Goal: Task Accomplishment & Management: Manage account settings

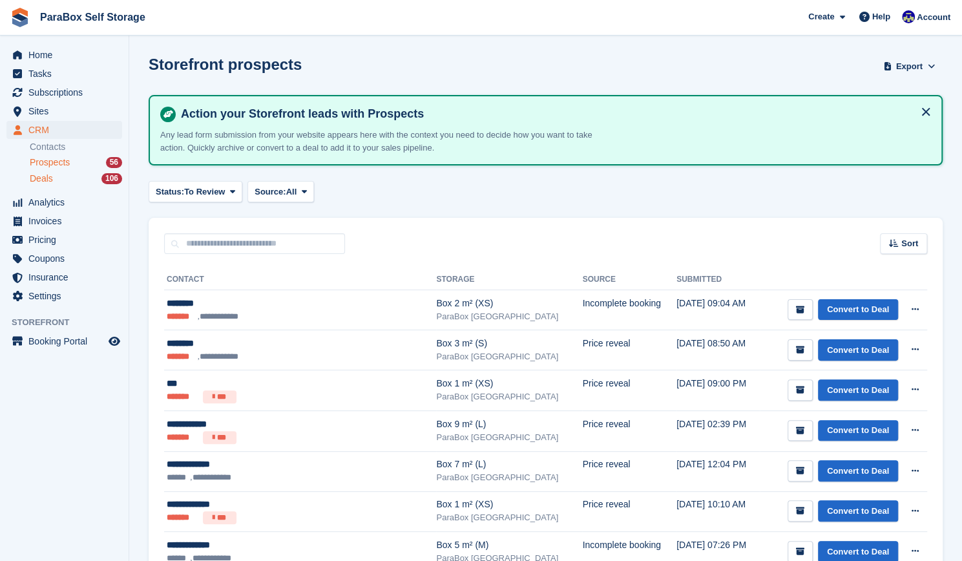
click at [101, 183] on div "Deals 106" at bounding box center [76, 179] width 92 height 12
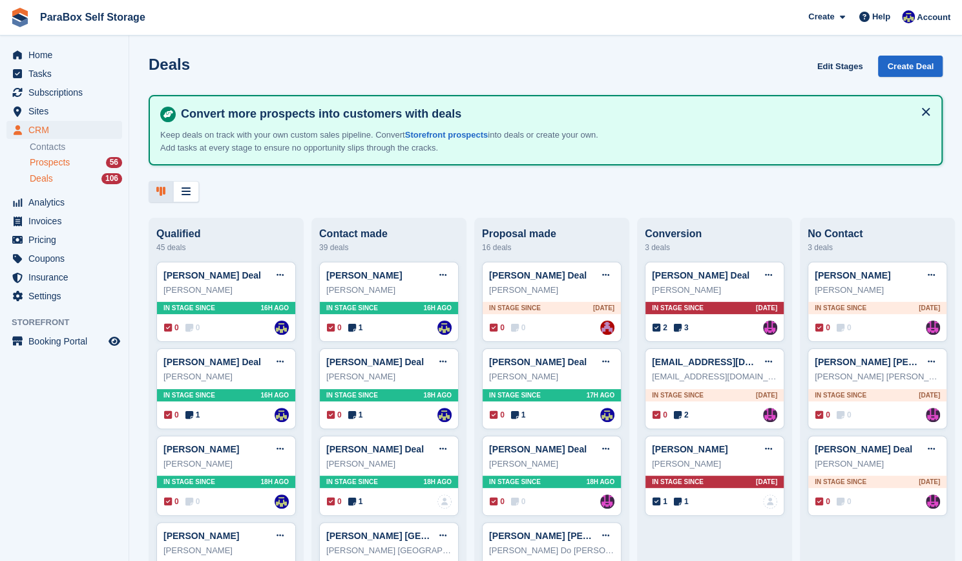
click at [97, 164] on div "Prospects 56" at bounding box center [76, 162] width 92 height 12
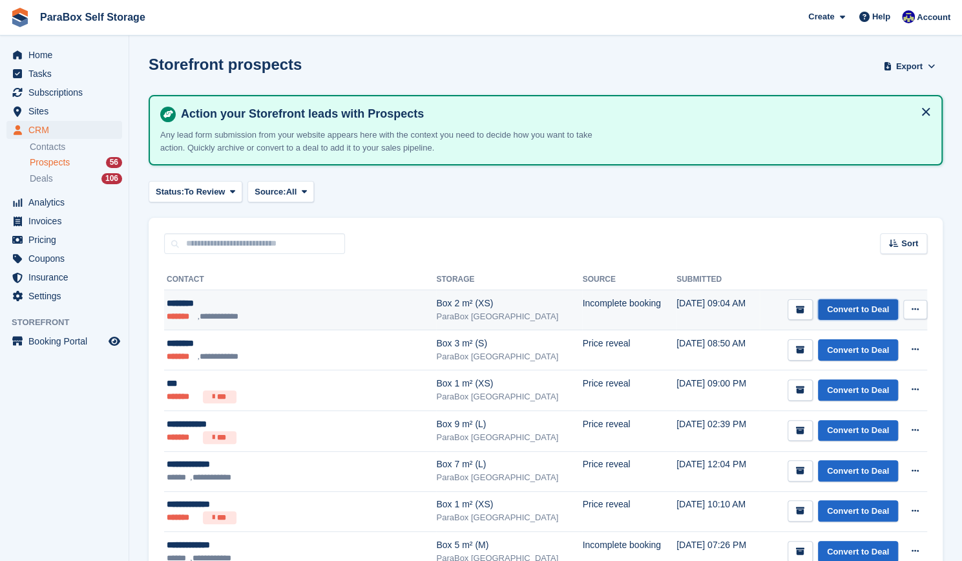
click at [861, 306] on link "Convert to Deal" at bounding box center [858, 309] width 80 height 21
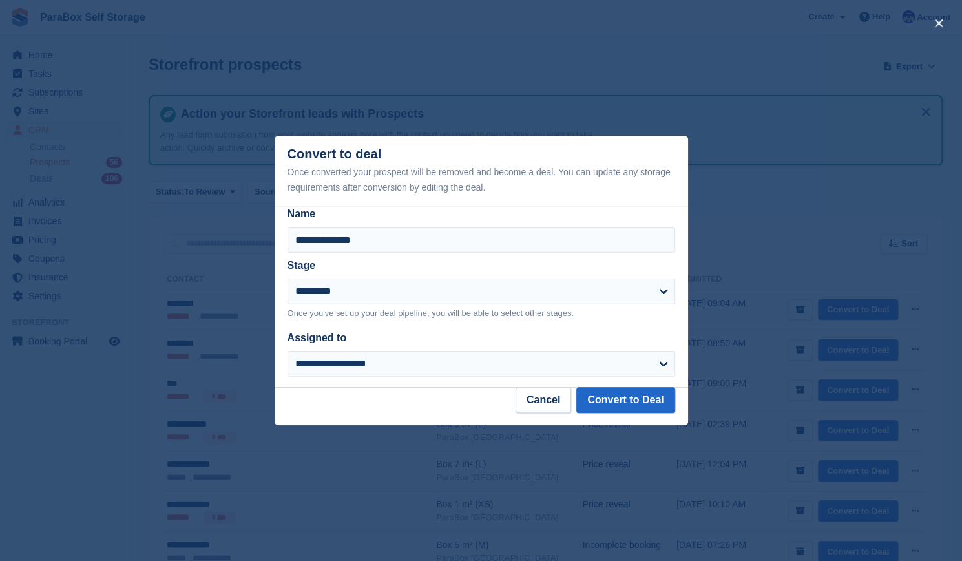
click at [574, 348] on div "**********" at bounding box center [482, 353] width 388 height 47
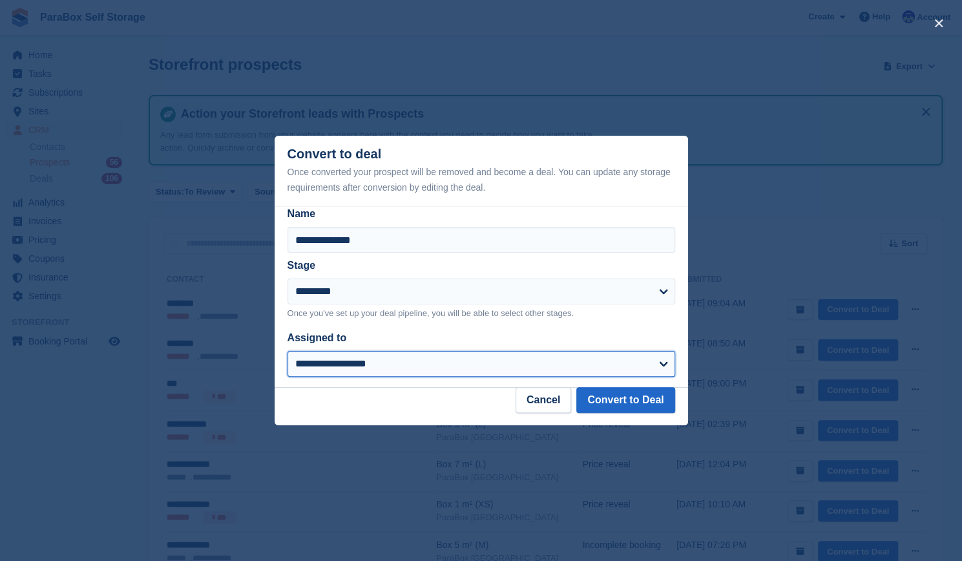
click at [558, 361] on select "**********" at bounding box center [482, 364] width 388 height 26
select select "****"
click at [288, 351] on select "**********" at bounding box center [482, 364] width 388 height 26
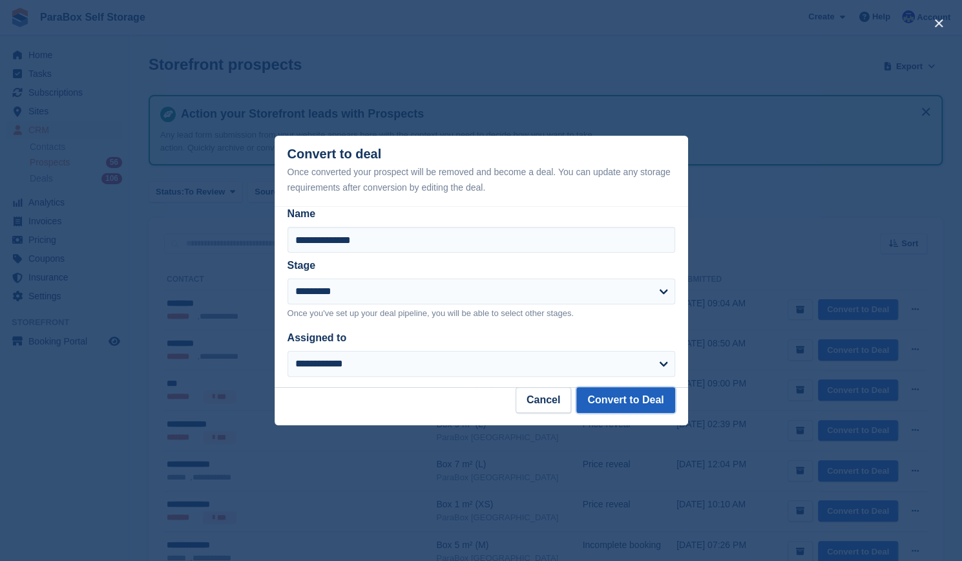
click at [627, 399] on button "Convert to Deal" at bounding box center [625, 400] width 98 height 26
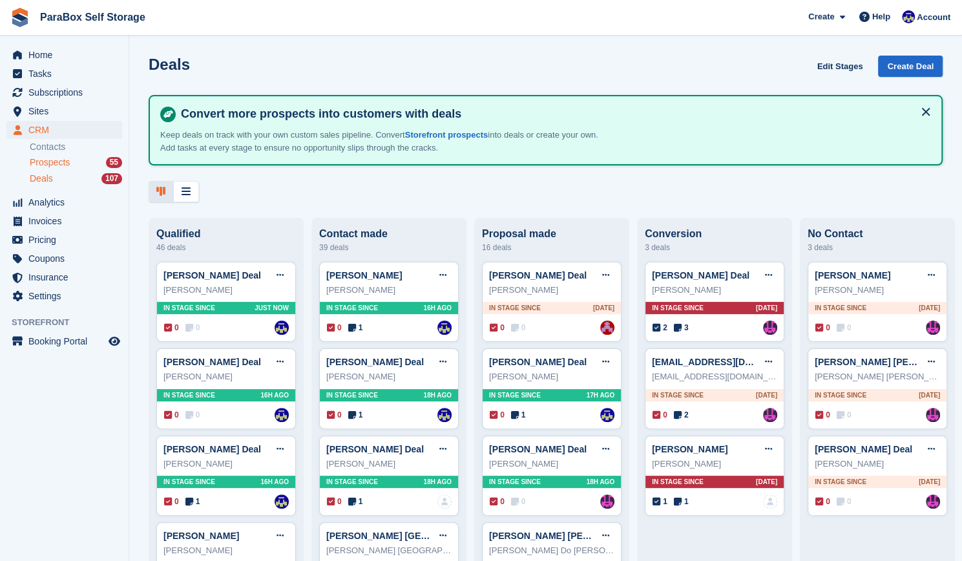
click at [50, 166] on span "Prospects" at bounding box center [50, 162] width 40 height 12
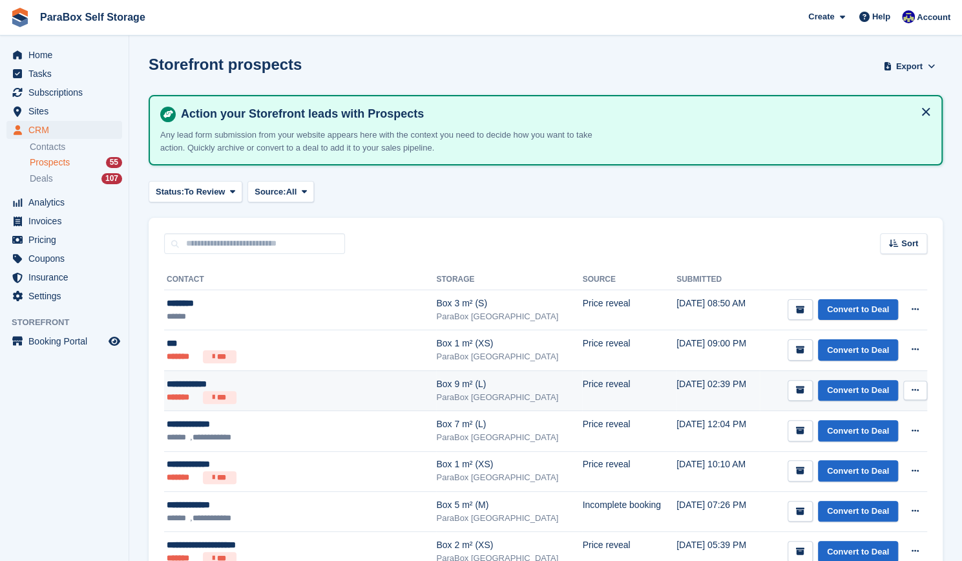
click at [436, 391] on div "ParaBox [GEOGRAPHIC_DATA]" at bounding box center [509, 397] width 146 height 13
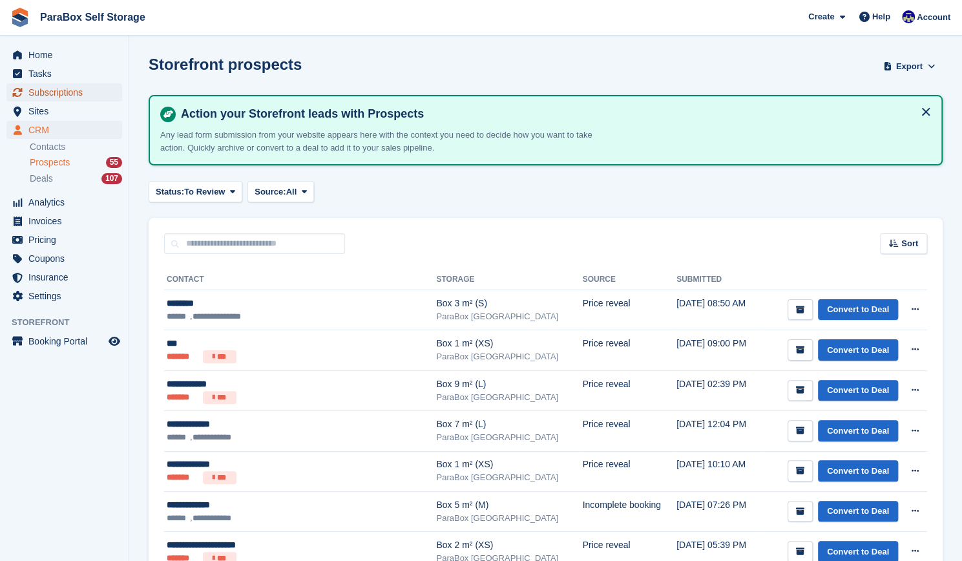
click at [91, 92] on span "Subscriptions" at bounding box center [67, 92] width 78 height 18
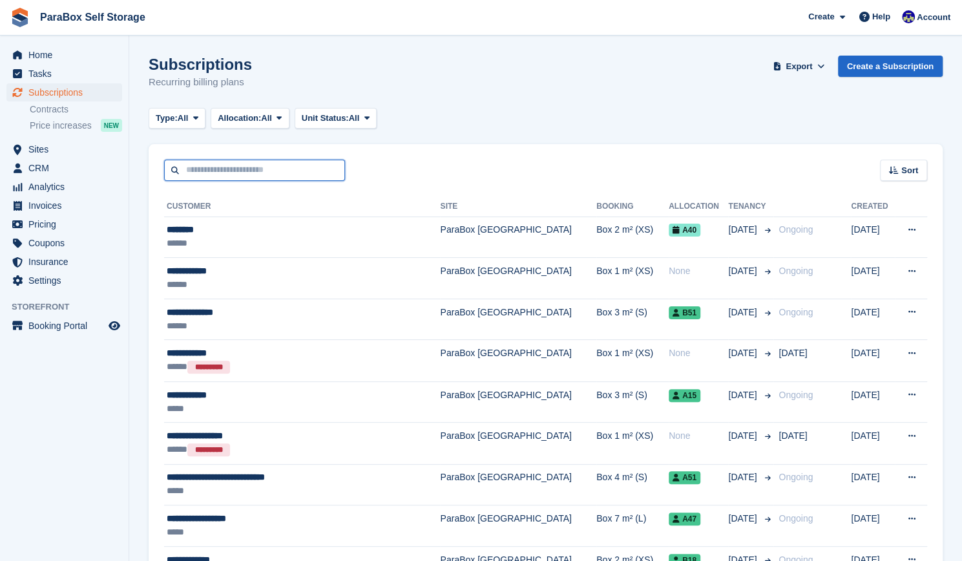
click at [302, 166] on input "text" at bounding box center [254, 170] width 181 height 21
type input "******"
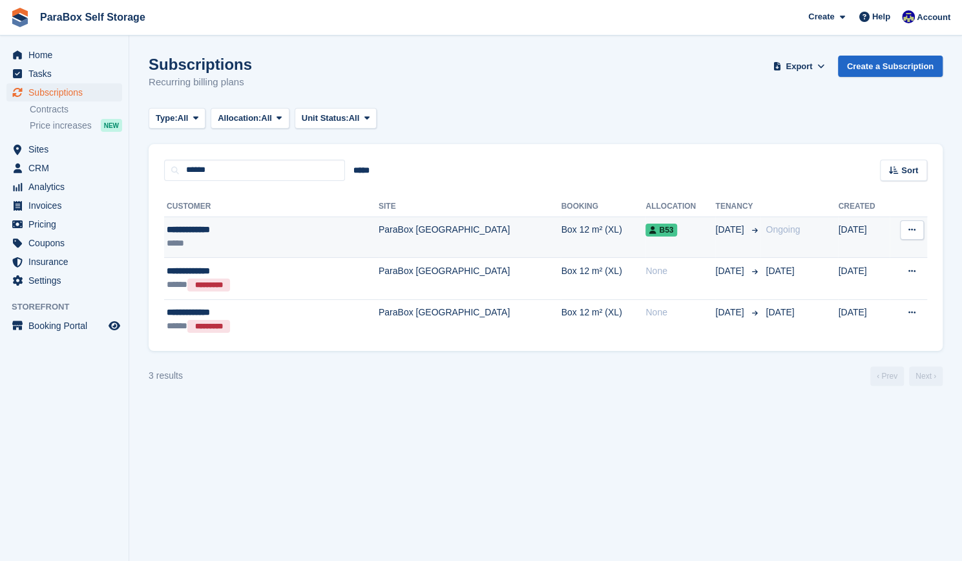
click at [258, 227] on div "**********" at bounding box center [243, 230] width 152 height 14
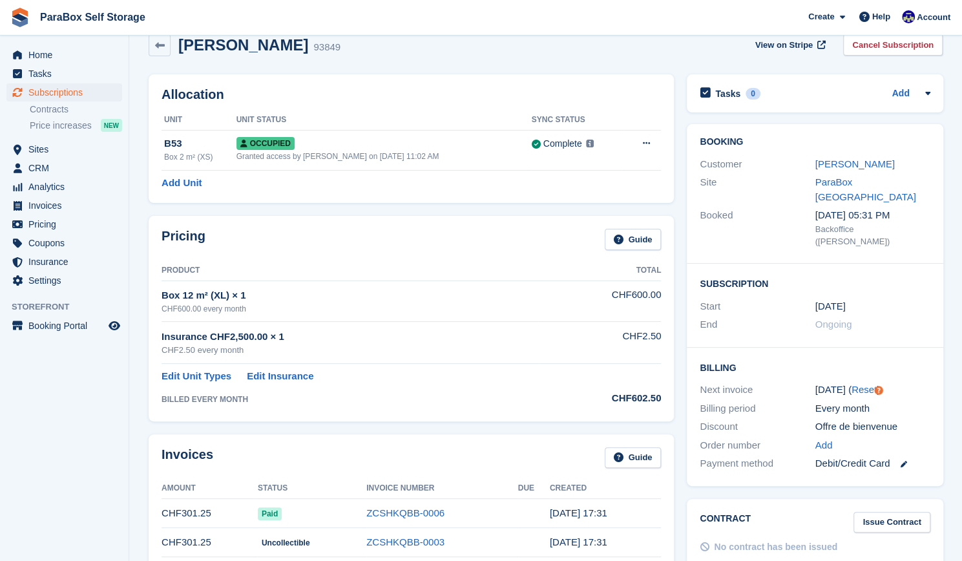
scroll to position [18, 0]
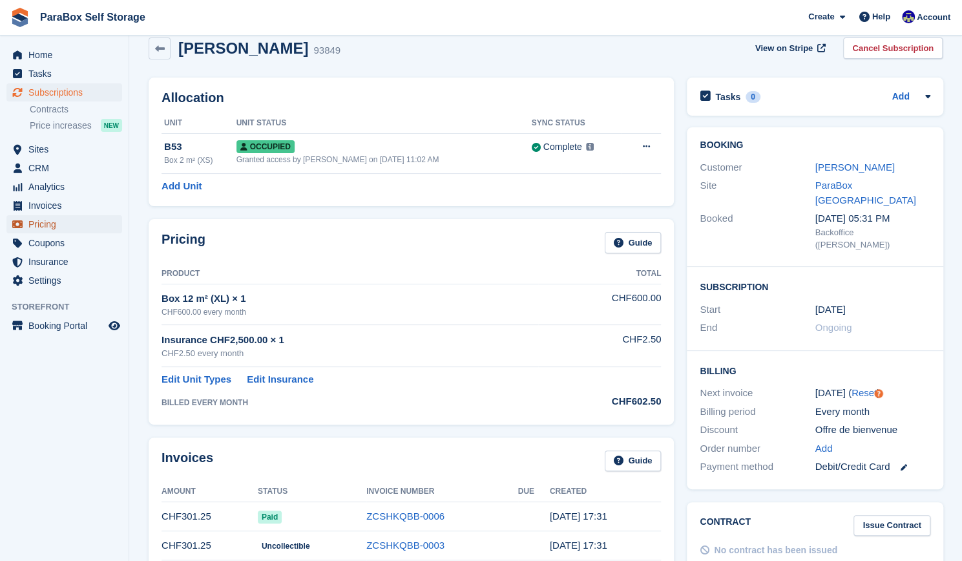
click at [59, 220] on span "Pricing" at bounding box center [67, 224] width 78 height 18
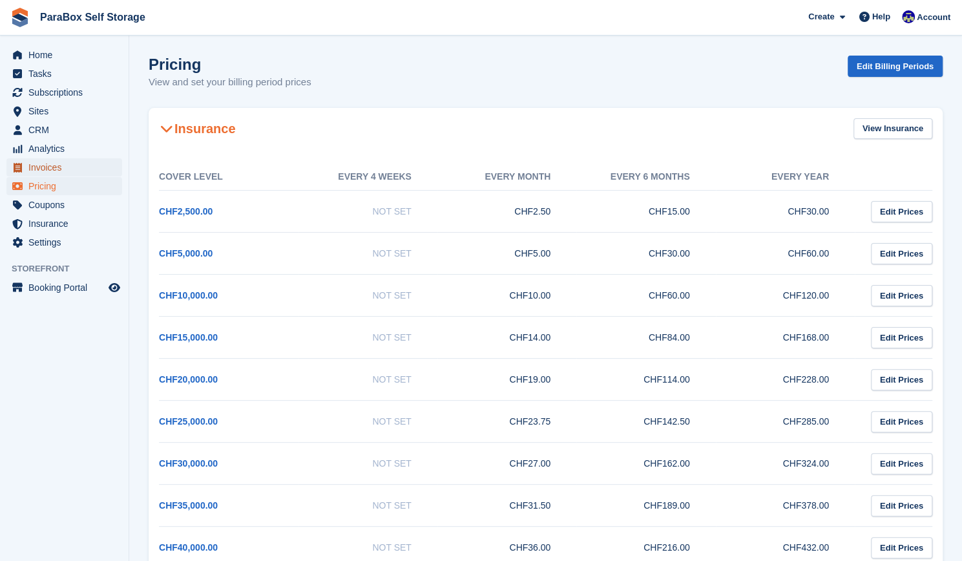
click at [81, 167] on span "Invoices" at bounding box center [67, 167] width 78 height 18
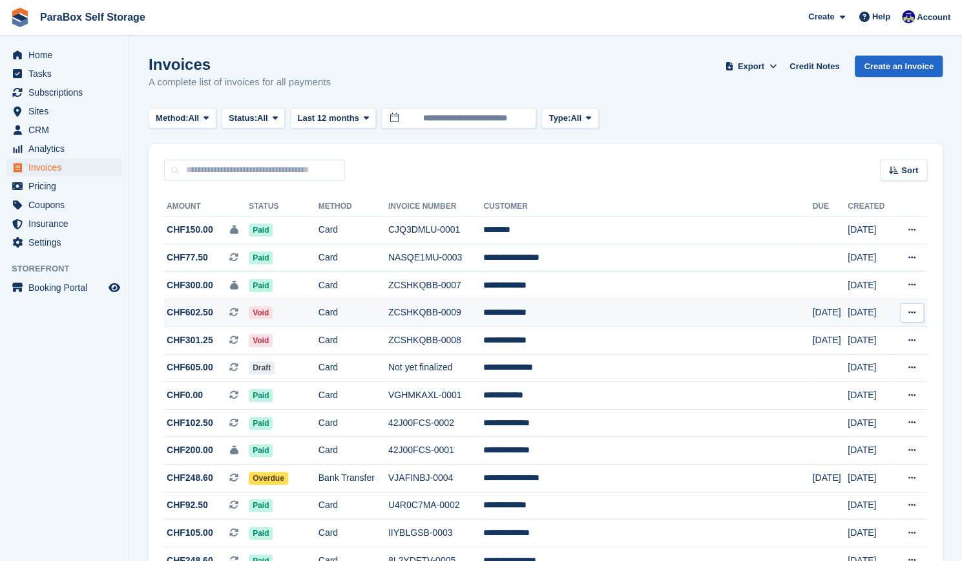
click at [273, 317] on span "Void" at bounding box center [261, 312] width 24 height 13
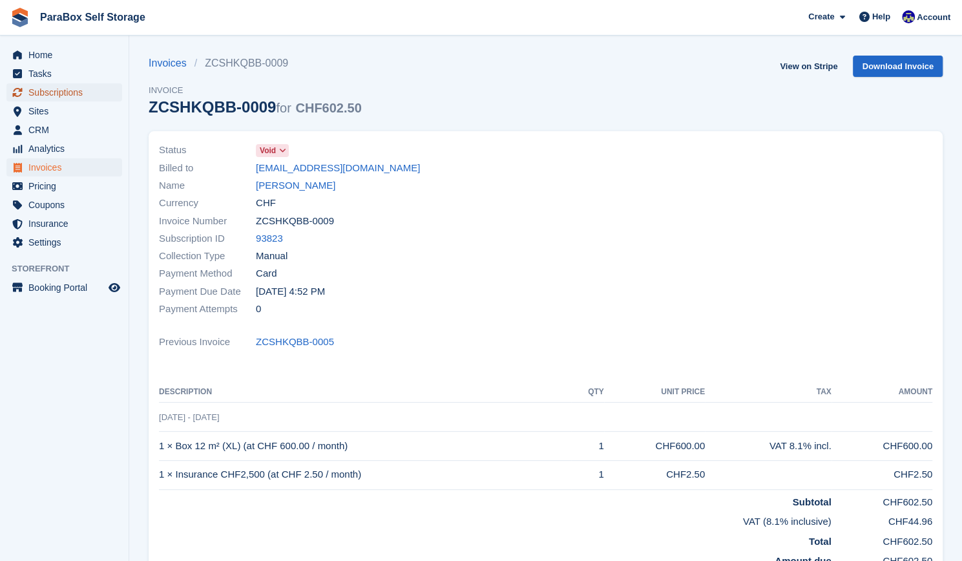
click at [76, 85] on span "Subscriptions" at bounding box center [67, 92] width 78 height 18
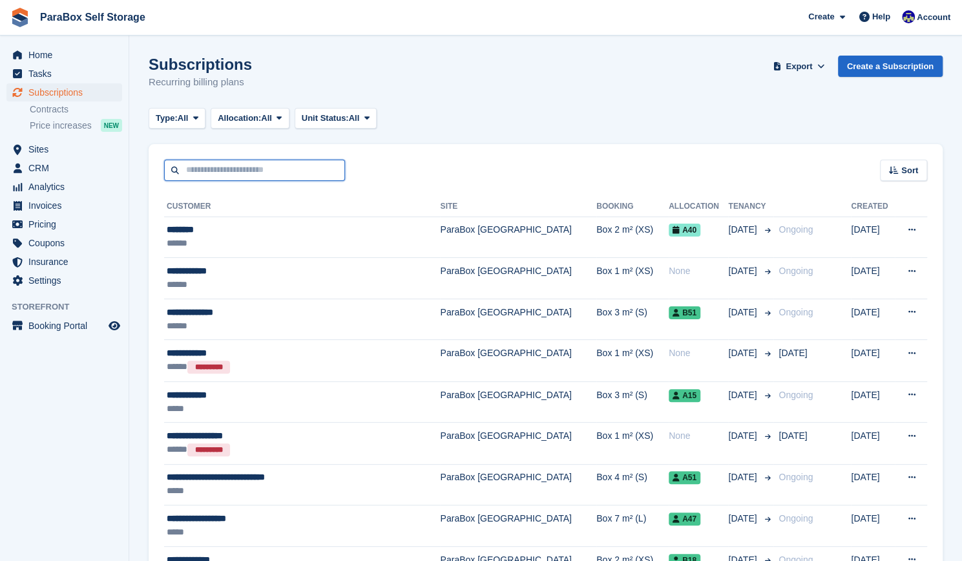
click at [239, 171] on input "text" at bounding box center [254, 170] width 181 height 21
type input "******"
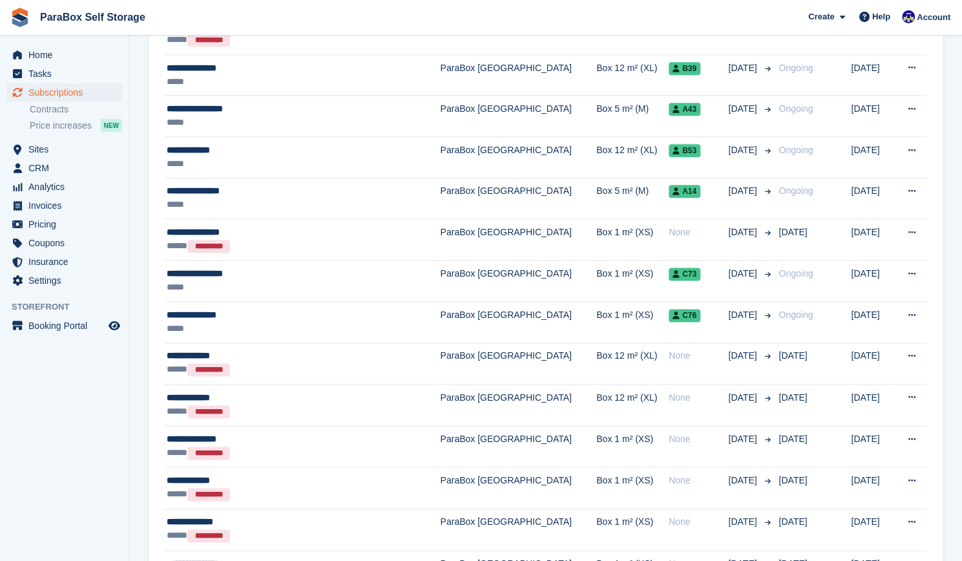
scroll to position [992, 0]
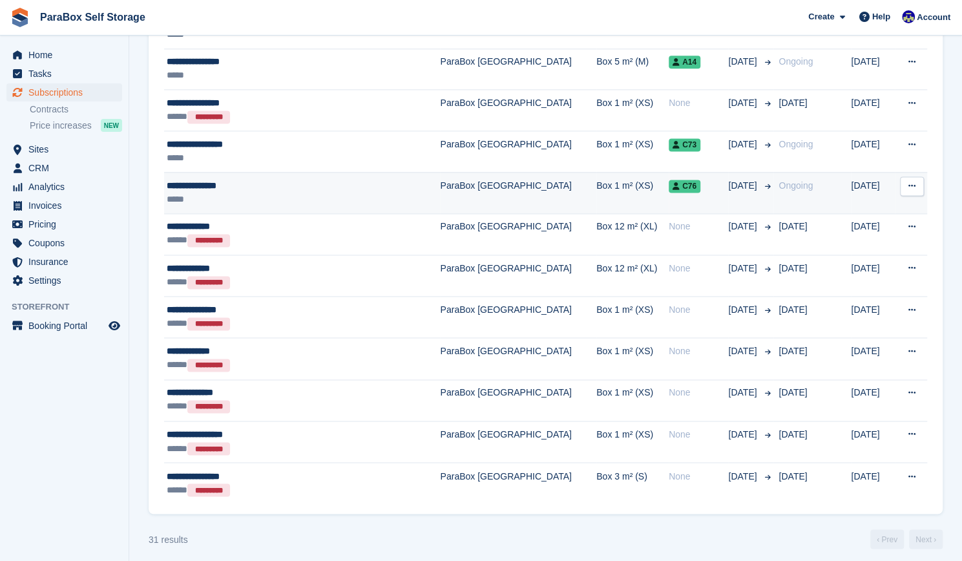
click at [440, 201] on td "ParaBox [GEOGRAPHIC_DATA]" at bounding box center [518, 192] width 156 height 41
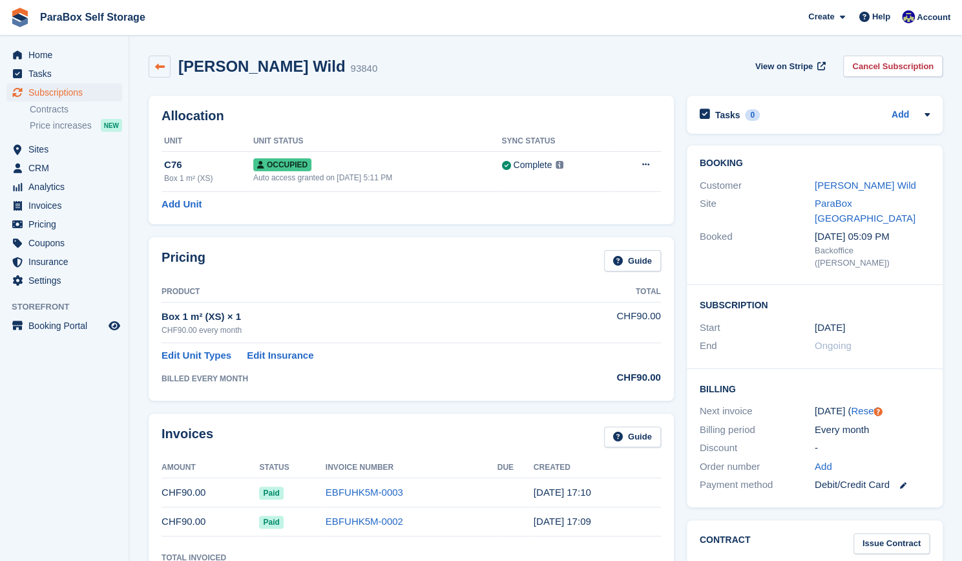
click at [165, 64] on link at bounding box center [160, 67] width 22 height 22
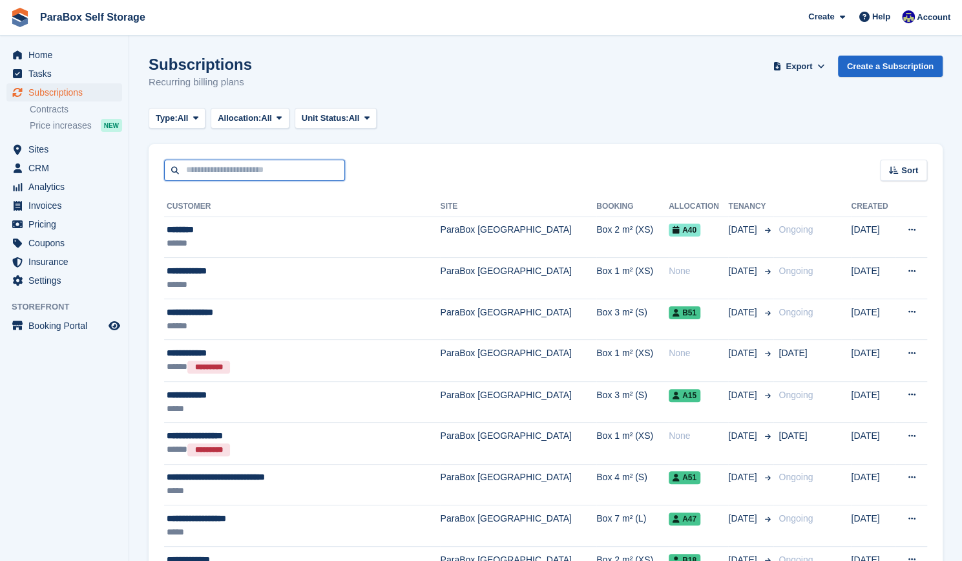
click at [319, 167] on input "text" at bounding box center [254, 170] width 181 height 21
type input "******"
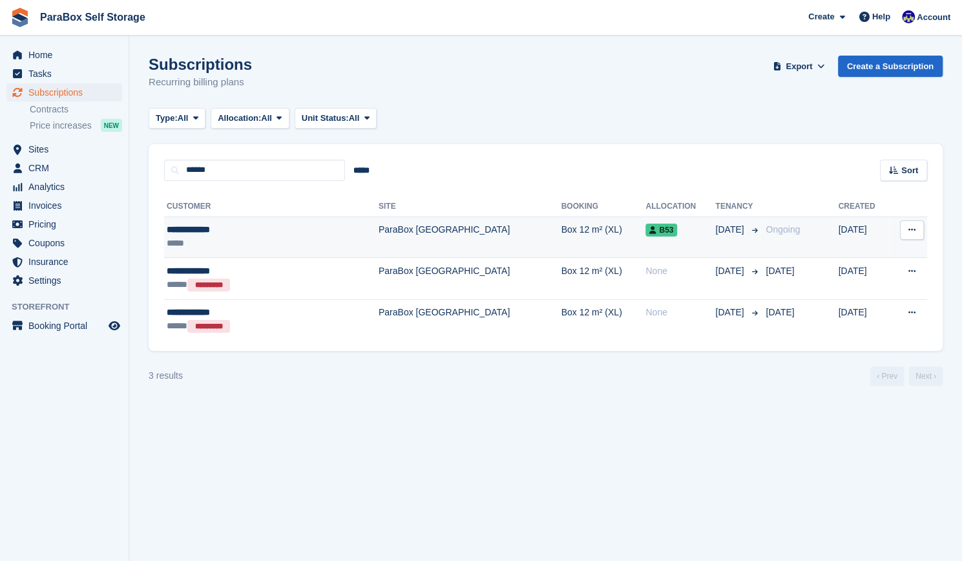
click at [283, 235] on div "**********" at bounding box center [243, 230] width 152 height 14
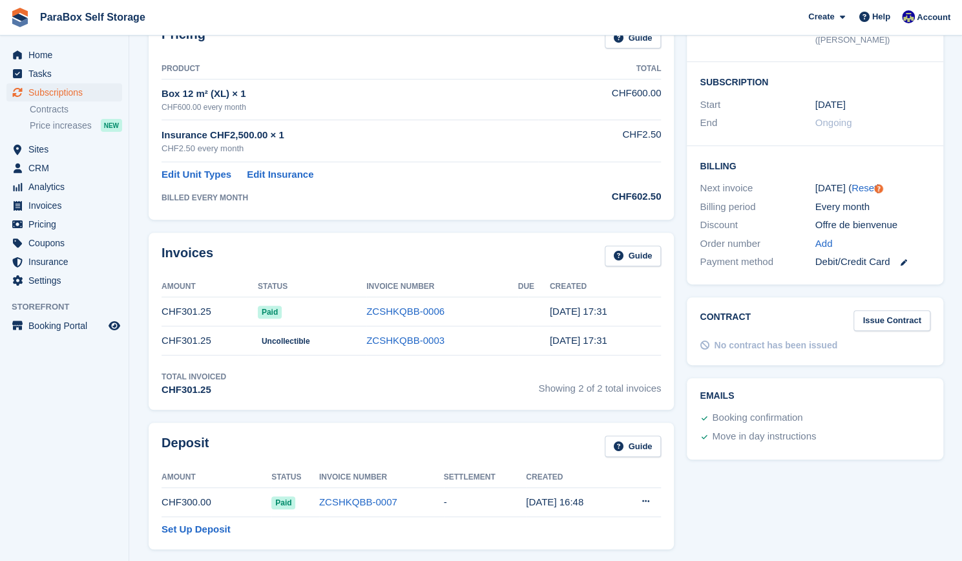
scroll to position [224, 0]
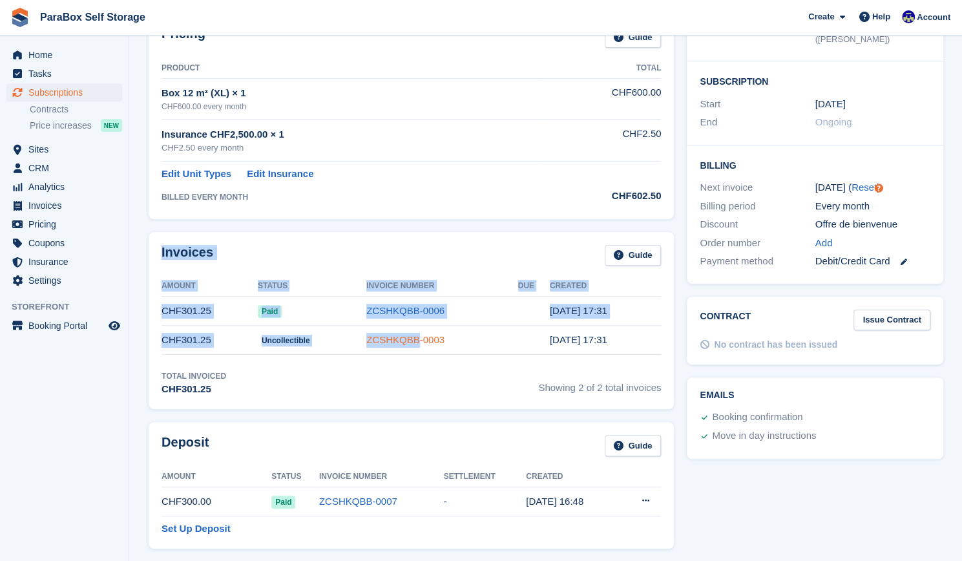
drag, startPoint x: 141, startPoint y: 227, endPoint x: 414, endPoint y: 337, distance: 293.7
drag, startPoint x: 239, startPoint y: 232, endPoint x: 182, endPoint y: 215, distance: 59.3
click at [239, 232] on div "Invoices Guide Amount Status Invoice Number Due Created CHF301.25 Paid ZCSHKQBB…" at bounding box center [411, 321] width 525 height 178
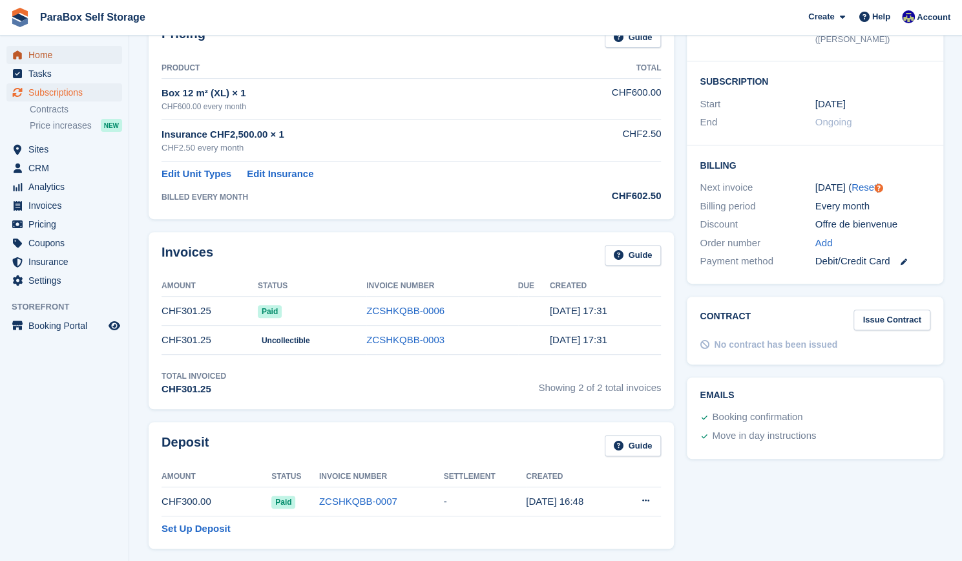
click at [80, 58] on span "Home" at bounding box center [67, 55] width 78 height 18
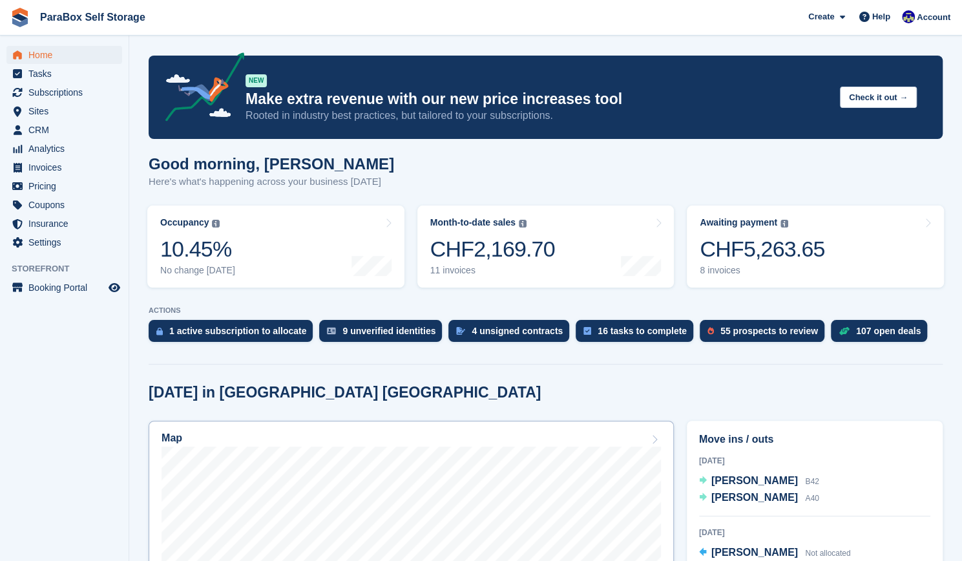
scroll to position [1, 0]
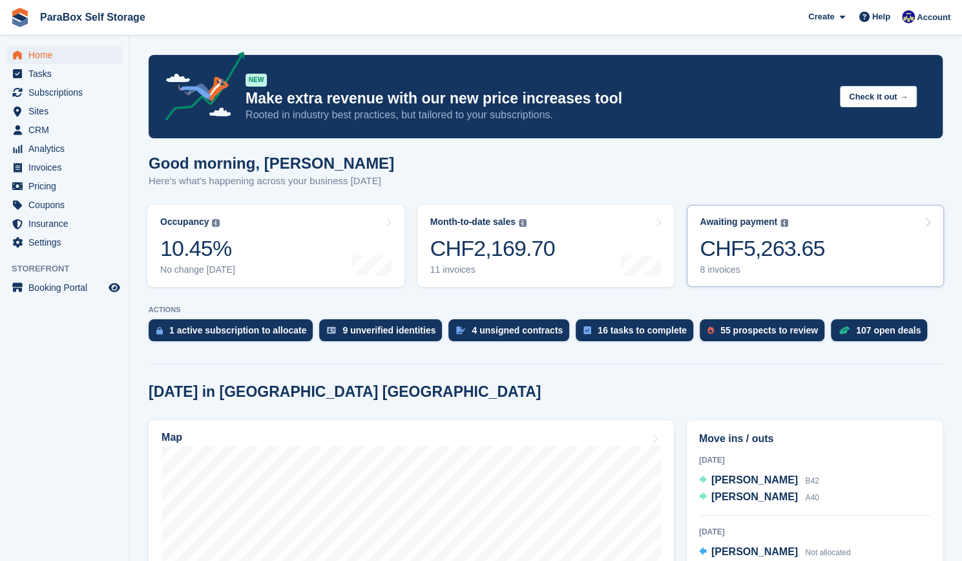
click at [764, 262] on div "CHF5,263.65" at bounding box center [762, 248] width 125 height 26
click at [70, 146] on span "Analytics" at bounding box center [67, 149] width 78 height 18
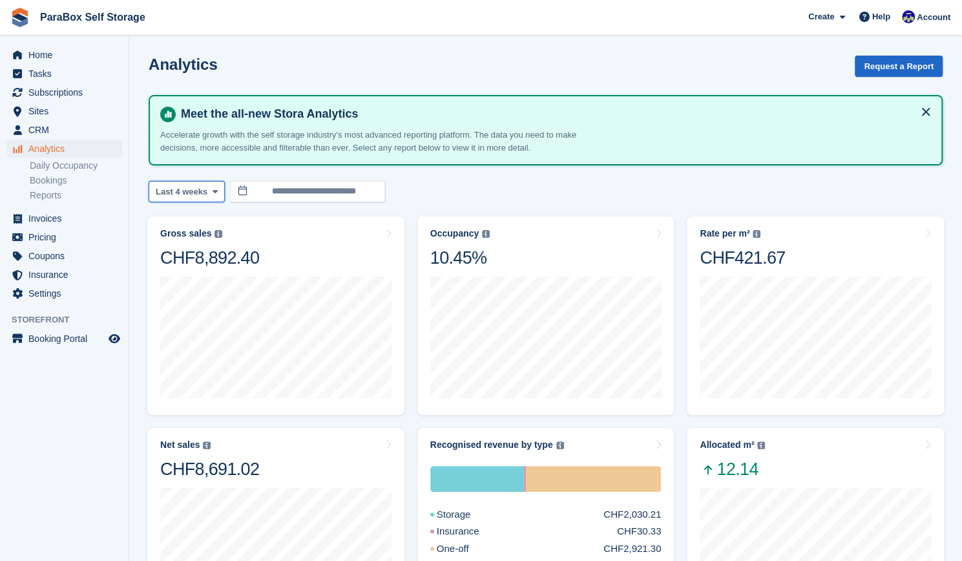
click at [204, 191] on button "Last 4 weeks" at bounding box center [187, 191] width 76 height 21
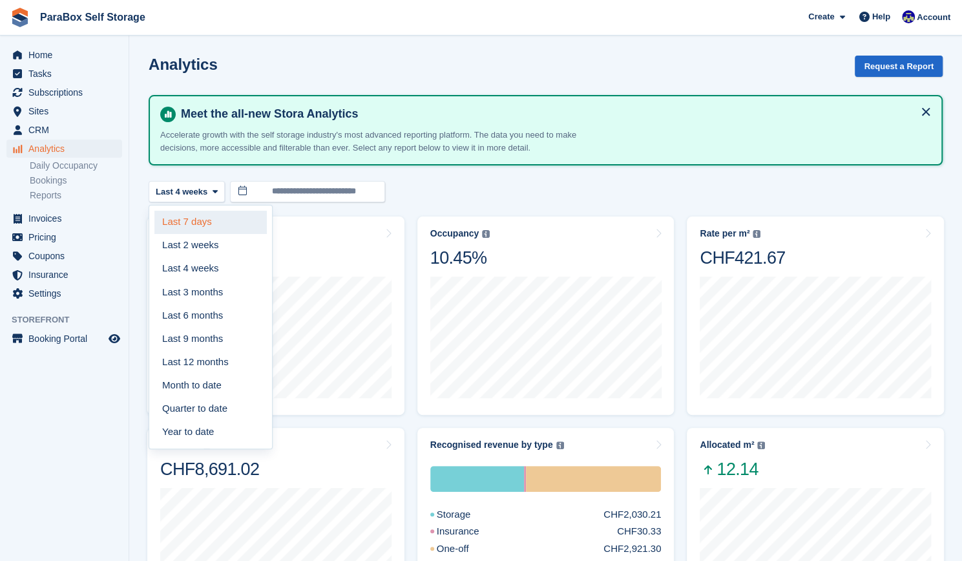
click at [216, 220] on link "Last 7 days" at bounding box center [210, 222] width 112 height 23
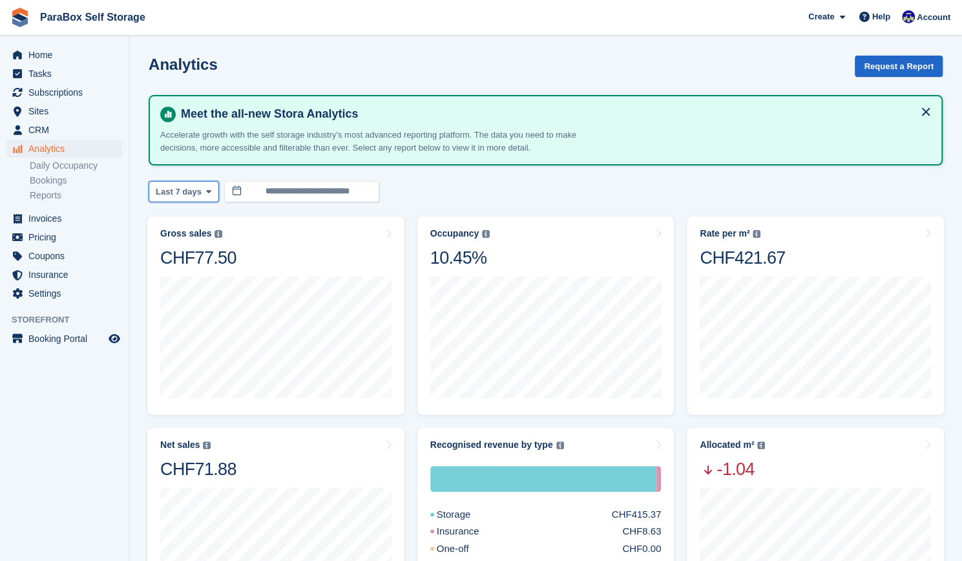
click at [196, 189] on span "Last 7 days" at bounding box center [179, 191] width 46 height 13
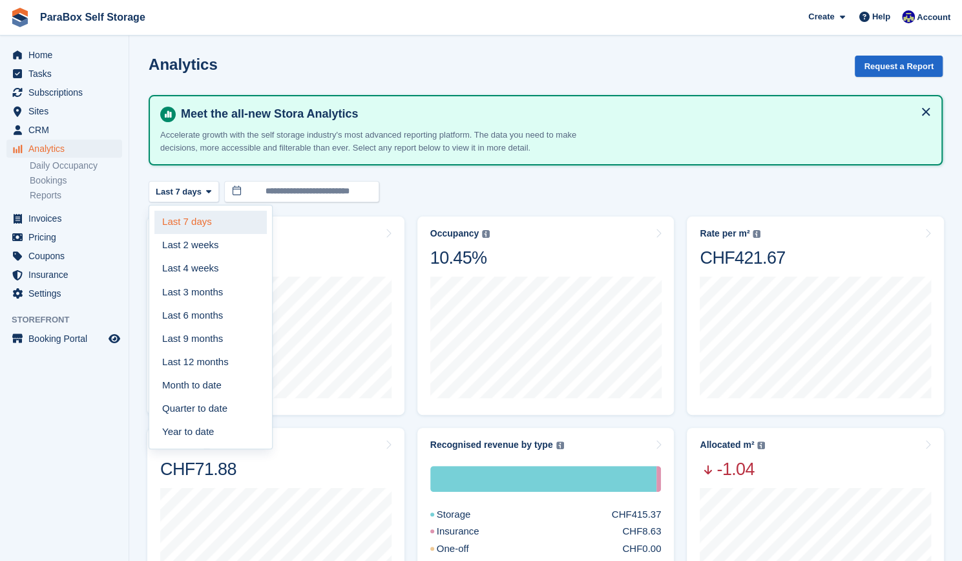
click at [190, 219] on link "Last 7 days" at bounding box center [210, 222] width 112 height 23
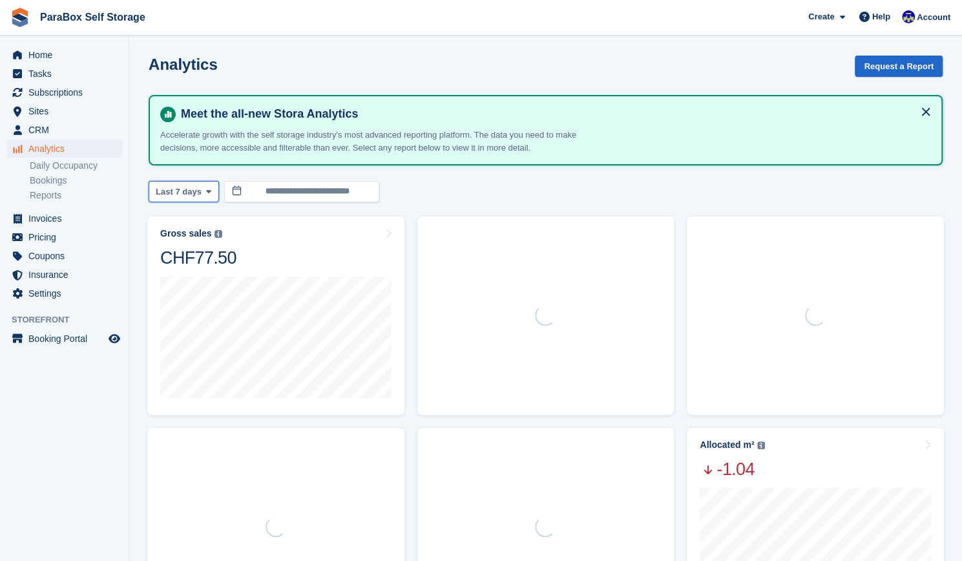
click at [206, 192] on icon at bounding box center [208, 191] width 5 height 8
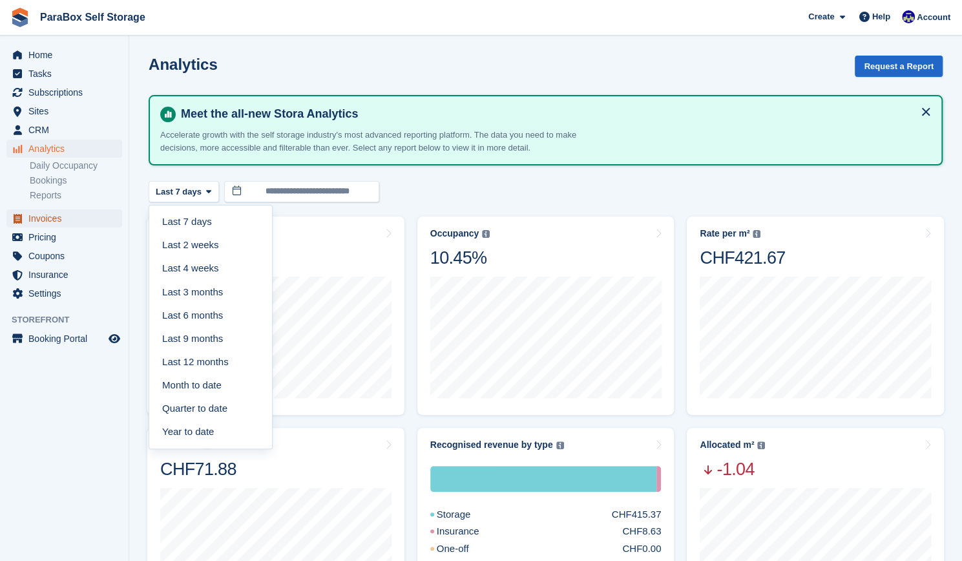
click at [44, 217] on span "Invoices" at bounding box center [67, 218] width 78 height 18
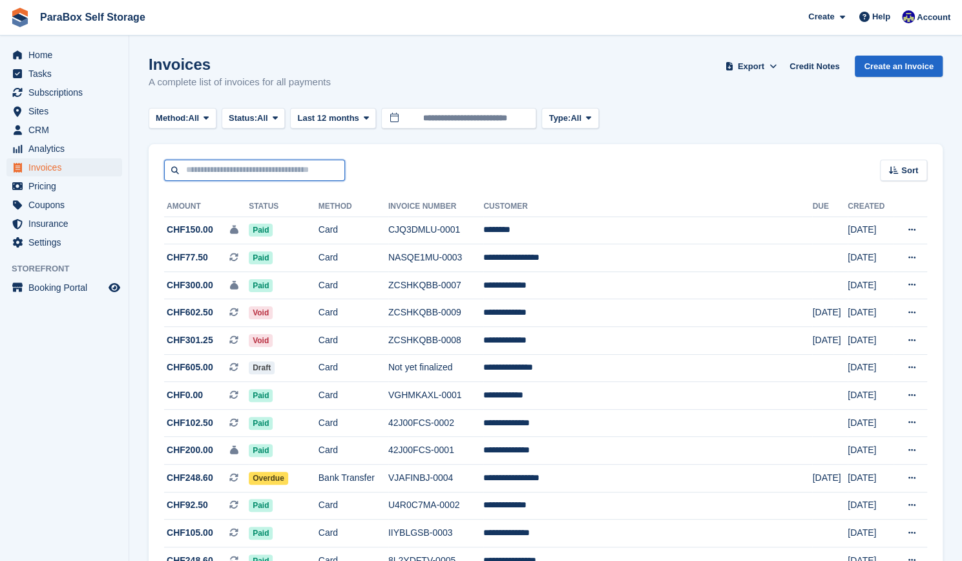
click at [204, 178] on input "text" at bounding box center [254, 170] width 181 height 21
type input "******"
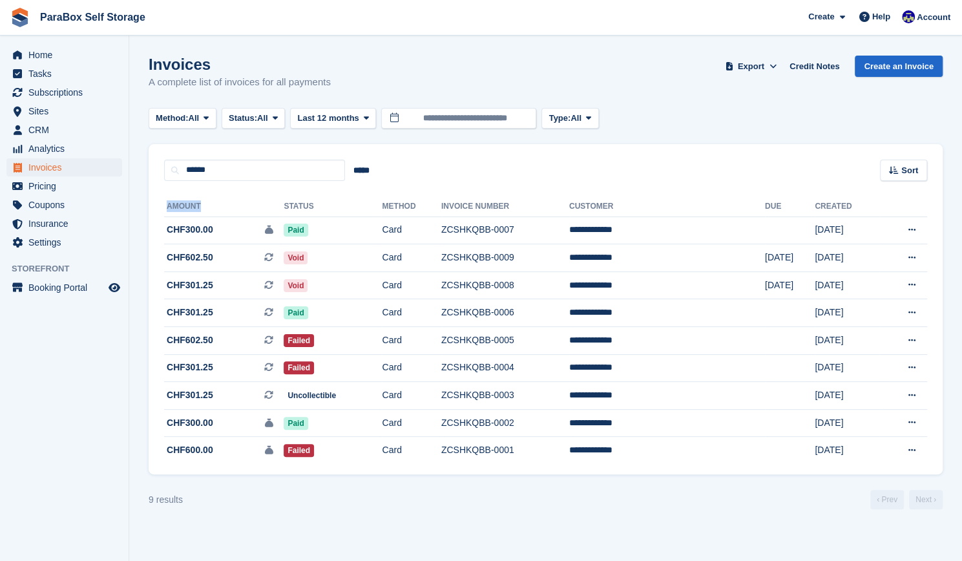
click at [149, 236] on div "**********" at bounding box center [546, 328] width 794 height 294
click at [308, 315] on span "Paid" at bounding box center [296, 312] width 24 height 13
click at [914, 312] on icon at bounding box center [911, 312] width 7 height 8
click at [105, 330] on aside "Home Tasks Subscriptions Subscriptions Subscriptions Contracts Price increases …" at bounding box center [64, 284] width 129 height 496
click at [90, 154] on span "Analytics" at bounding box center [67, 149] width 78 height 18
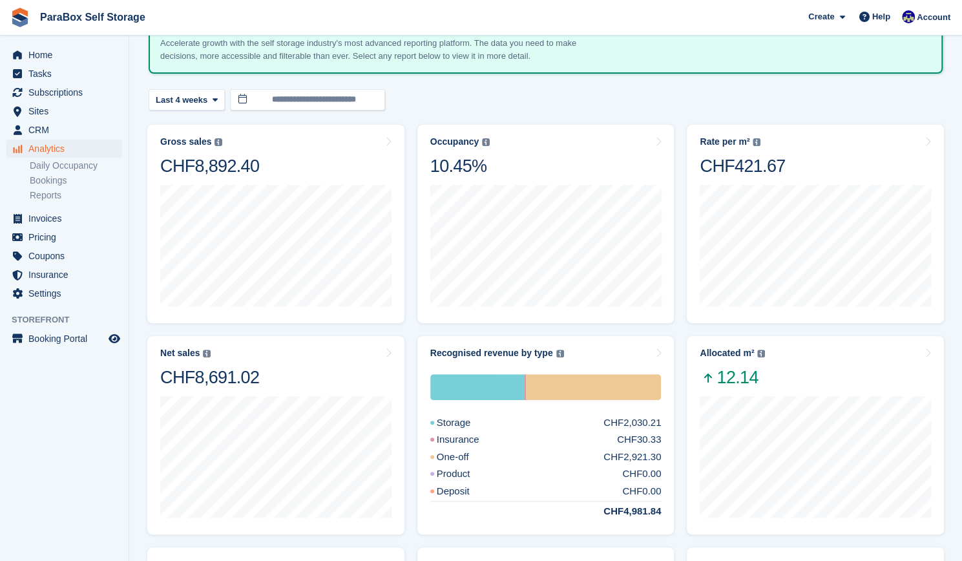
scroll to position [100, 0]
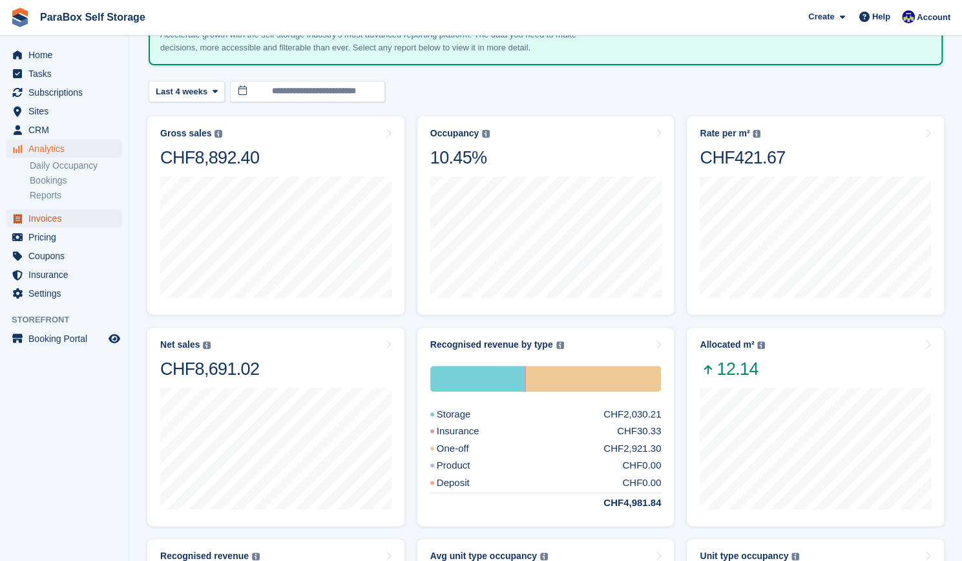
click at [72, 225] on span "Invoices" at bounding box center [67, 218] width 78 height 18
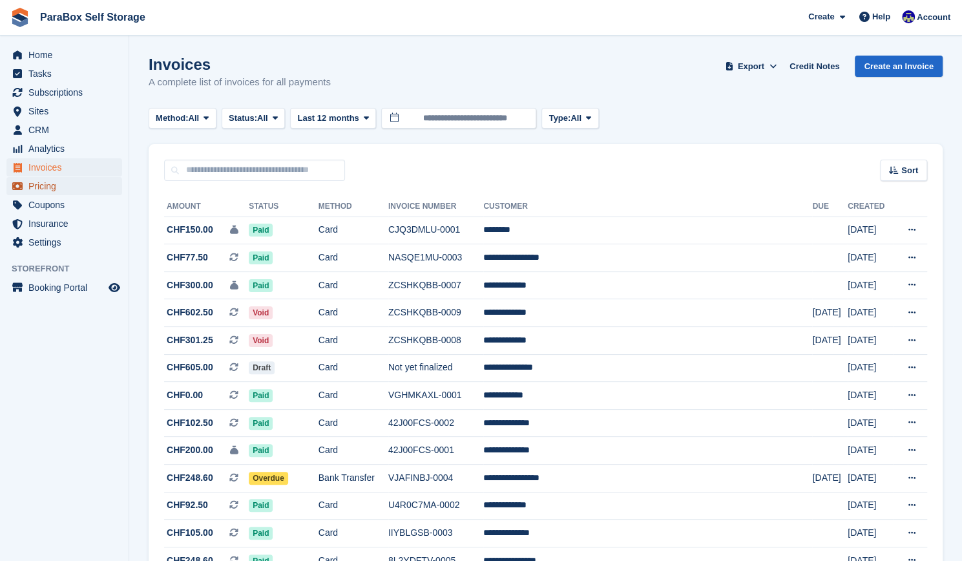
click at [63, 187] on span "Pricing" at bounding box center [67, 186] width 78 height 18
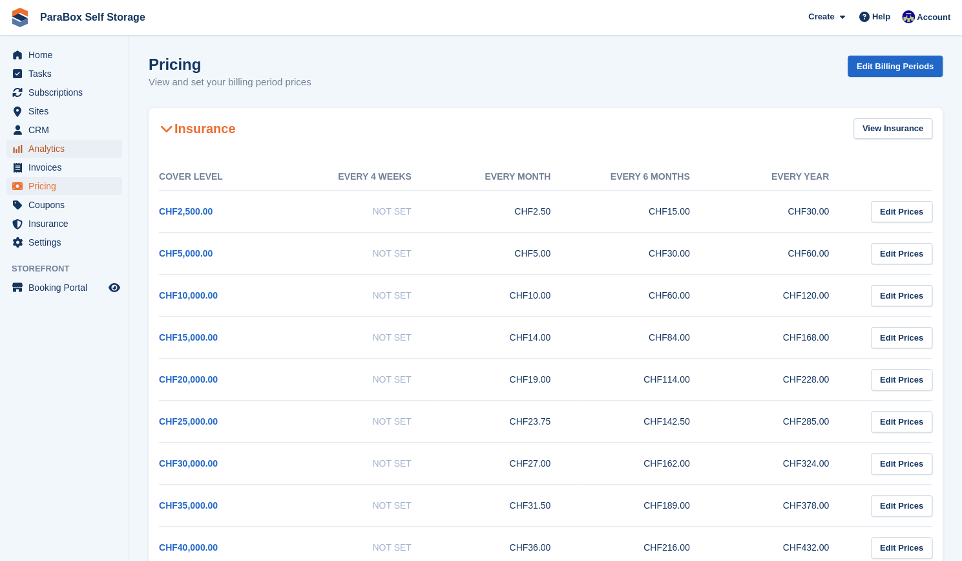
click at [49, 146] on span "Analytics" at bounding box center [67, 149] width 78 height 18
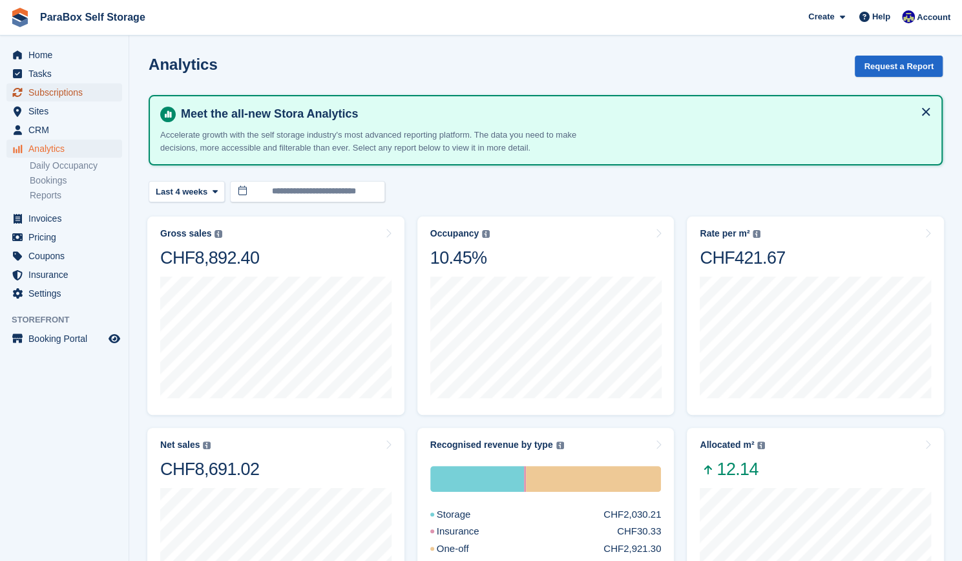
click at [65, 88] on span "Subscriptions" at bounding box center [67, 92] width 78 height 18
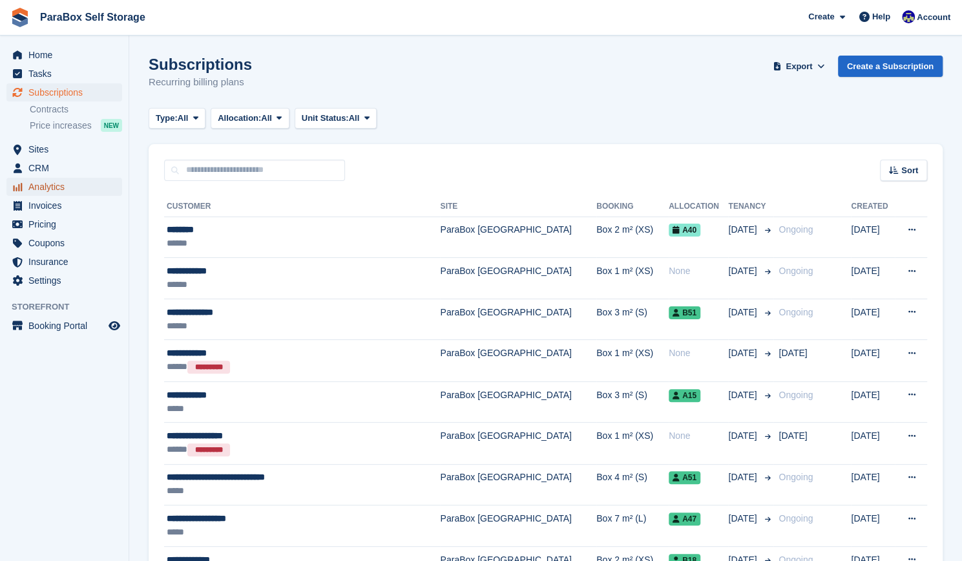
click at [45, 189] on span "Analytics" at bounding box center [67, 187] width 78 height 18
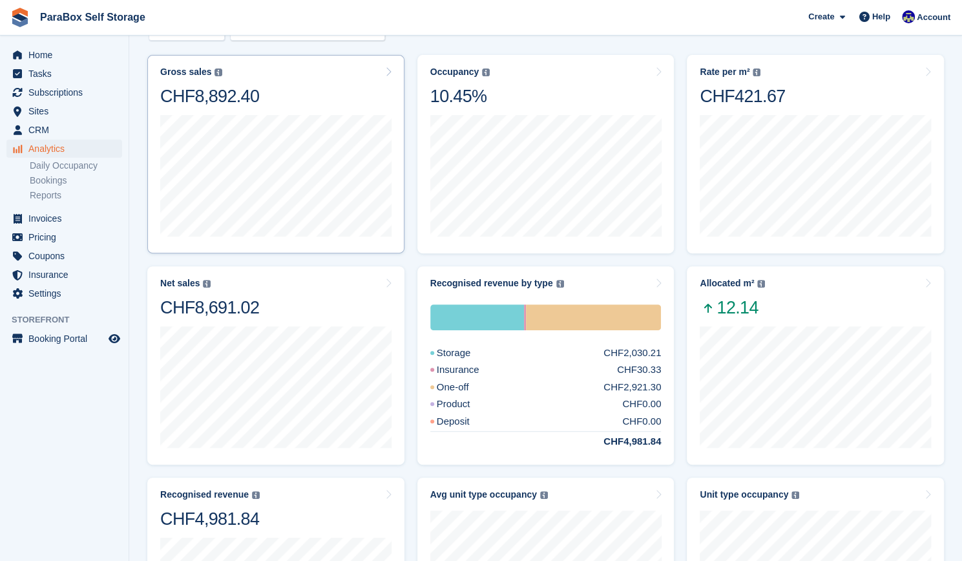
scroll to position [161, 0]
click at [58, 194] on link "Reports" at bounding box center [76, 195] width 92 height 12
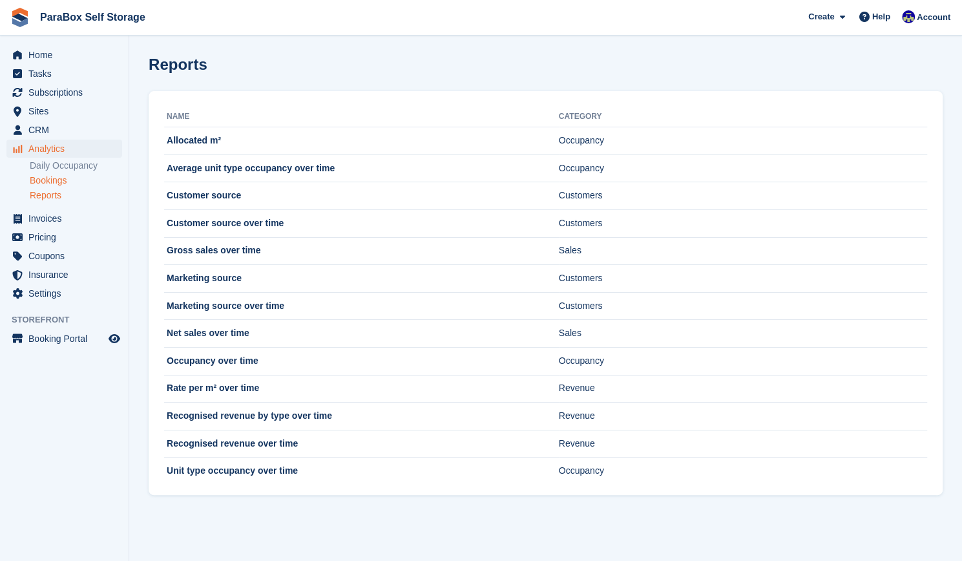
click at [49, 180] on link "Bookings" at bounding box center [76, 180] width 92 height 12
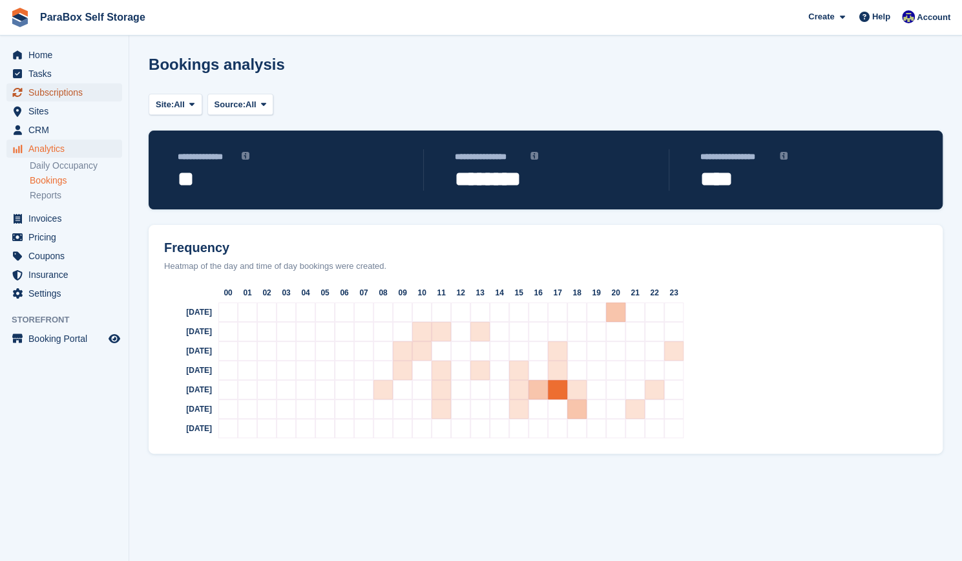
click at [52, 91] on span "Subscriptions" at bounding box center [67, 92] width 78 height 18
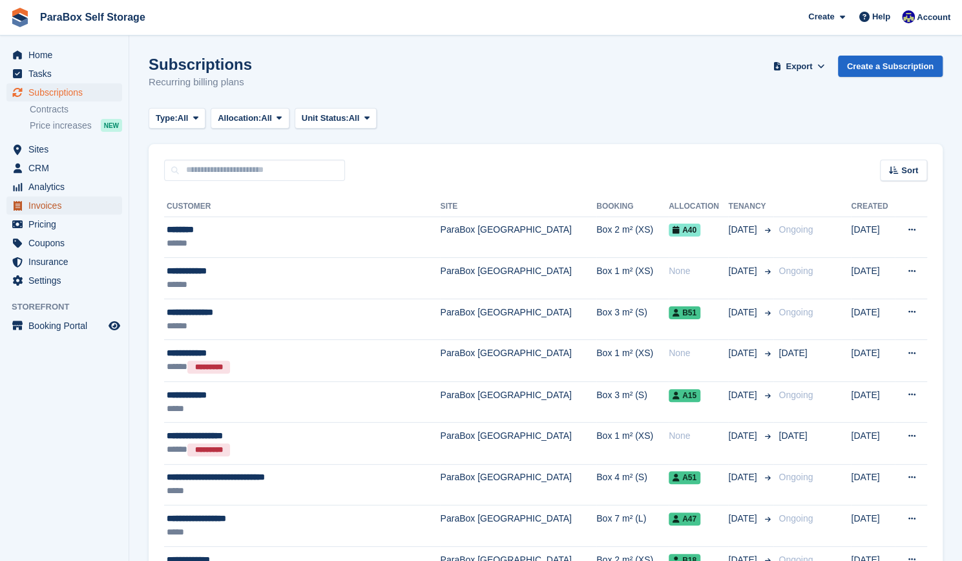
click at [41, 200] on span "Invoices" at bounding box center [67, 205] width 78 height 18
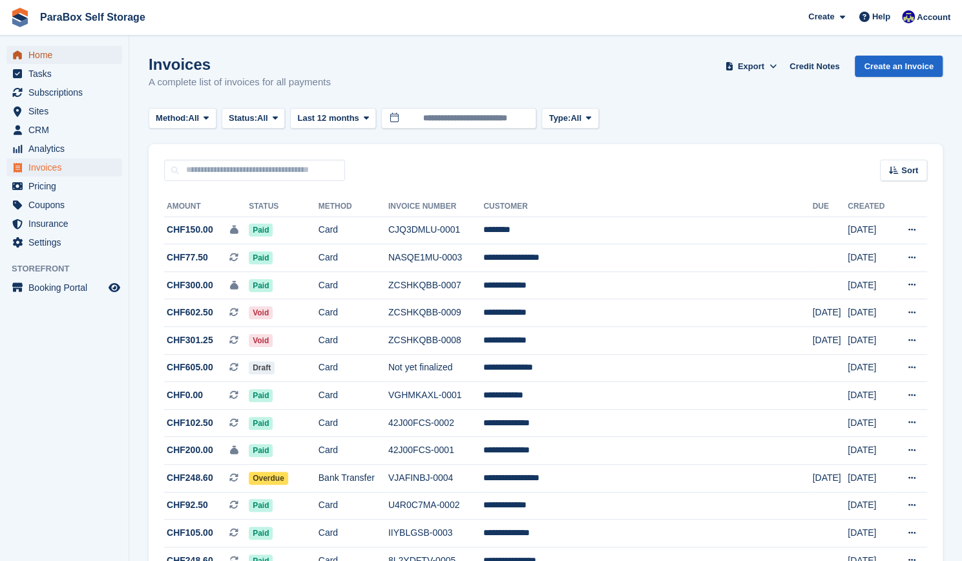
click at [54, 50] on span "Home" at bounding box center [67, 55] width 78 height 18
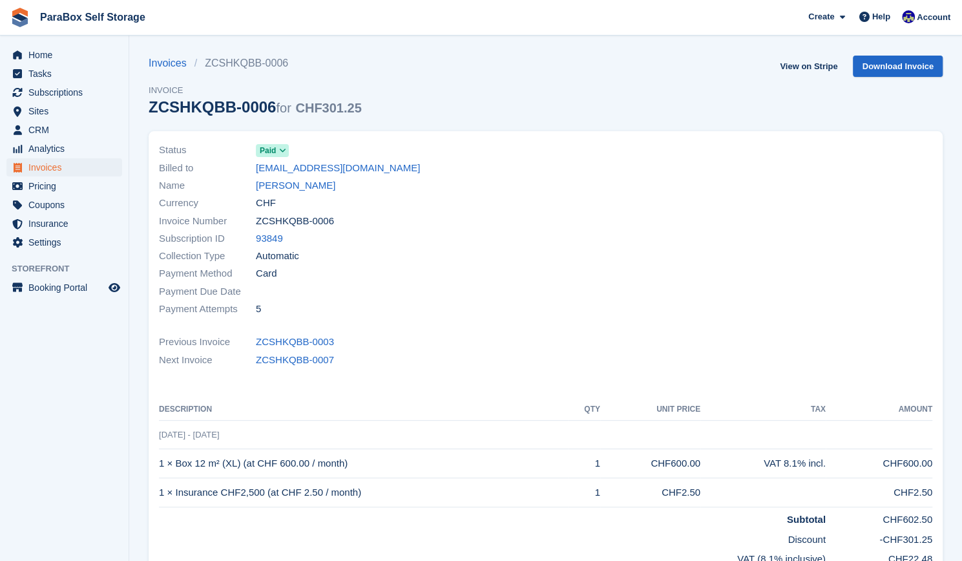
click at [278, 151] on span at bounding box center [283, 150] width 10 height 10
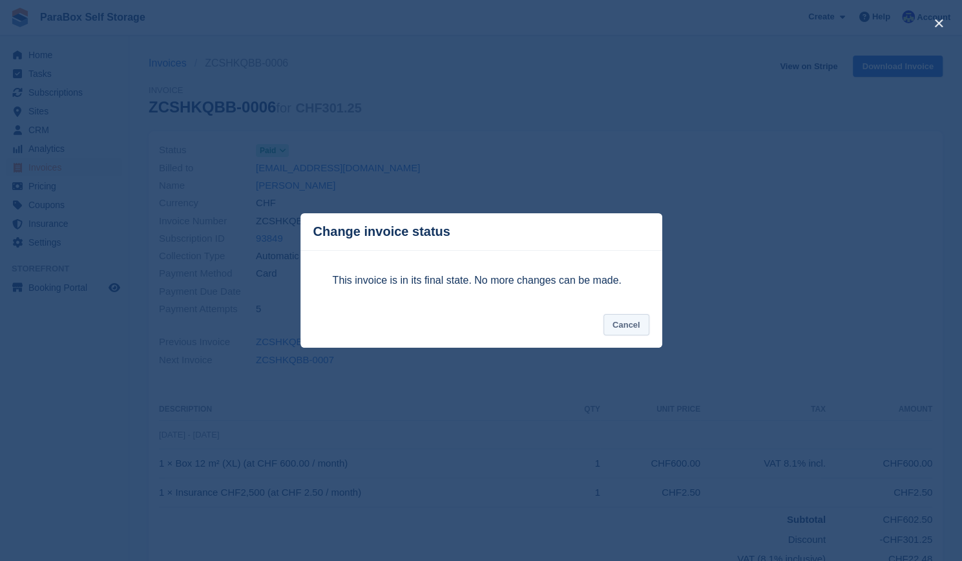
click at [620, 331] on button "Cancel" at bounding box center [626, 324] width 46 height 21
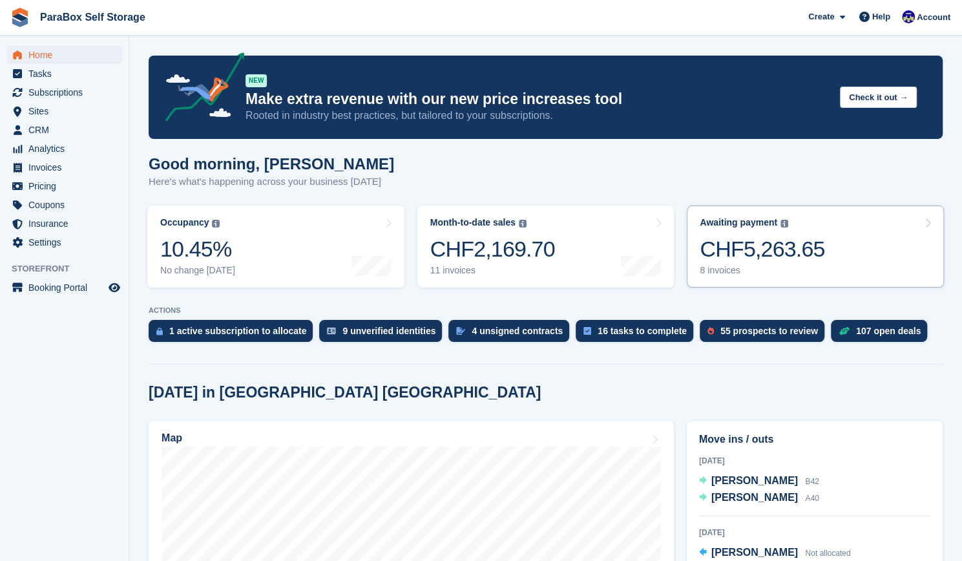
click at [742, 262] on div "CHF5,263.65" at bounding box center [762, 249] width 125 height 26
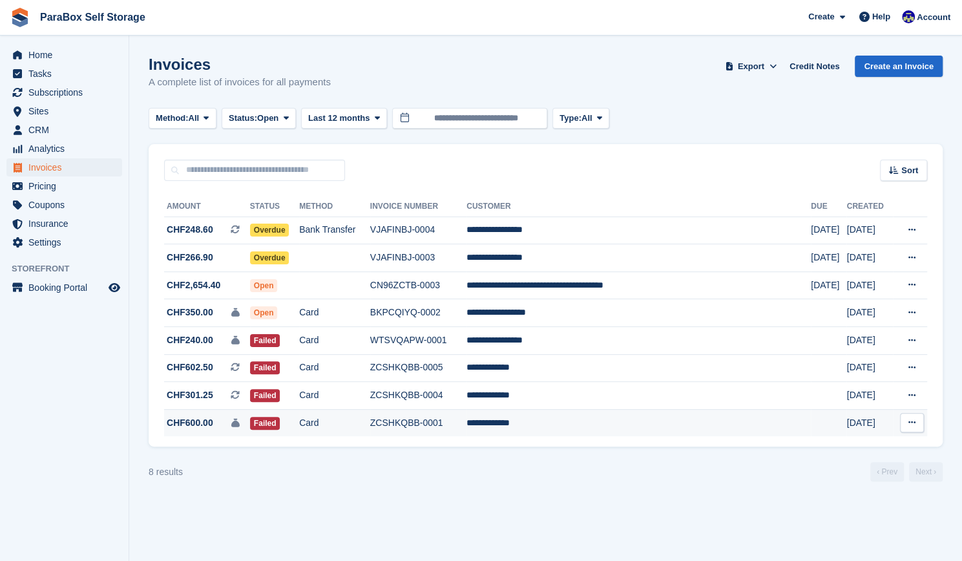
click at [916, 425] on button at bounding box center [912, 422] width 24 height 19
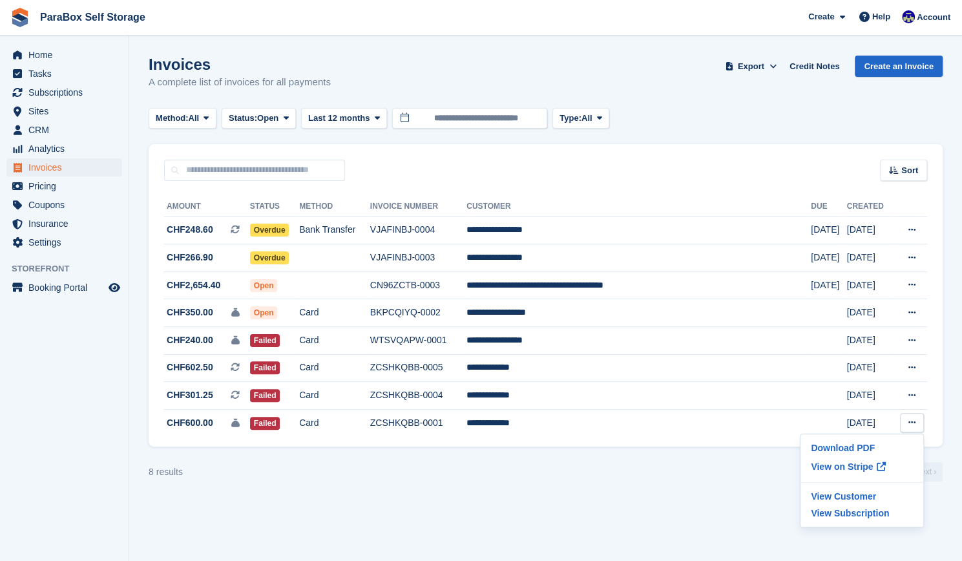
click at [682, 490] on section "Invoices A complete list of invoices for all payments Export Export Invoices Ex…" at bounding box center [545, 280] width 833 height 561
click at [67, 131] on span "CRM" at bounding box center [67, 130] width 78 height 18
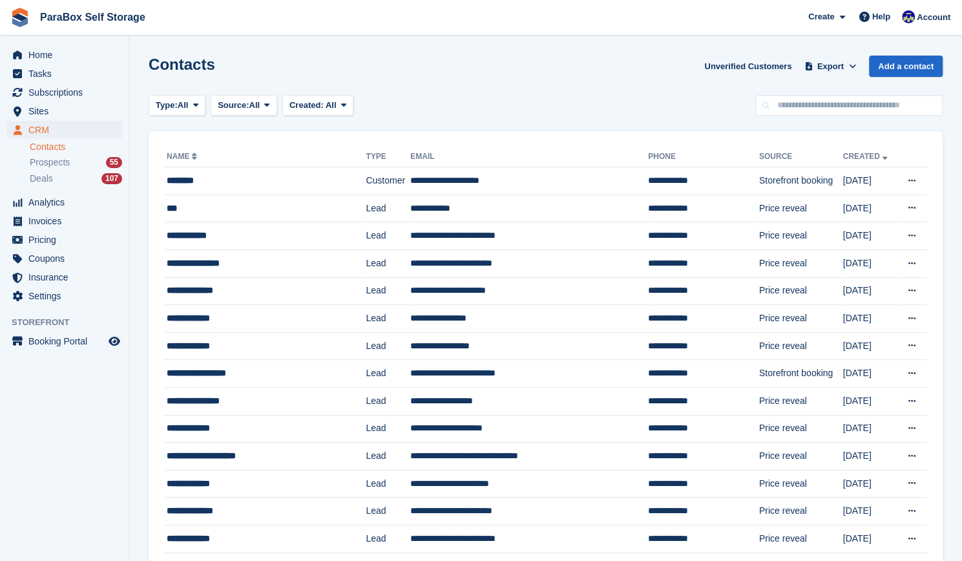
click at [67, 171] on ul "Contacts Prospects 55 Deals 107" at bounding box center [79, 163] width 99 height 47
click at [67, 178] on div "Deals 107" at bounding box center [76, 179] width 92 height 12
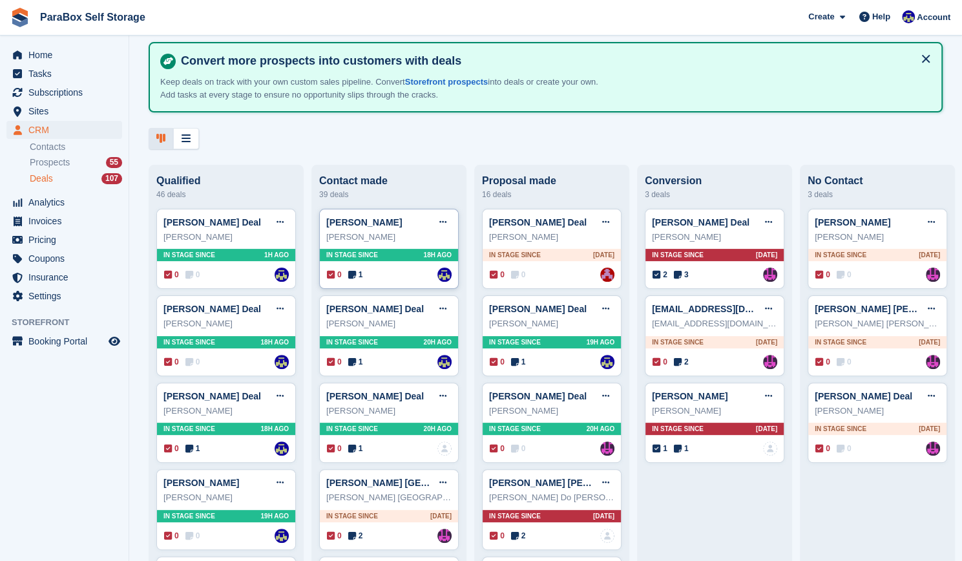
scroll to position [52, 0]
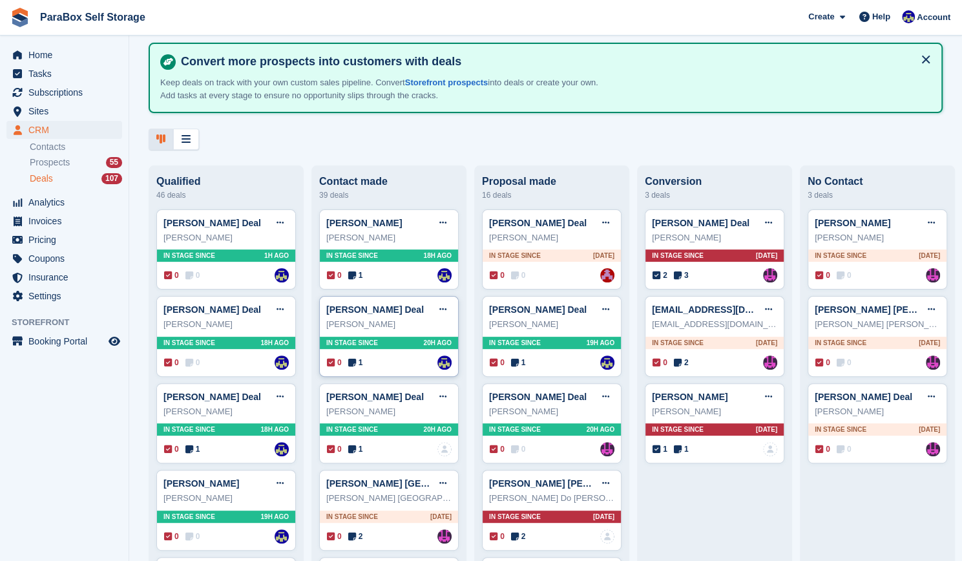
click at [355, 365] on icon at bounding box center [352, 362] width 8 height 9
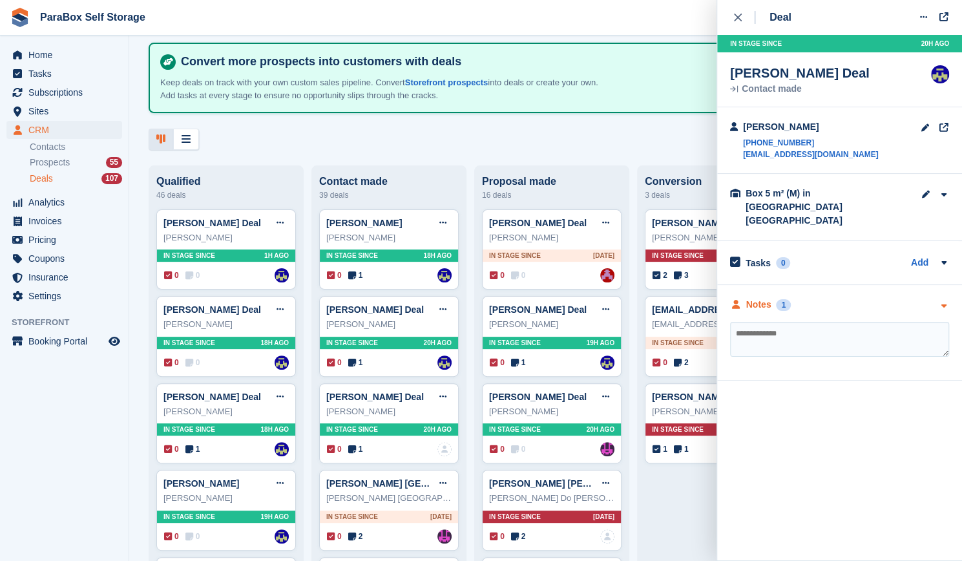
click at [762, 298] on div "Notes" at bounding box center [758, 305] width 25 height 14
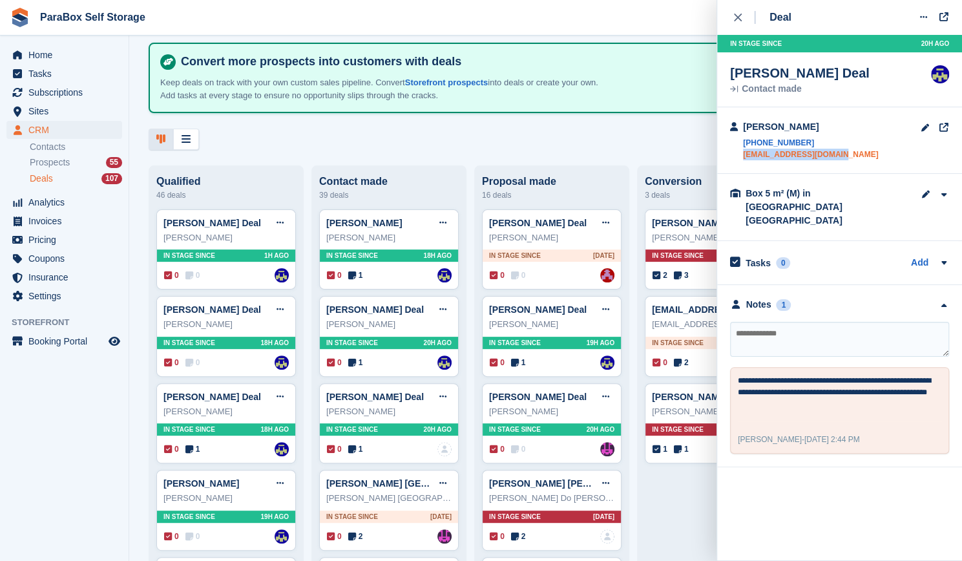
drag, startPoint x: 837, startPoint y: 155, endPoint x: 743, endPoint y: 158, distance: 94.4
click at [743, 158] on div "[PERSON_NAME] [PHONE_NUMBER] [EMAIL_ADDRESS][DOMAIN_NAME]" at bounding box center [839, 140] width 245 height 67
copy link "[EMAIL_ADDRESS][DOMAIN_NAME]"
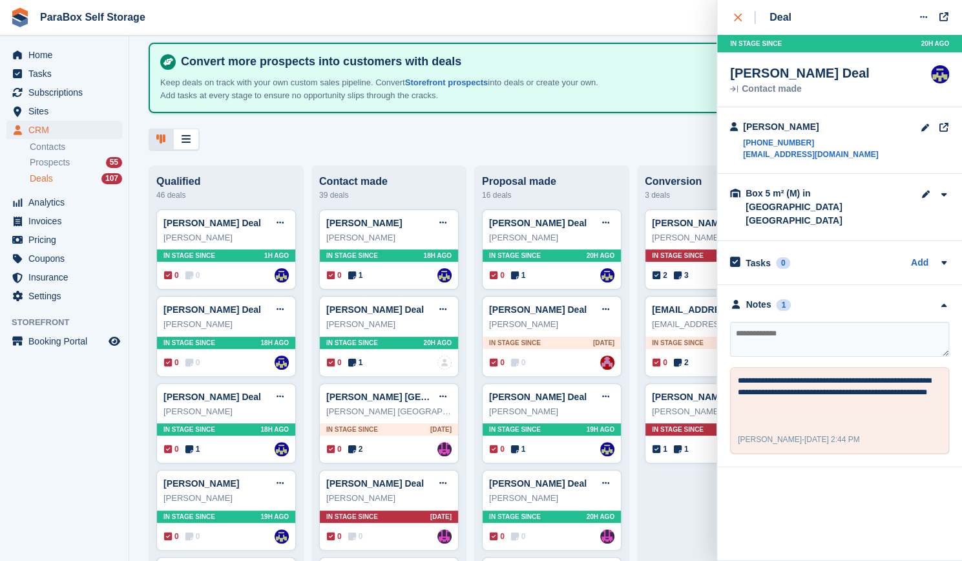
click at [735, 12] on div "close" at bounding box center [744, 17] width 21 height 13
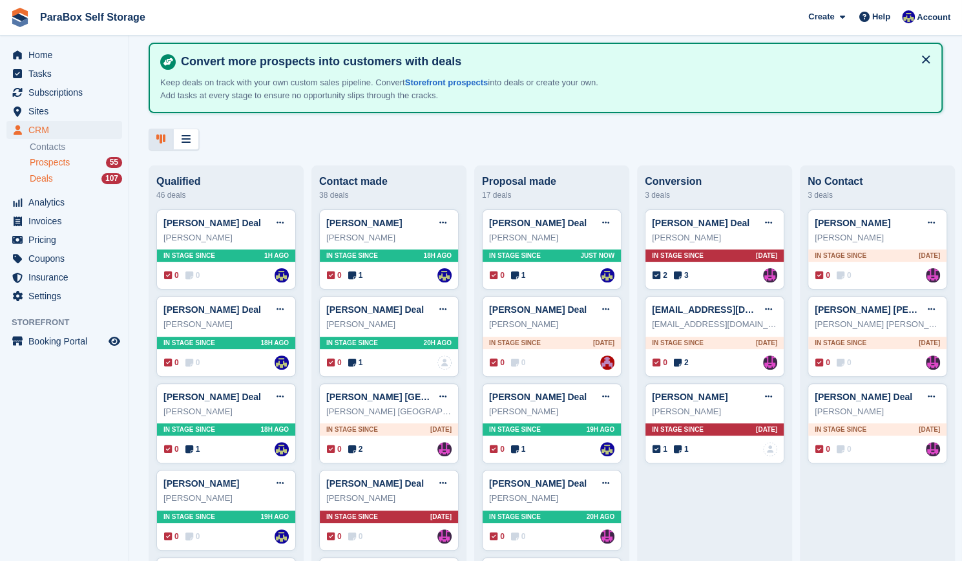
click at [105, 163] on div "Prospects 55" at bounding box center [76, 162] width 92 height 12
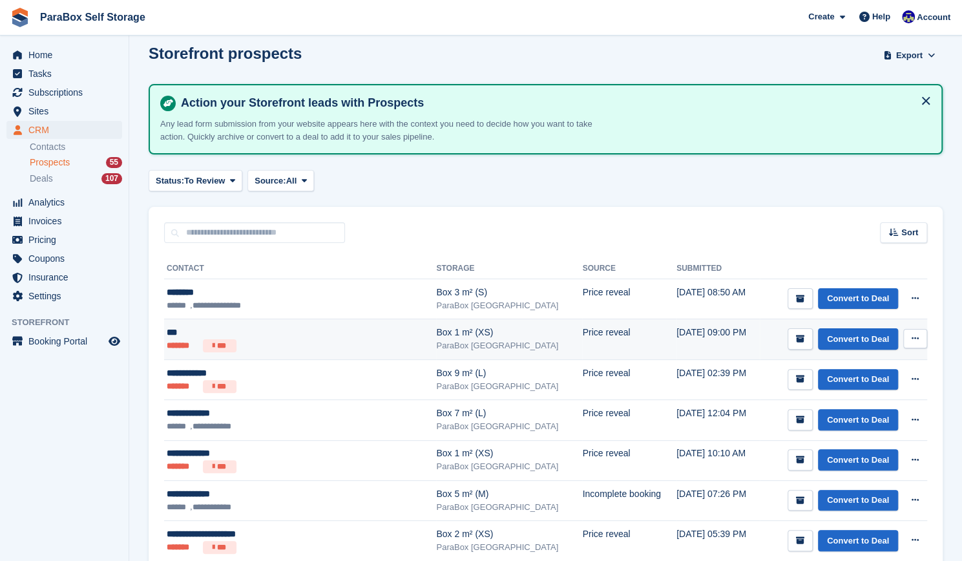
scroll to position [12, 0]
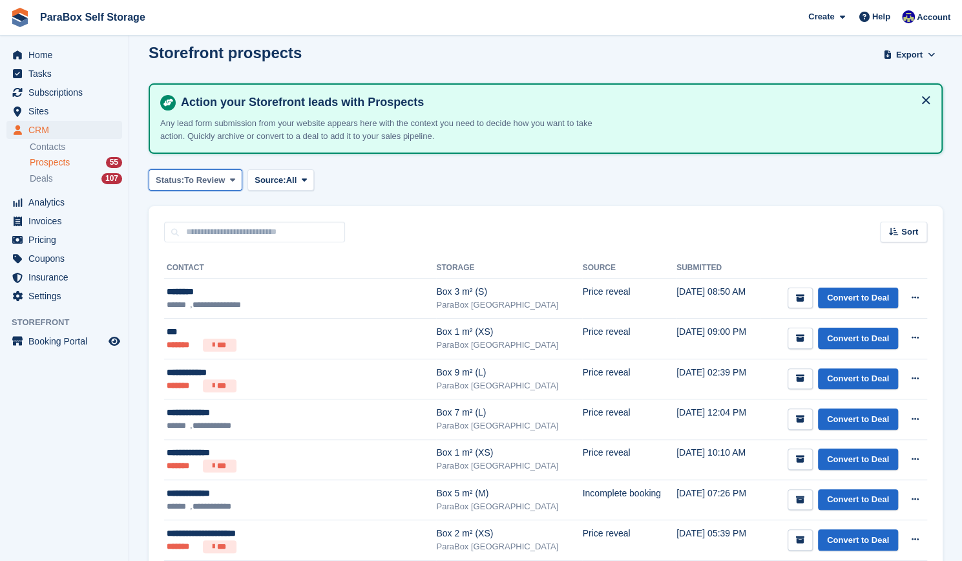
click at [217, 178] on span "To Review" at bounding box center [204, 180] width 41 height 13
click at [282, 176] on span "Source:" at bounding box center [270, 180] width 31 height 13
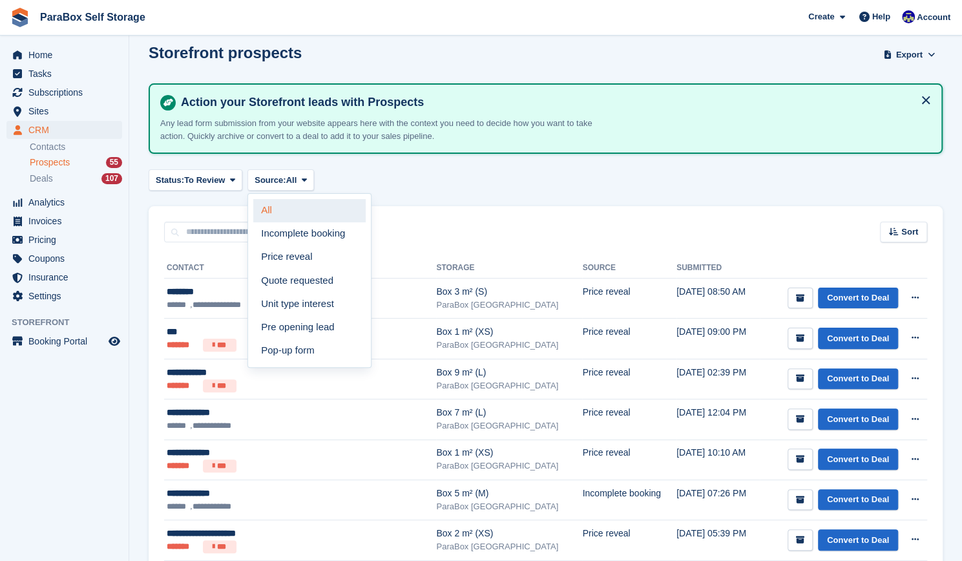
click at [361, 205] on link "All" at bounding box center [309, 210] width 112 height 23
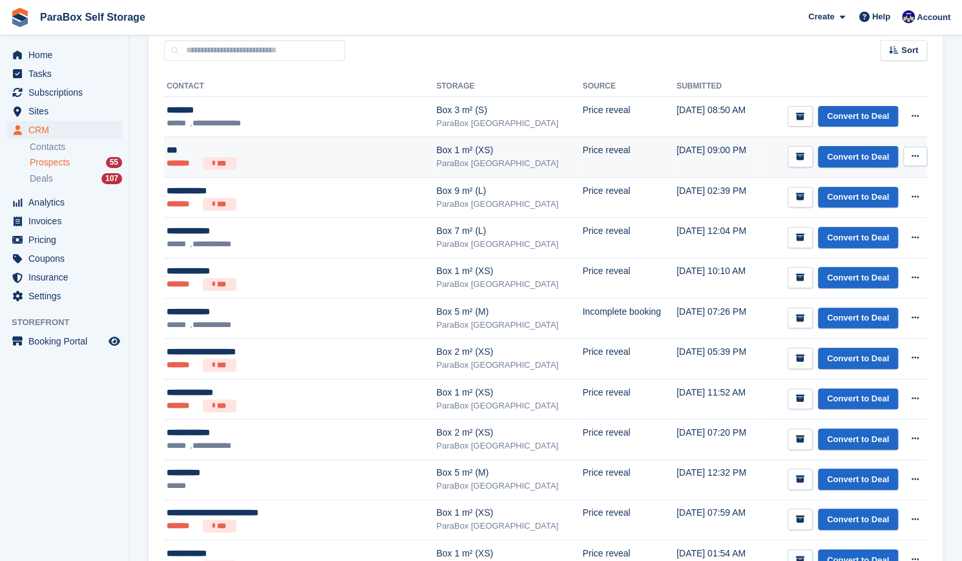
scroll to position [194, 0]
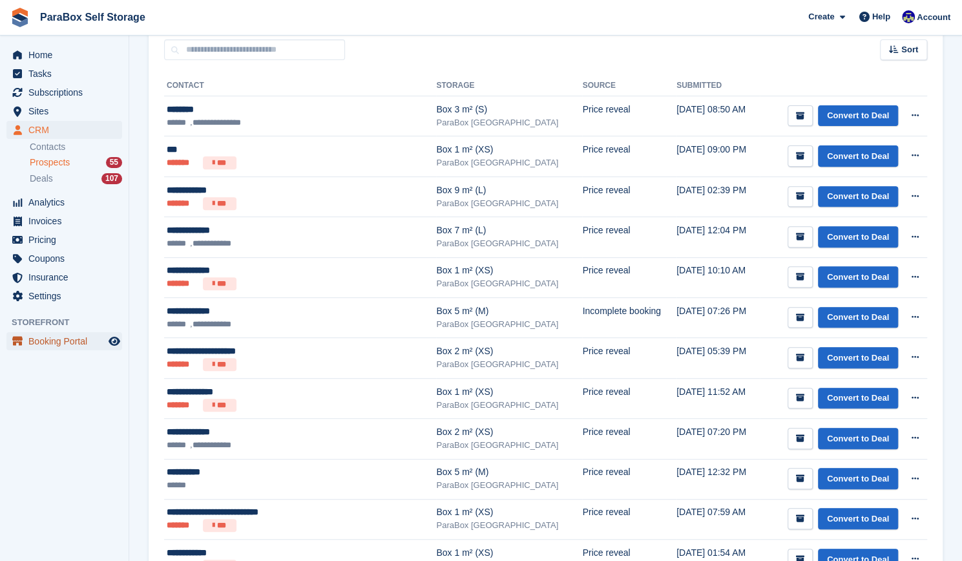
click at [66, 339] on span "Booking Portal" at bounding box center [67, 341] width 78 height 18
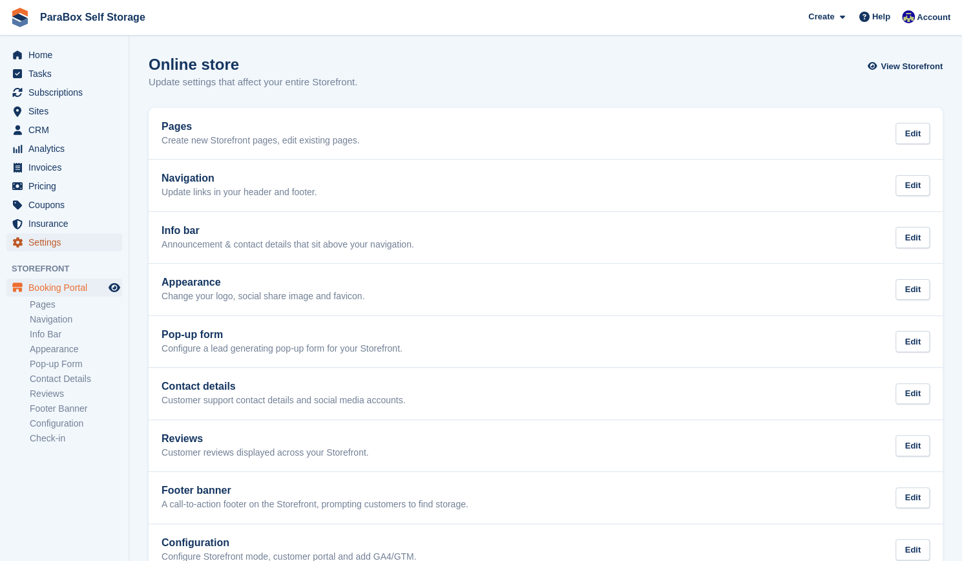
click at [59, 245] on span "Settings" at bounding box center [67, 242] width 78 height 18
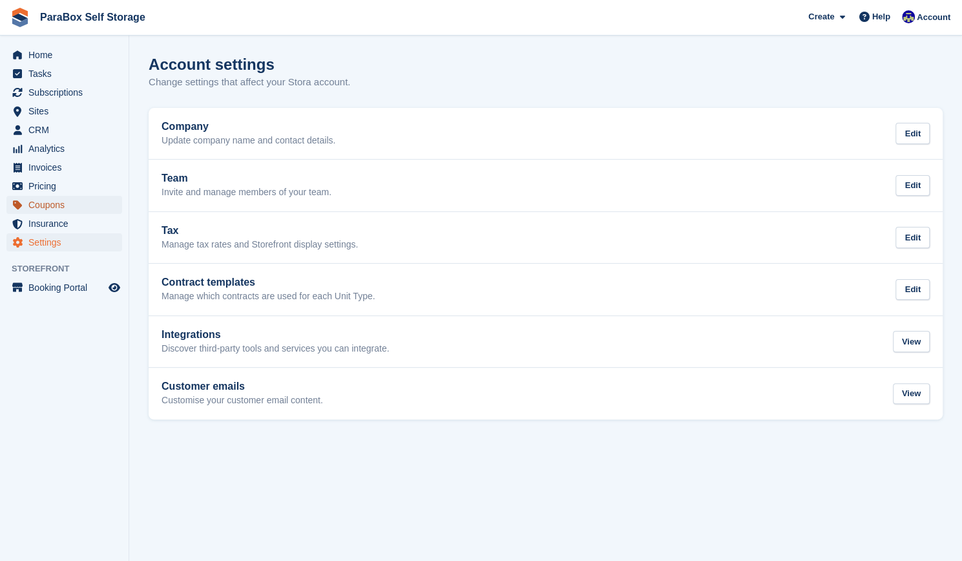
click at [60, 206] on span "Coupons" at bounding box center [67, 205] width 78 height 18
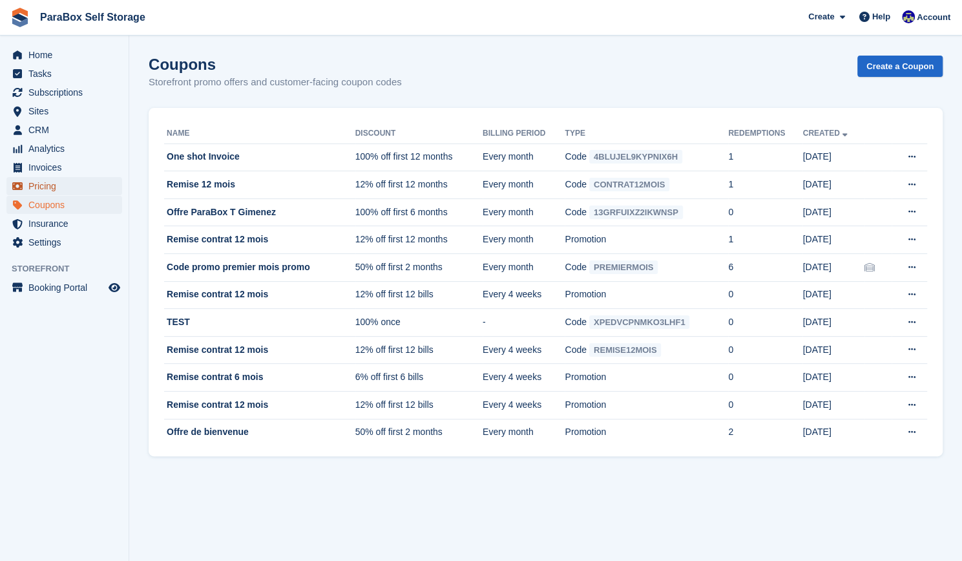
click at [57, 182] on span "Pricing" at bounding box center [67, 186] width 78 height 18
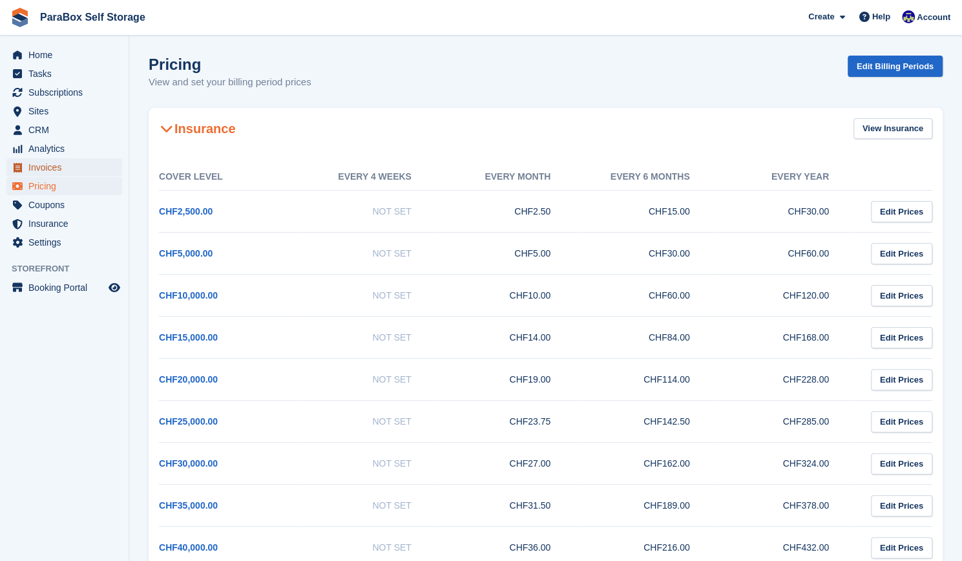
click at [72, 164] on span "Invoices" at bounding box center [67, 167] width 78 height 18
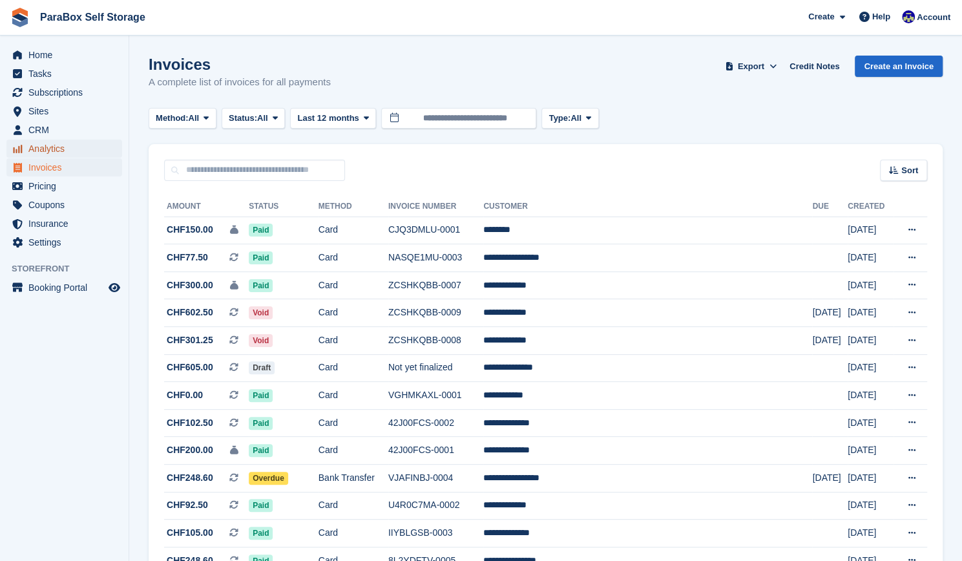
click at [76, 147] on span "Analytics" at bounding box center [67, 149] width 78 height 18
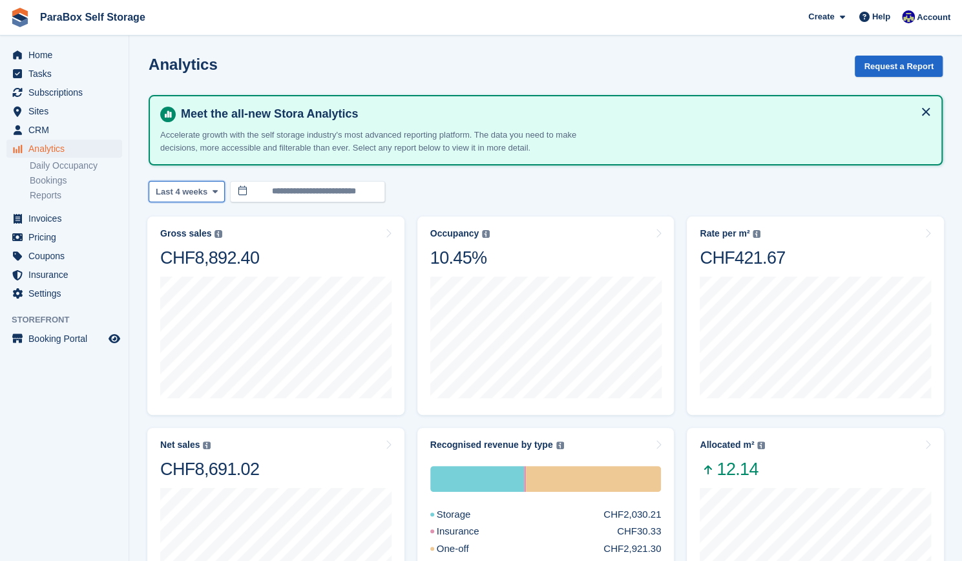
click at [213, 189] on icon at bounding box center [214, 191] width 5 height 8
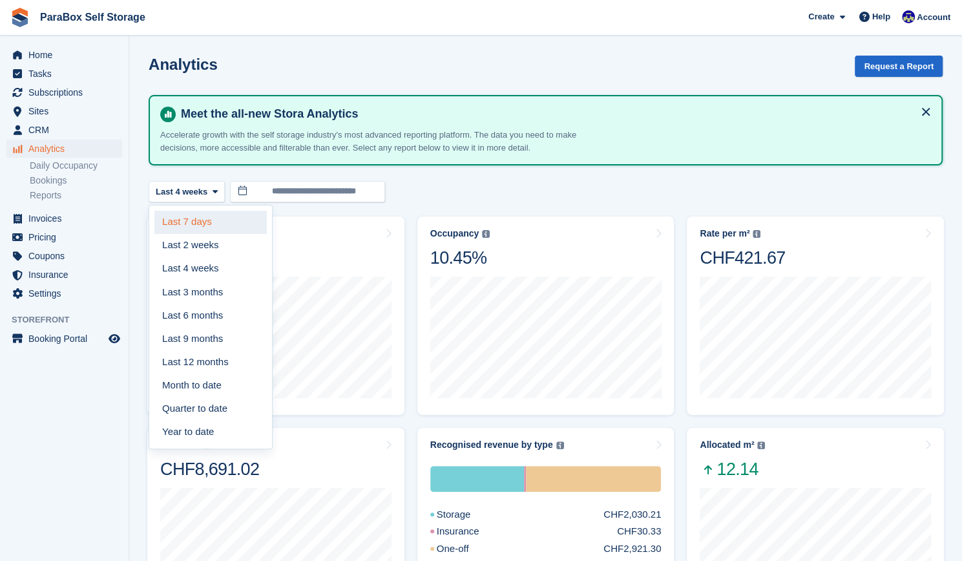
click at [211, 216] on link "Last 7 days" at bounding box center [210, 222] width 112 height 23
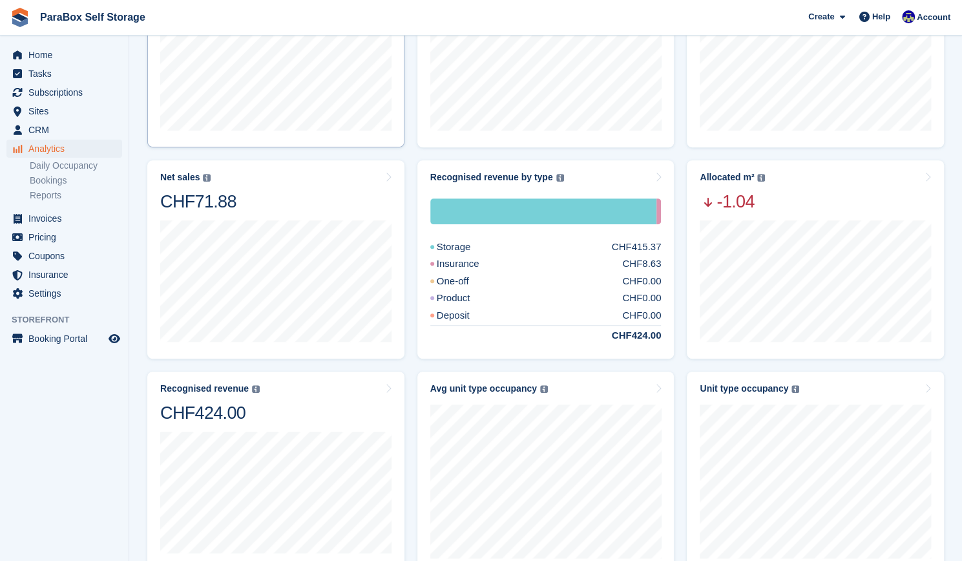
scroll to position [274, 0]
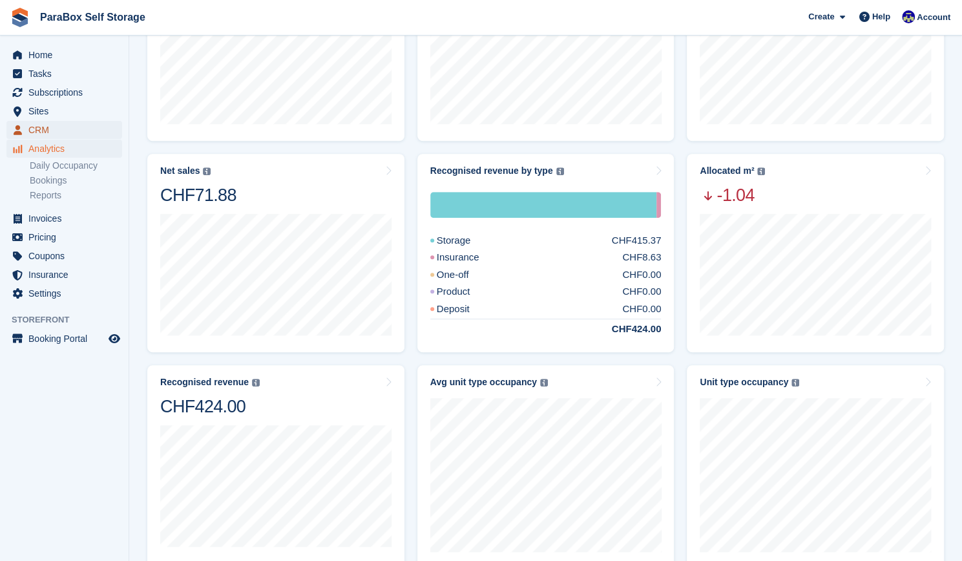
click at [96, 130] on span "CRM" at bounding box center [67, 130] width 78 height 18
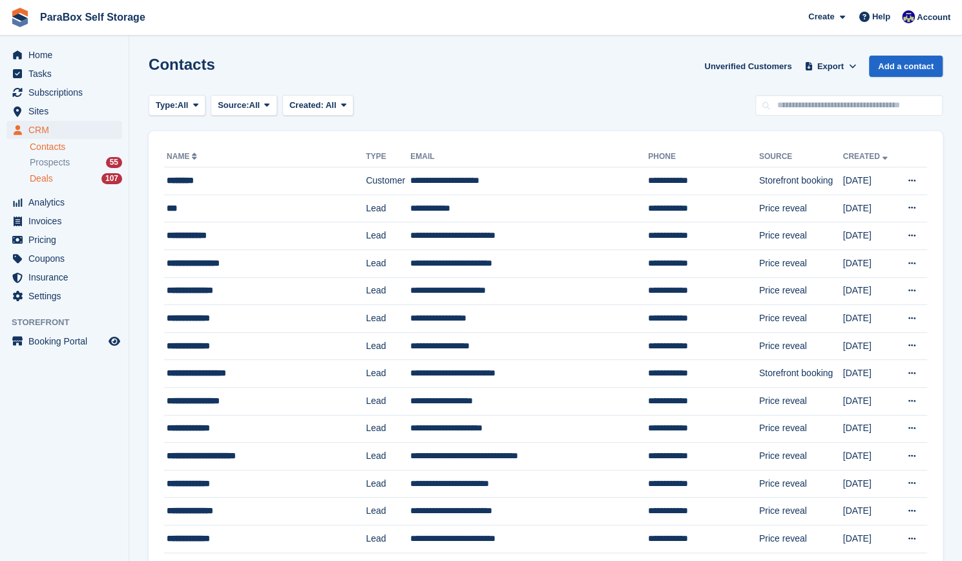
click at [100, 176] on div "Deals 107" at bounding box center [76, 179] width 92 height 12
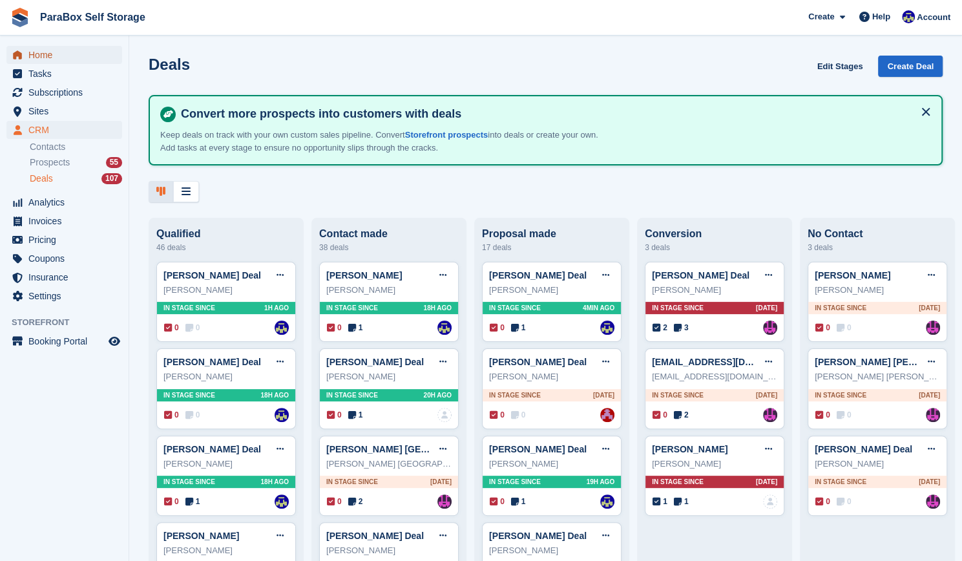
click at [50, 56] on span "Home" at bounding box center [67, 55] width 78 height 18
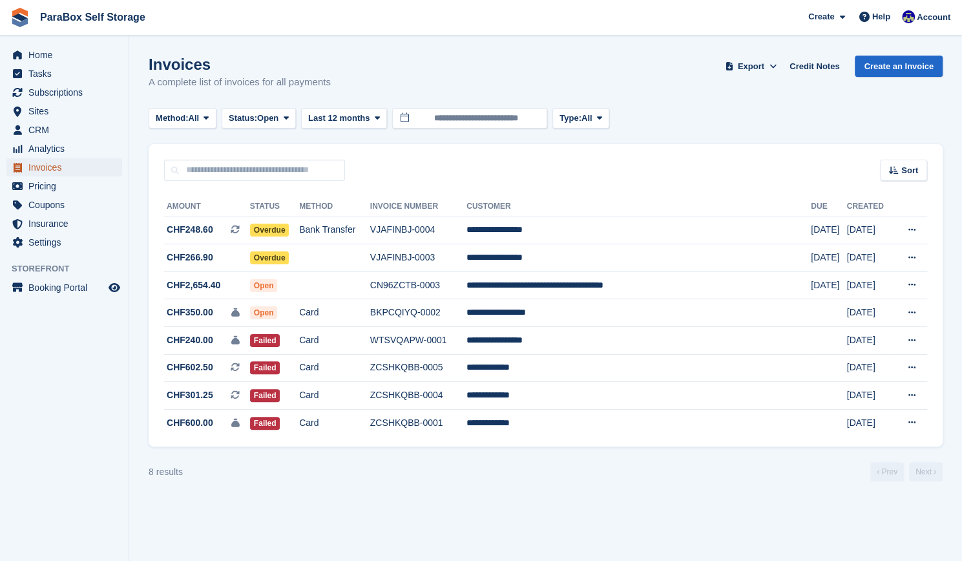
click at [48, 163] on span "Invoices" at bounding box center [67, 167] width 78 height 18
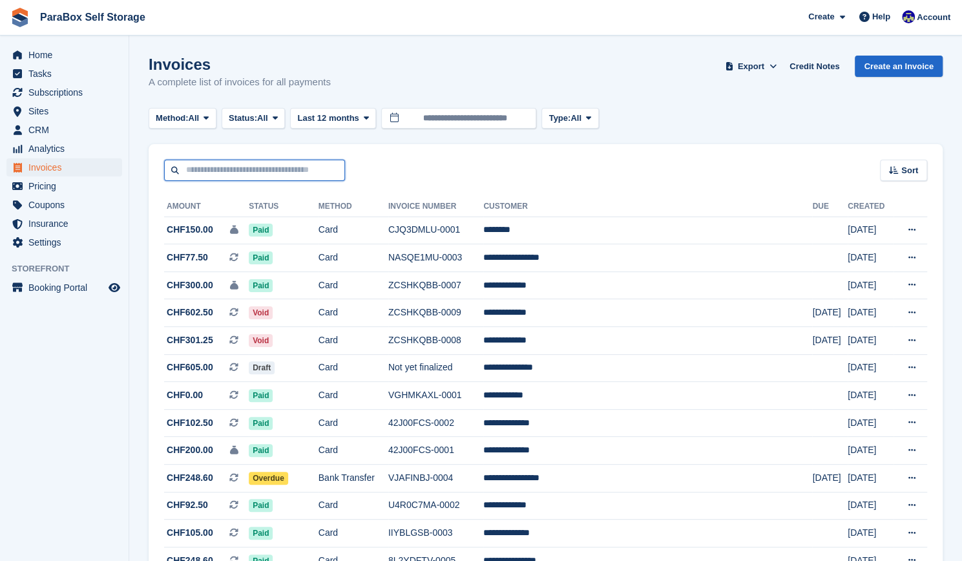
click at [225, 169] on input "text" at bounding box center [254, 170] width 181 height 21
type input "******"
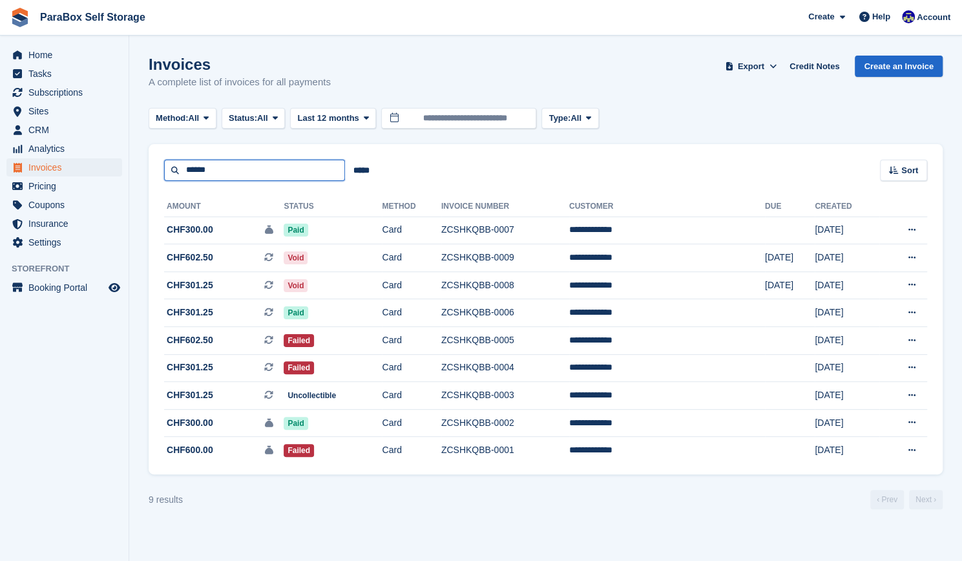
drag, startPoint x: 240, startPoint y: 172, endPoint x: 59, endPoint y: 166, distance: 180.4
click at [59, 166] on div "Home Tasks Subscriptions Subscriptions Subscriptions Contracts Price increases …" at bounding box center [481, 280] width 962 height 561
type input "*******"
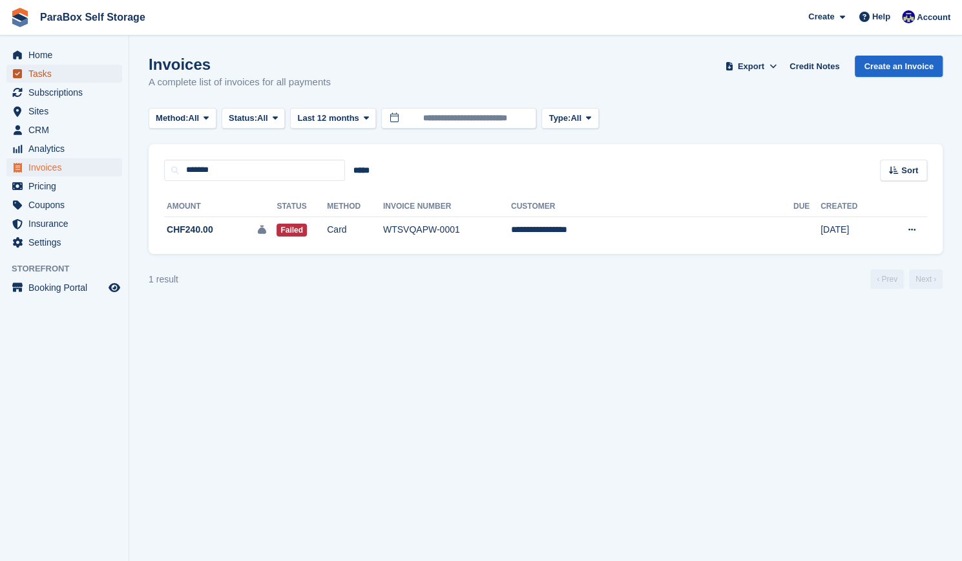
click at [39, 73] on span "Tasks" at bounding box center [67, 74] width 78 height 18
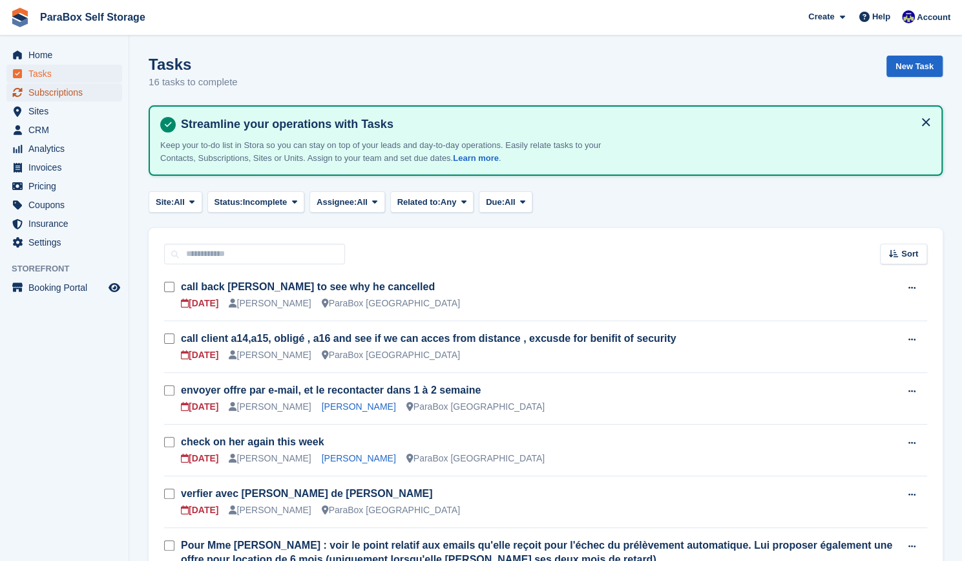
click at [58, 92] on span "Subscriptions" at bounding box center [67, 92] width 78 height 18
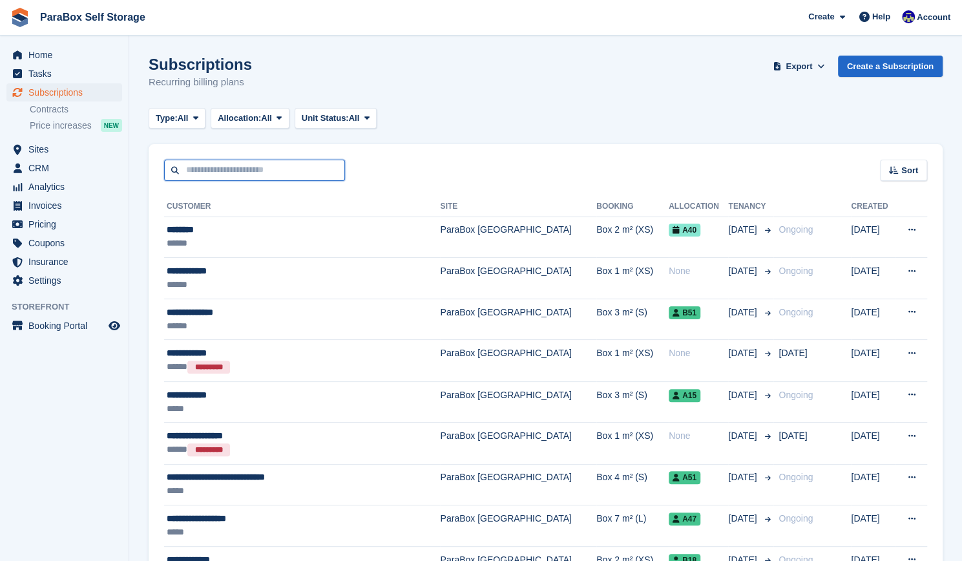
click at [233, 171] on input "text" at bounding box center [254, 170] width 181 height 21
type input "*******"
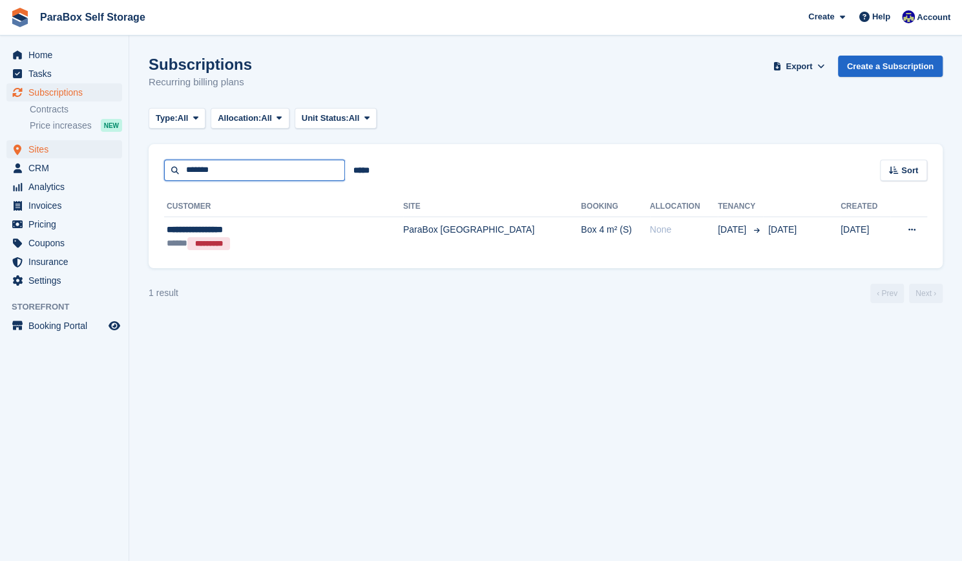
drag, startPoint x: 223, startPoint y: 170, endPoint x: 44, endPoint y: 142, distance: 181.1
click at [44, 142] on div "Home Tasks Subscriptions Subscriptions Subscriptions Contracts Price increases …" at bounding box center [481, 280] width 962 height 561
type input "*****"
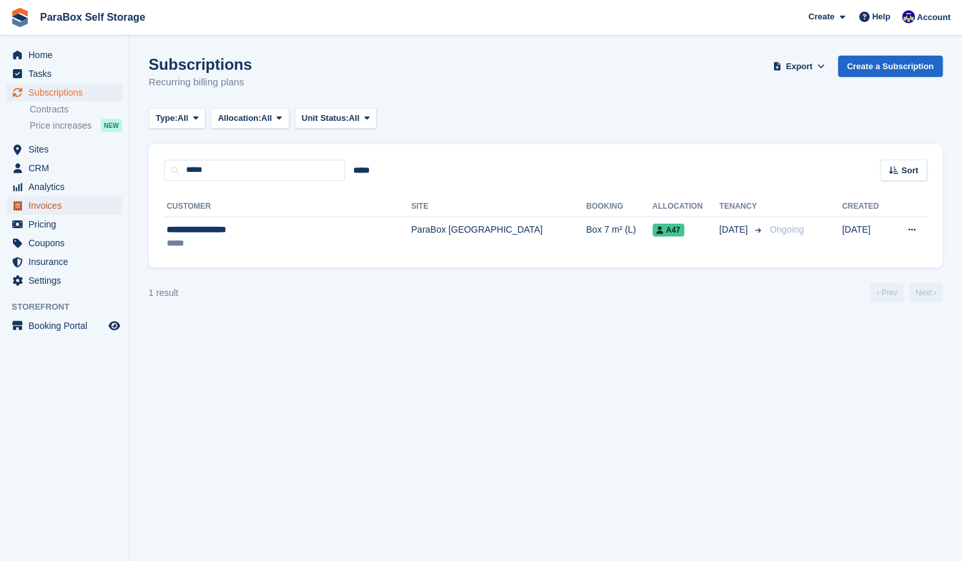
click at [51, 207] on span "Invoices" at bounding box center [67, 205] width 78 height 18
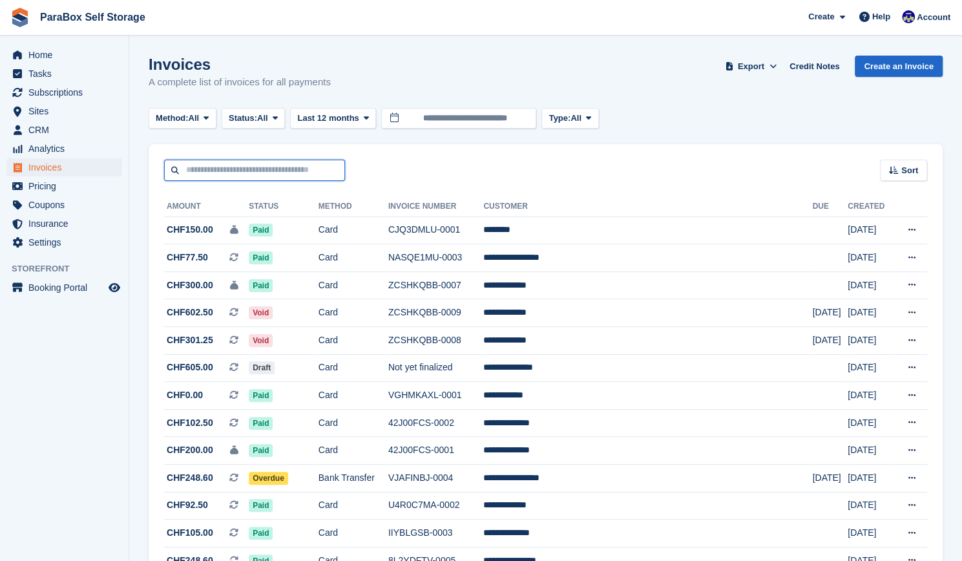
click at [218, 170] on input "text" at bounding box center [254, 170] width 181 height 21
type input "*****"
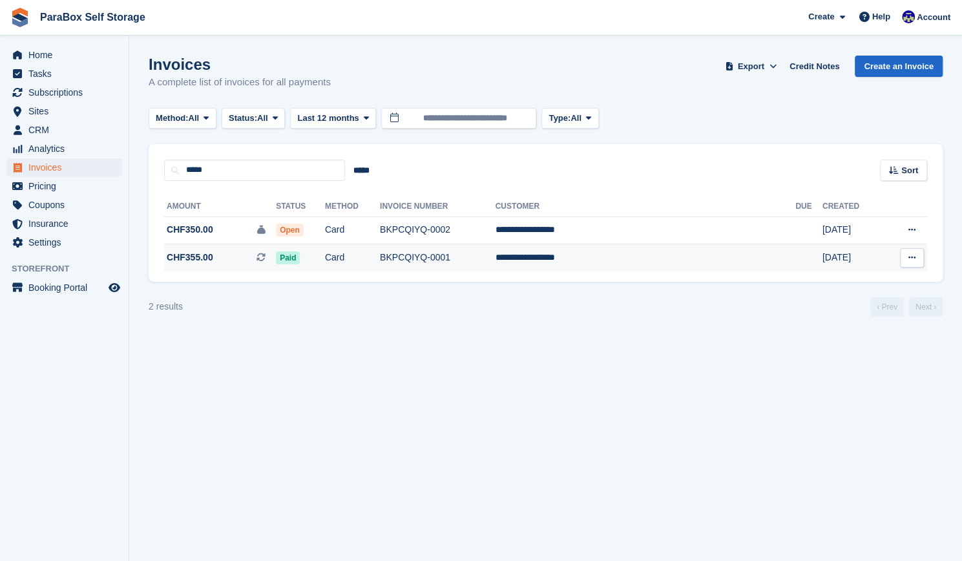
click at [459, 249] on td "BKPCQIYQ-0001" at bounding box center [438, 257] width 116 height 27
click at [496, 262] on td "BKPCQIYQ-0001" at bounding box center [438, 257] width 116 height 27
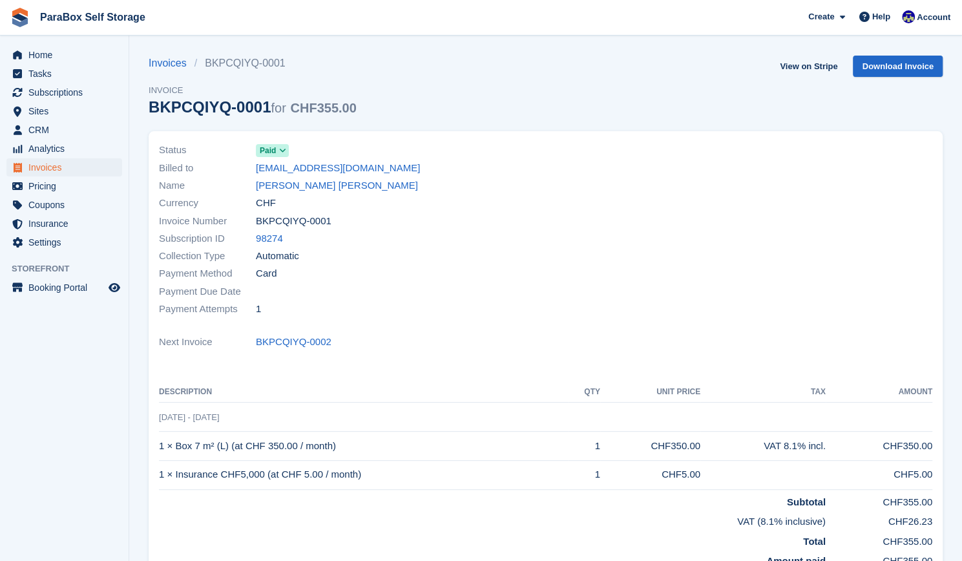
scroll to position [9, 0]
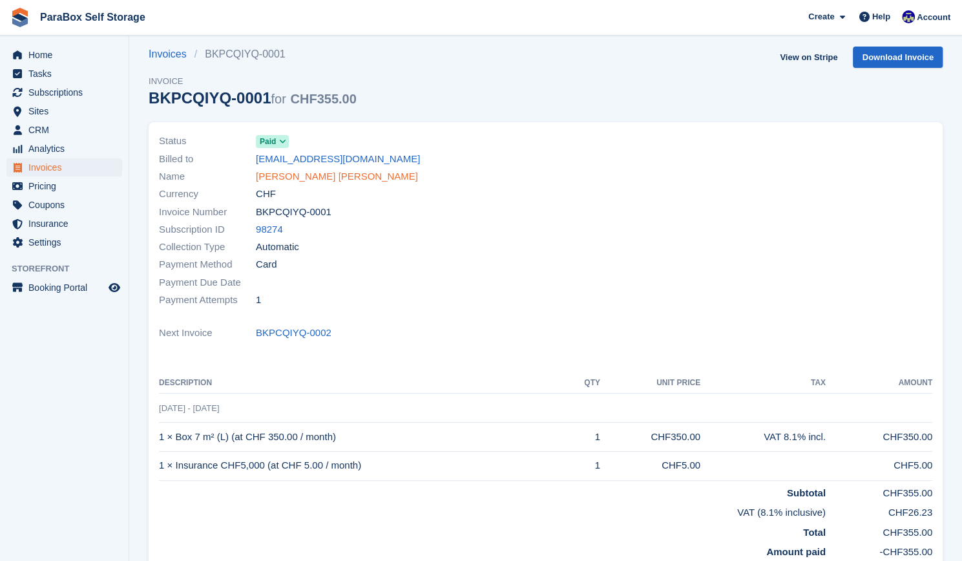
click at [290, 173] on link "[PERSON_NAME] [PERSON_NAME]" at bounding box center [337, 176] width 162 height 15
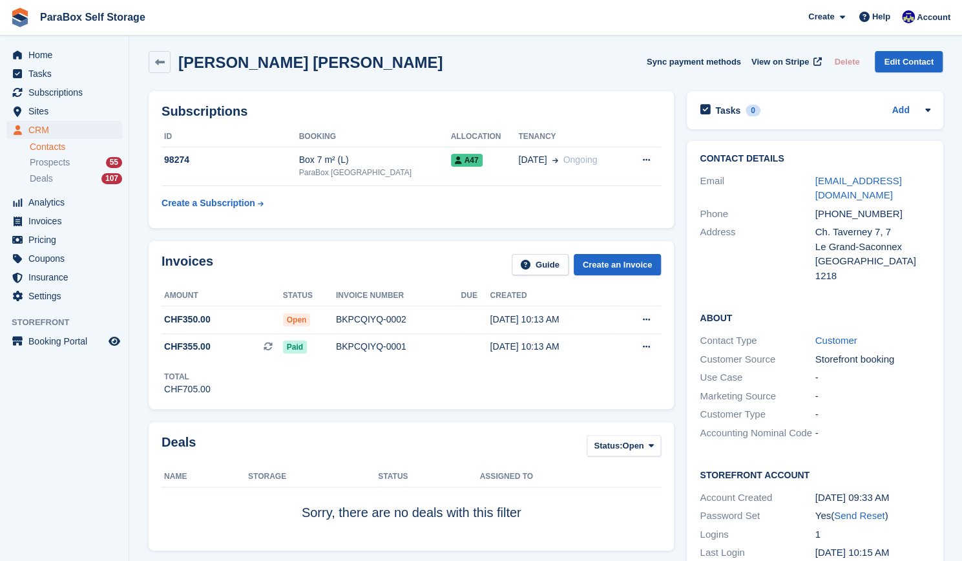
scroll to position [4, 0]
click at [61, 94] on span "Subscriptions" at bounding box center [67, 92] width 78 height 18
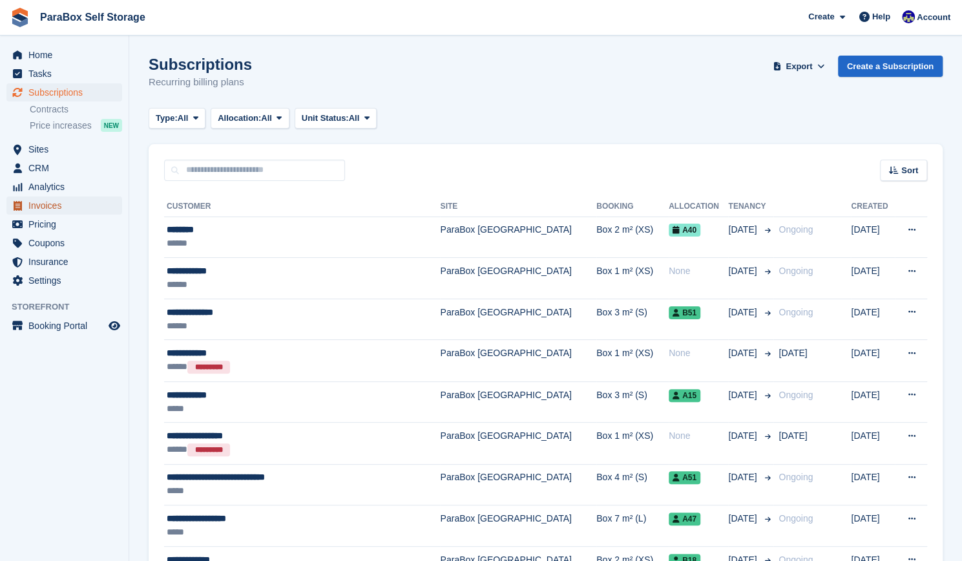
click at [58, 200] on span "Invoices" at bounding box center [67, 205] width 78 height 18
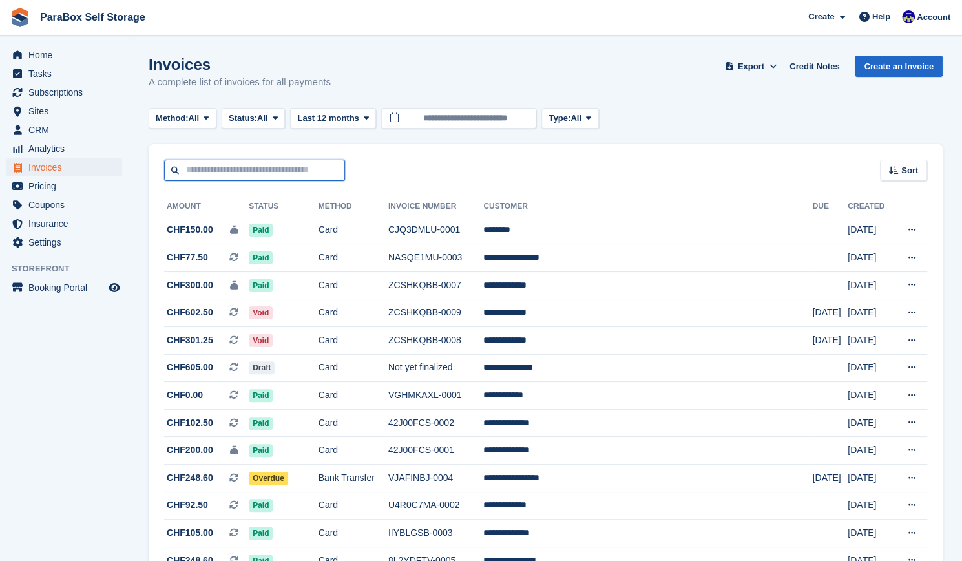
click at [220, 165] on input "text" at bounding box center [254, 170] width 181 height 21
type input "******"
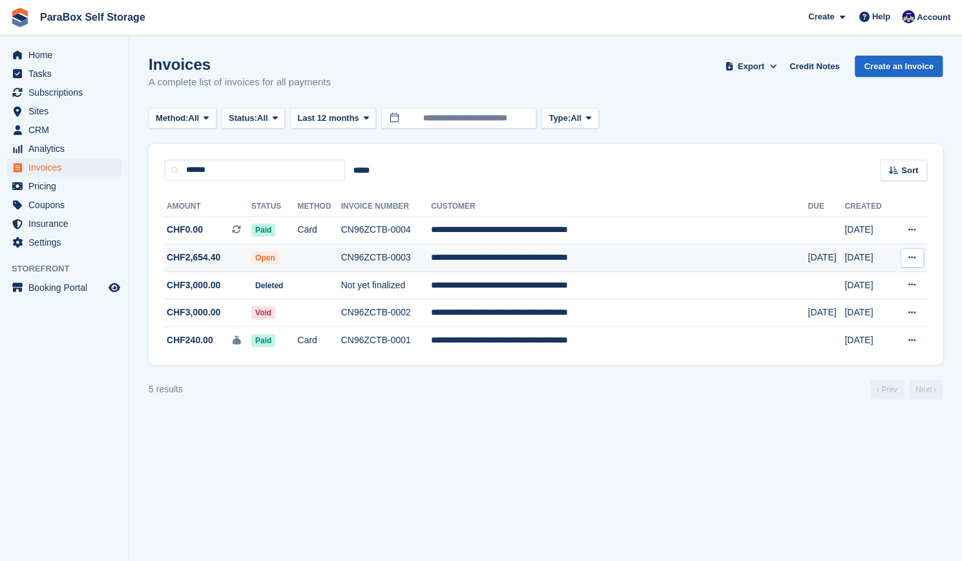
click at [222, 255] on span "CHF2,654.40" at bounding box center [207, 258] width 87 height 14
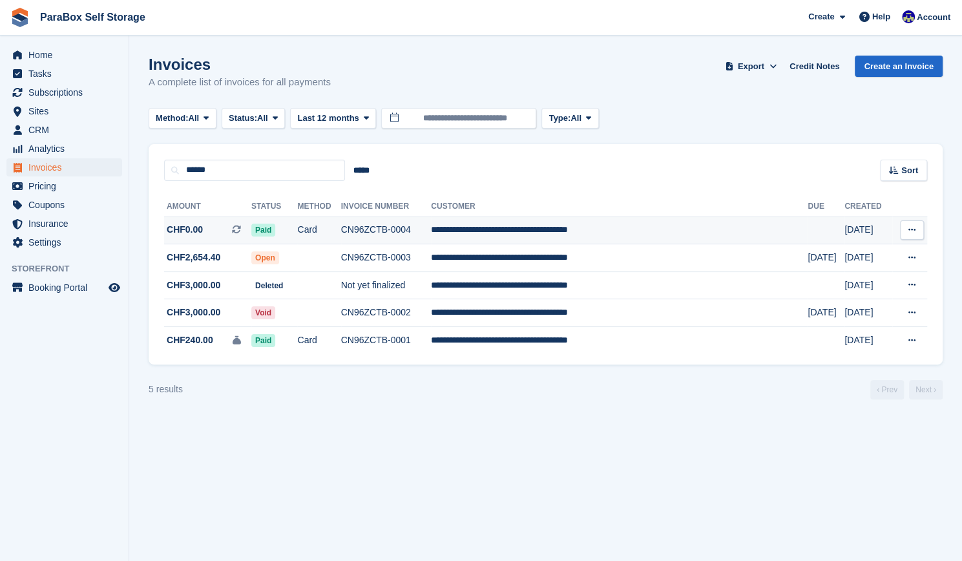
click at [341, 235] on td "Card" at bounding box center [318, 230] width 43 height 28
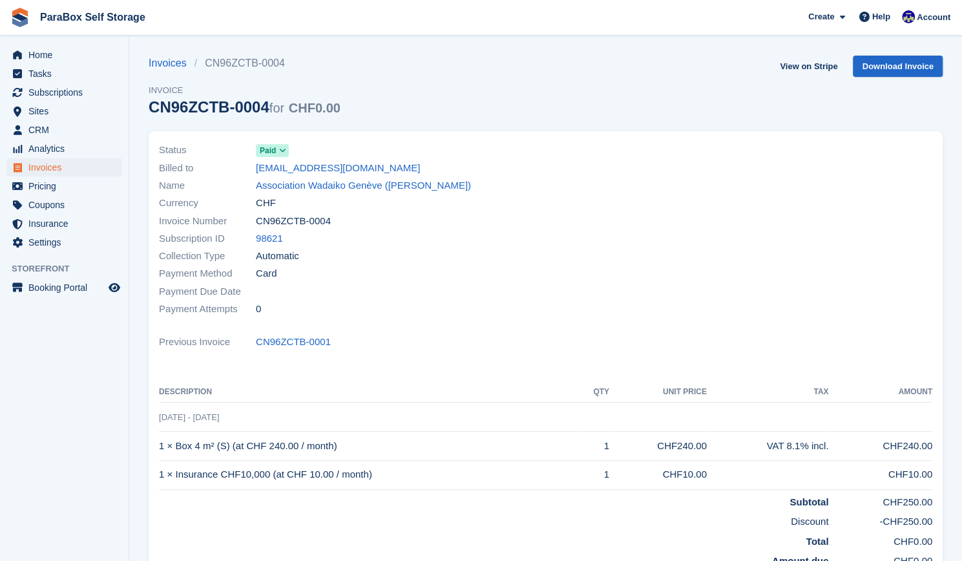
scroll to position [67, 0]
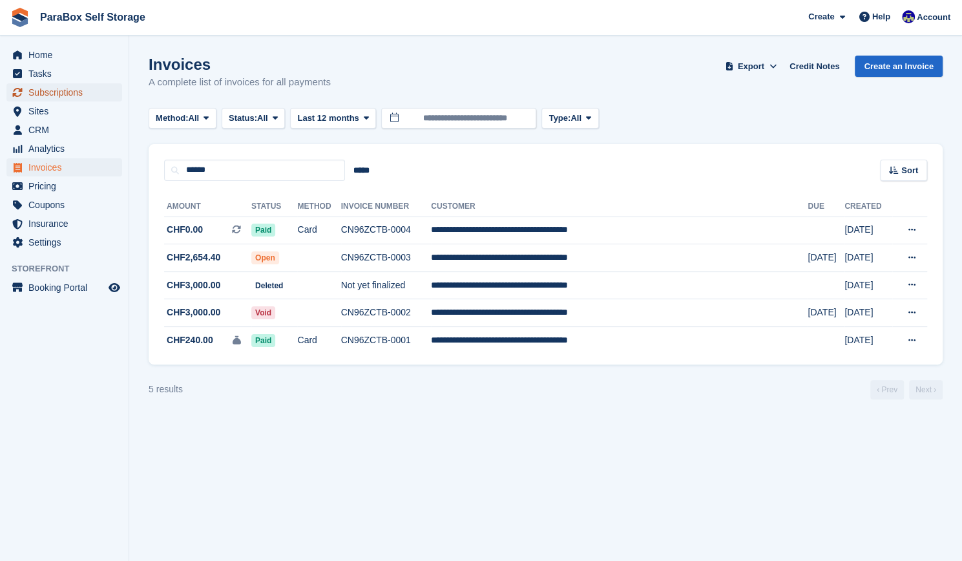
click at [62, 94] on span "Subscriptions" at bounding box center [67, 92] width 78 height 18
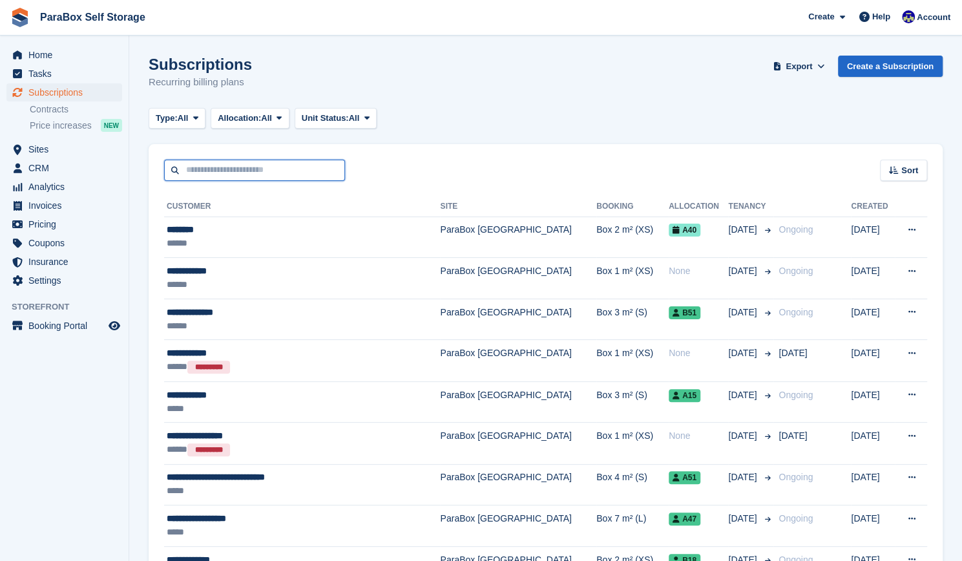
click at [252, 169] on input "text" at bounding box center [254, 170] width 181 height 21
type input "*******"
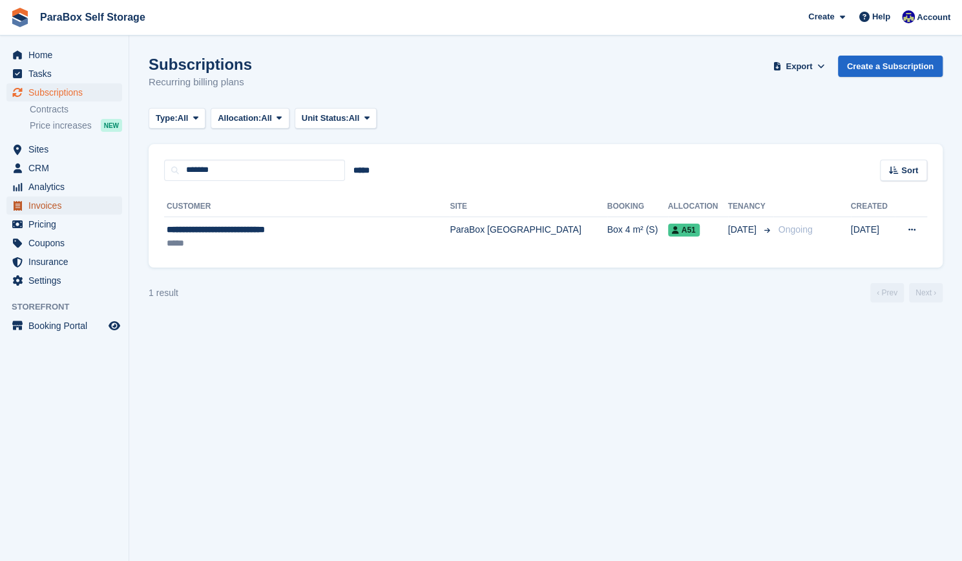
click at [57, 206] on span "Invoices" at bounding box center [67, 205] width 78 height 18
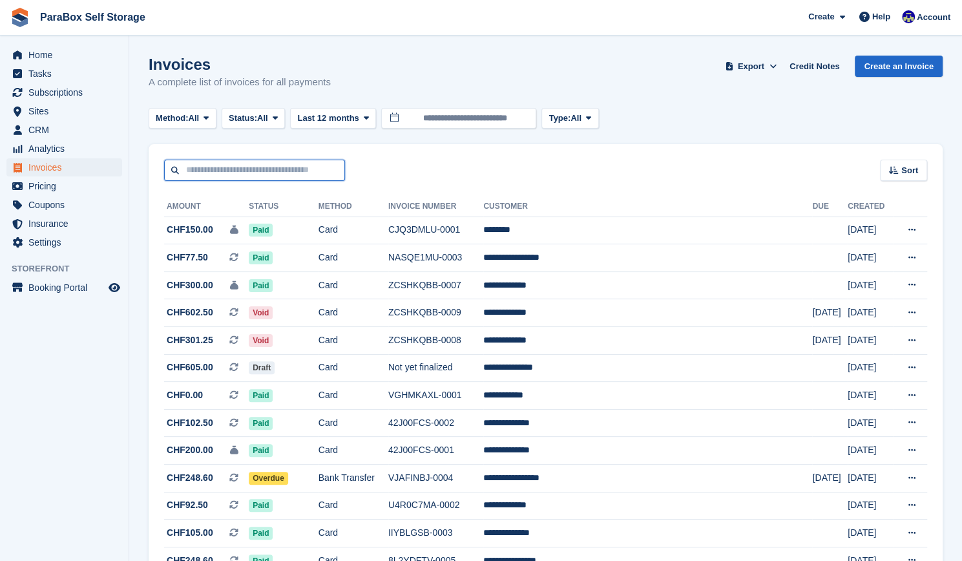
click at [286, 173] on input "text" at bounding box center [254, 170] width 181 height 21
type input "*******"
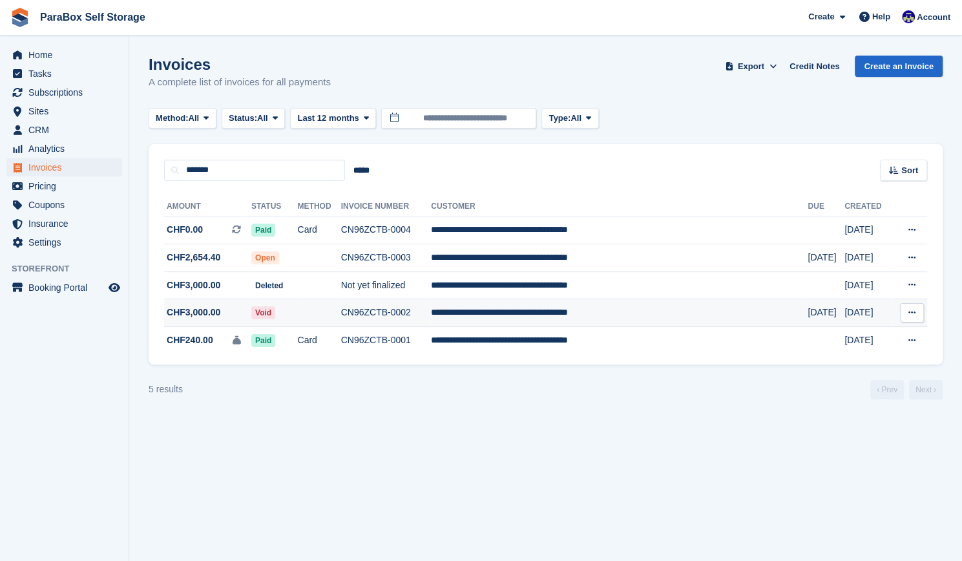
click at [214, 314] on span "CHF3,000.00" at bounding box center [194, 313] width 54 height 14
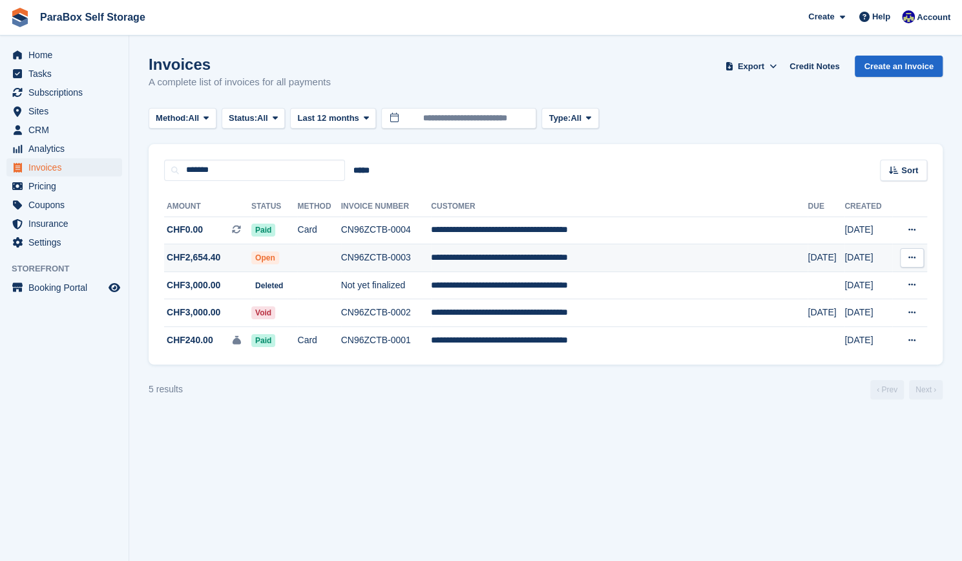
click at [297, 264] on td "Open" at bounding box center [274, 258] width 46 height 28
click at [235, 289] on span "CHF3,000.00" at bounding box center [207, 285] width 87 height 14
click at [297, 258] on td "Open" at bounding box center [274, 258] width 46 height 28
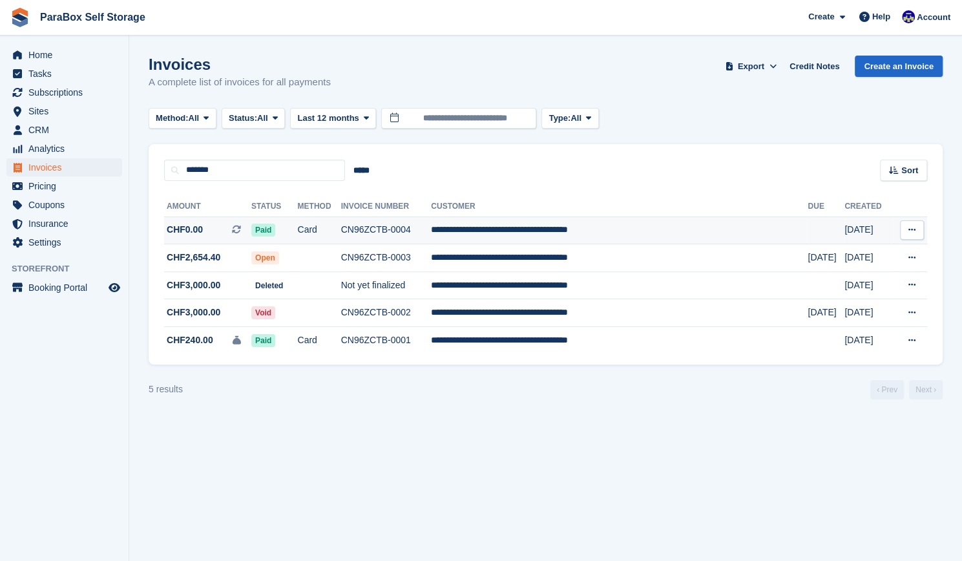
click at [421, 232] on td "CN96ZCTB-0004" at bounding box center [386, 230] width 90 height 28
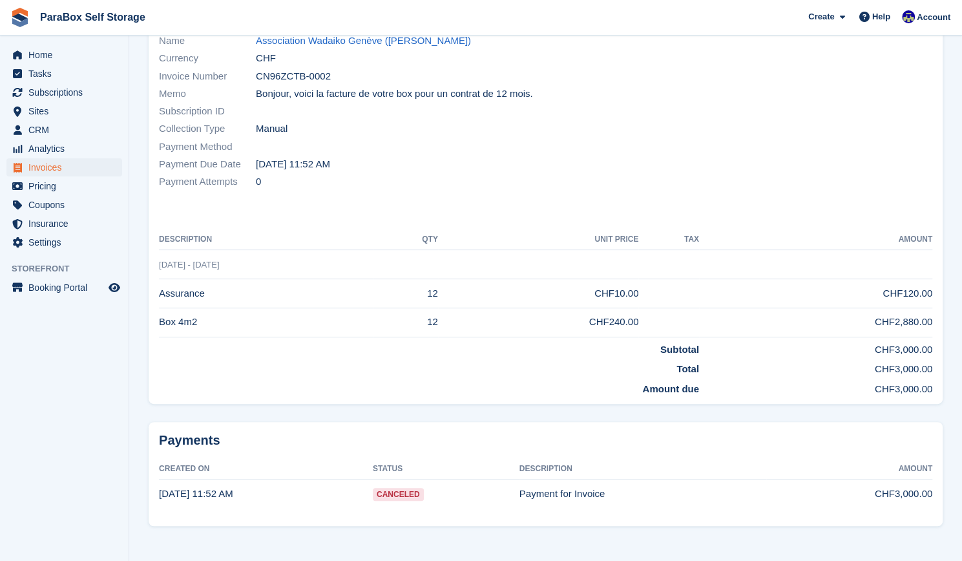
scroll to position [146, 0]
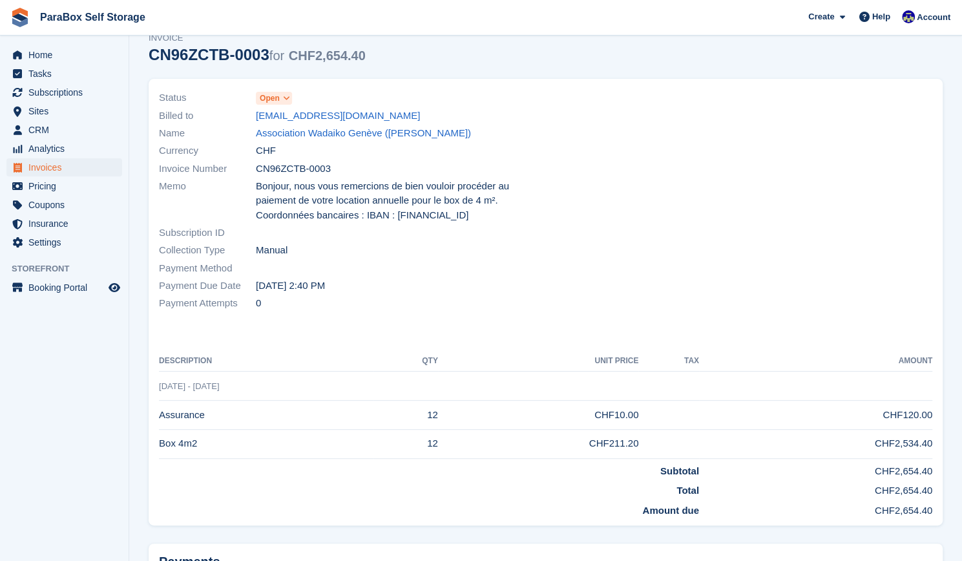
scroll to position [72, 0]
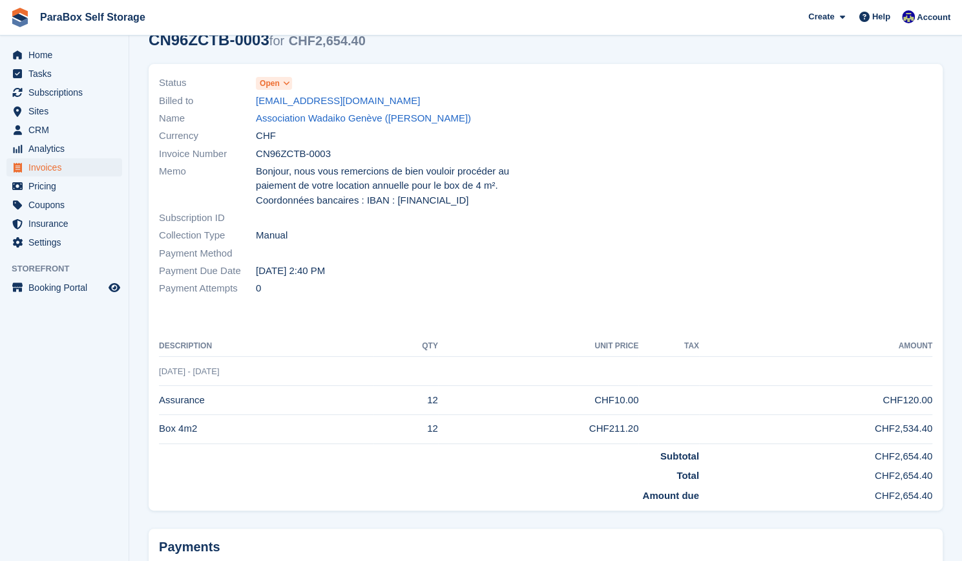
scroll to position [68, 0]
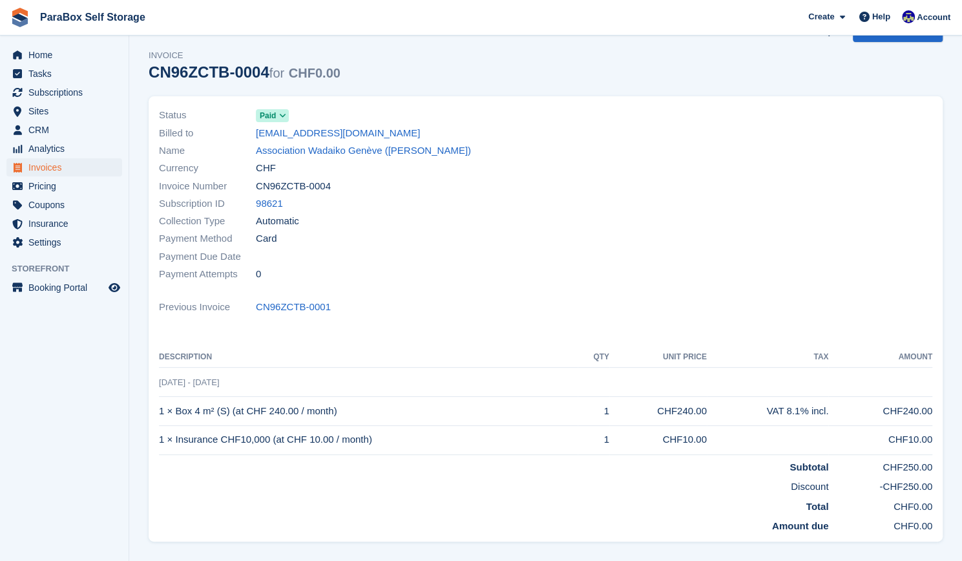
scroll to position [36, 0]
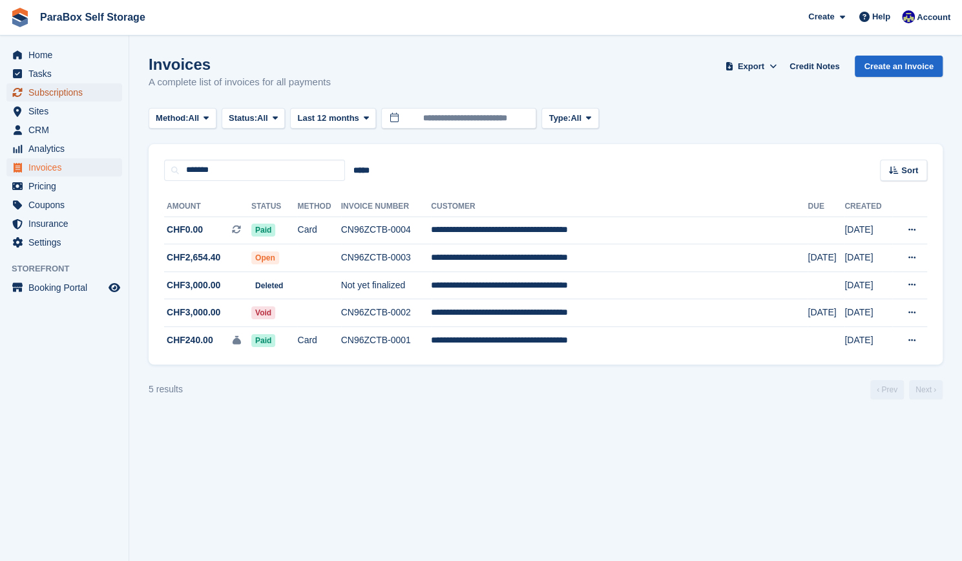
click at [54, 89] on span "Subscriptions" at bounding box center [67, 92] width 78 height 18
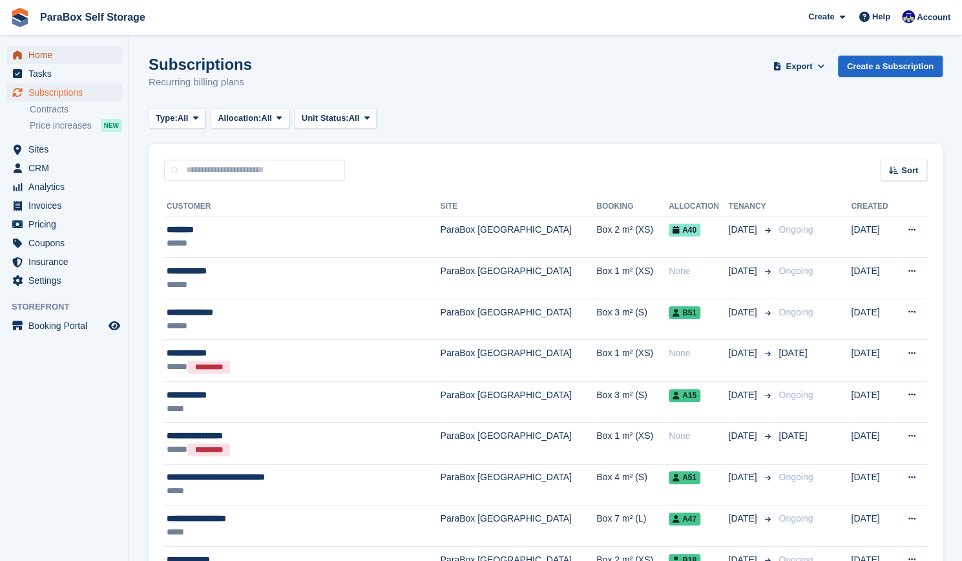
click at [76, 59] on span "Home" at bounding box center [67, 55] width 78 height 18
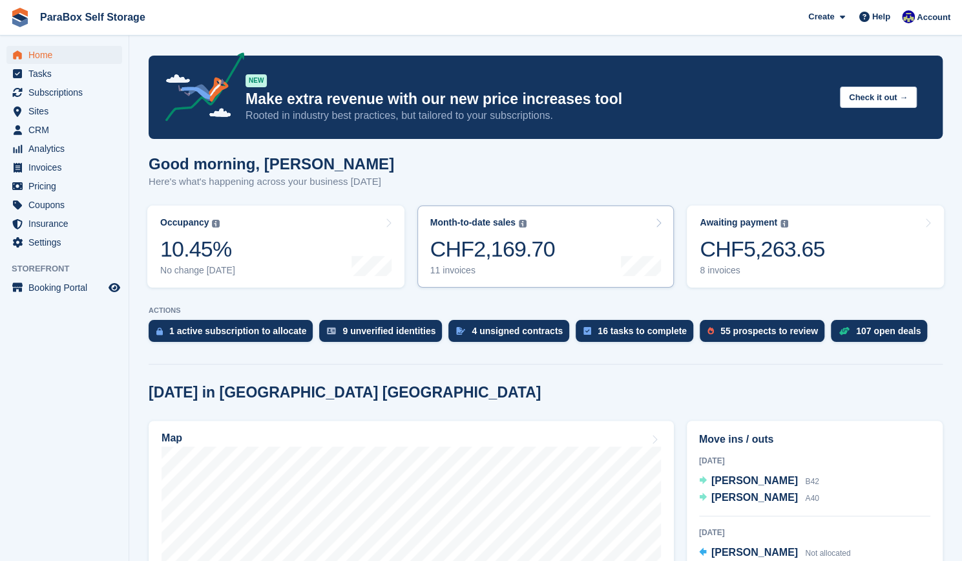
click at [531, 225] on div "Month-to-date sales The sum of all finalised invoices generated this month to d…" at bounding box center [492, 222] width 125 height 11
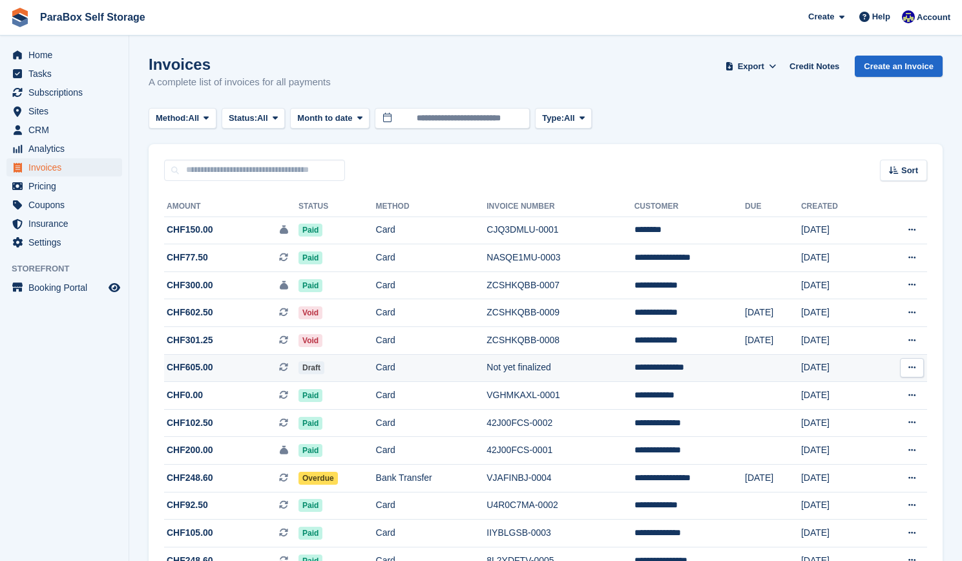
click at [455, 377] on tbody "CHF150.00 This is a security deposit invoice. Paid Card CJQ3DMLU-0001 ******** …" at bounding box center [545, 436] width 763 height 440
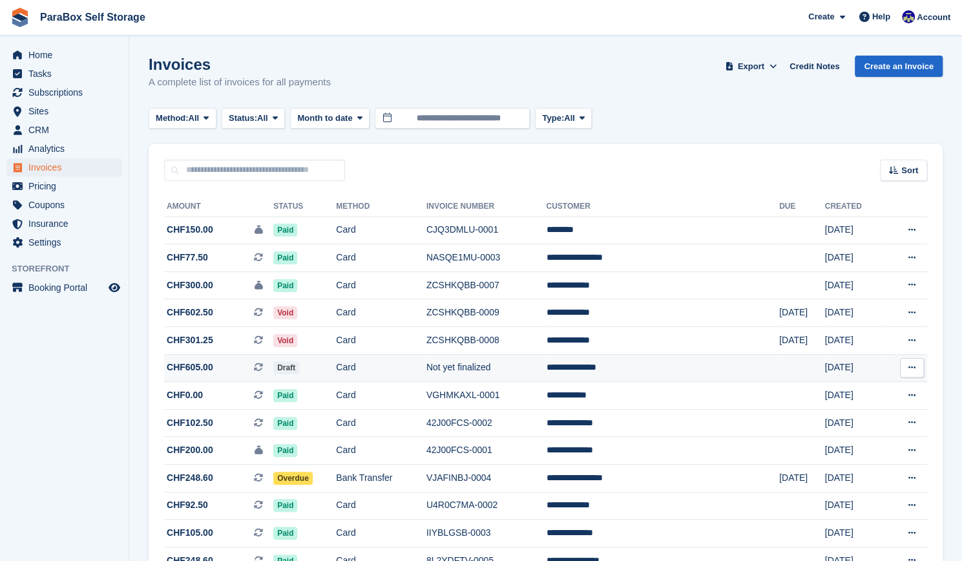
scroll to position [37, 0]
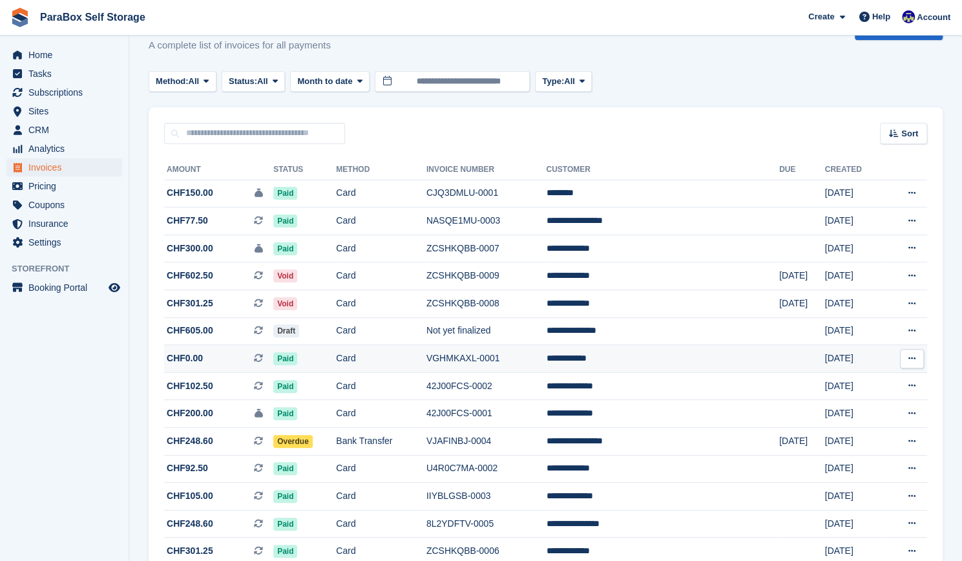
click at [704, 361] on td "**********" at bounding box center [662, 359] width 233 height 28
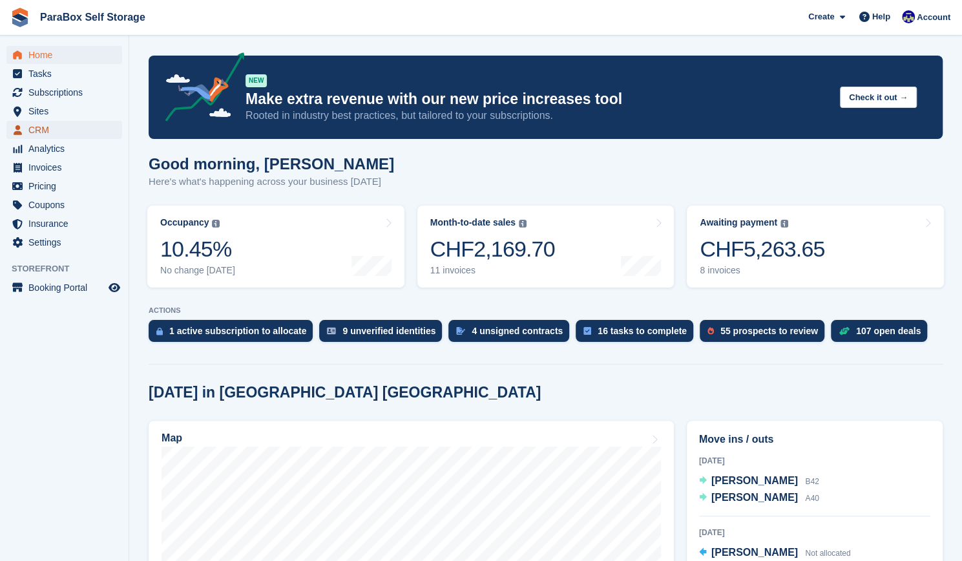
click at [48, 128] on span "CRM" at bounding box center [67, 130] width 78 height 18
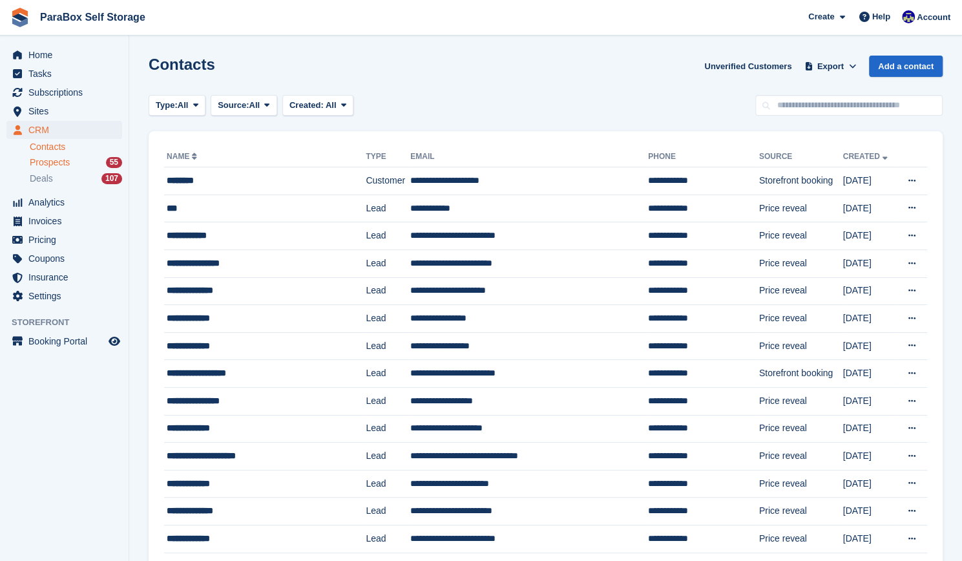
click at [90, 161] on div "Prospects 55" at bounding box center [76, 162] width 92 height 12
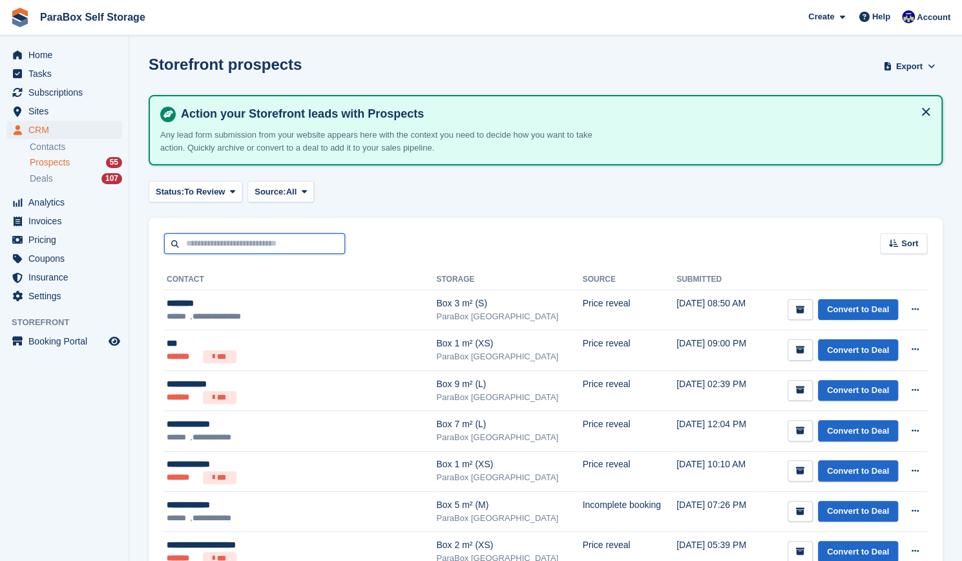
click at [220, 242] on input "text" at bounding box center [254, 243] width 181 height 21
type input "******"
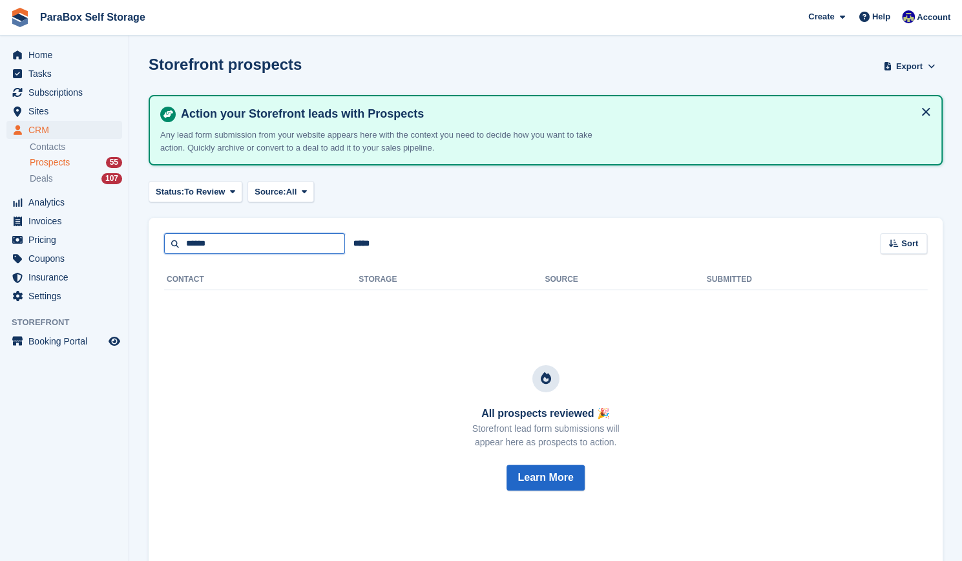
click at [262, 244] on input "******" at bounding box center [254, 243] width 181 height 21
type input "******"
click at [70, 145] on link "Contacts" at bounding box center [76, 147] width 92 height 12
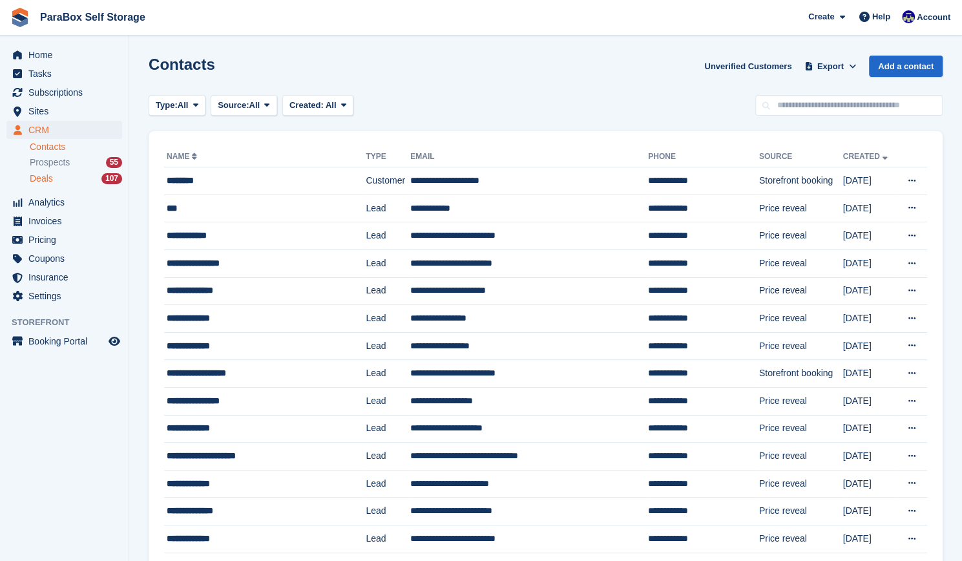
click at [70, 178] on div "Deals 107" at bounding box center [76, 179] width 92 height 12
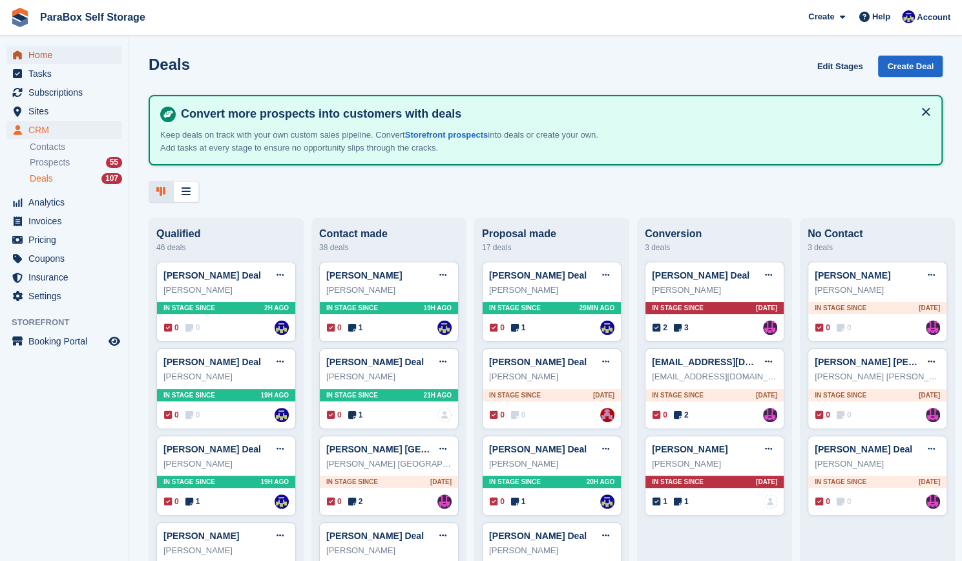
click at [58, 54] on span "Home" at bounding box center [67, 55] width 78 height 18
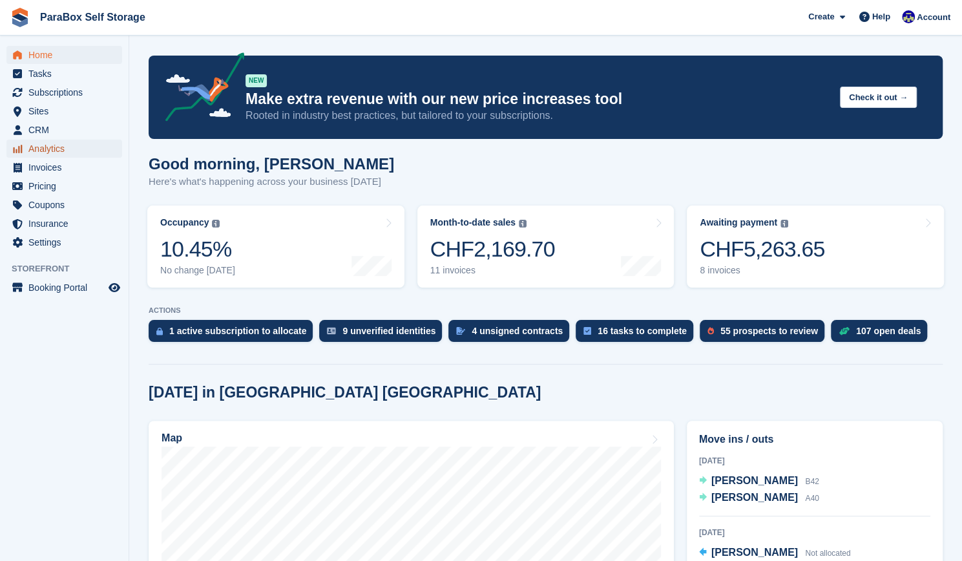
click at [68, 152] on span "Analytics" at bounding box center [67, 149] width 78 height 18
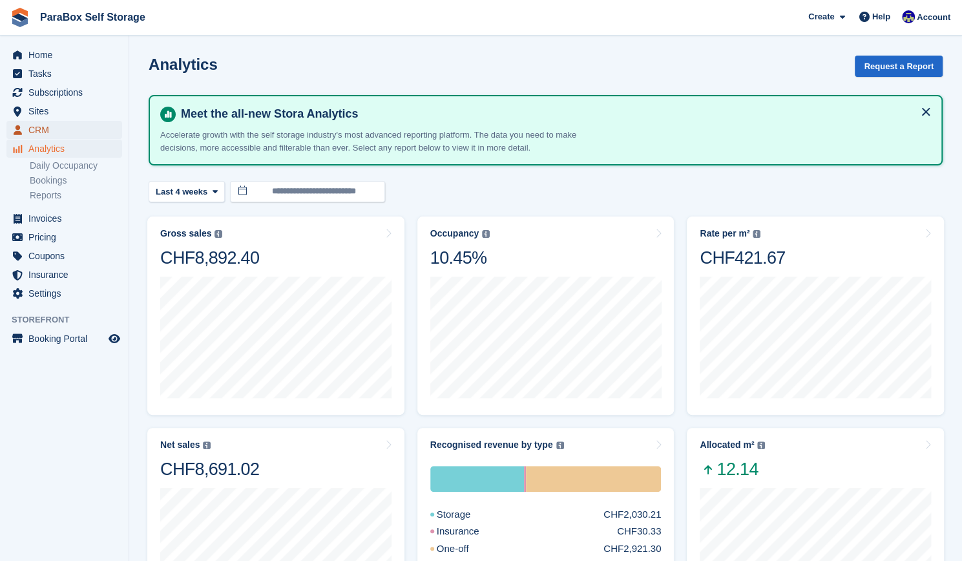
click at [56, 133] on span "CRM" at bounding box center [67, 130] width 78 height 18
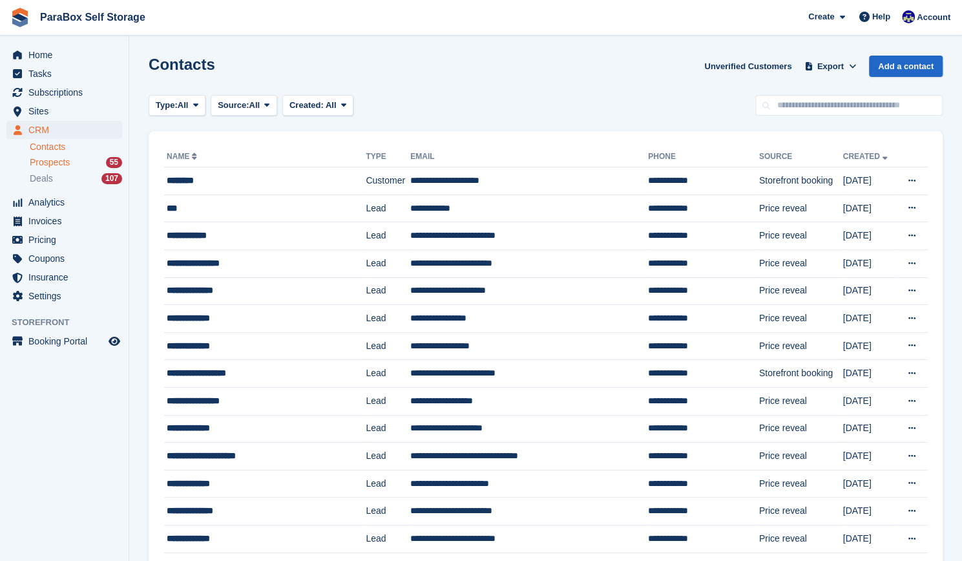
click at [88, 167] on div "Prospects 55" at bounding box center [76, 162] width 92 height 12
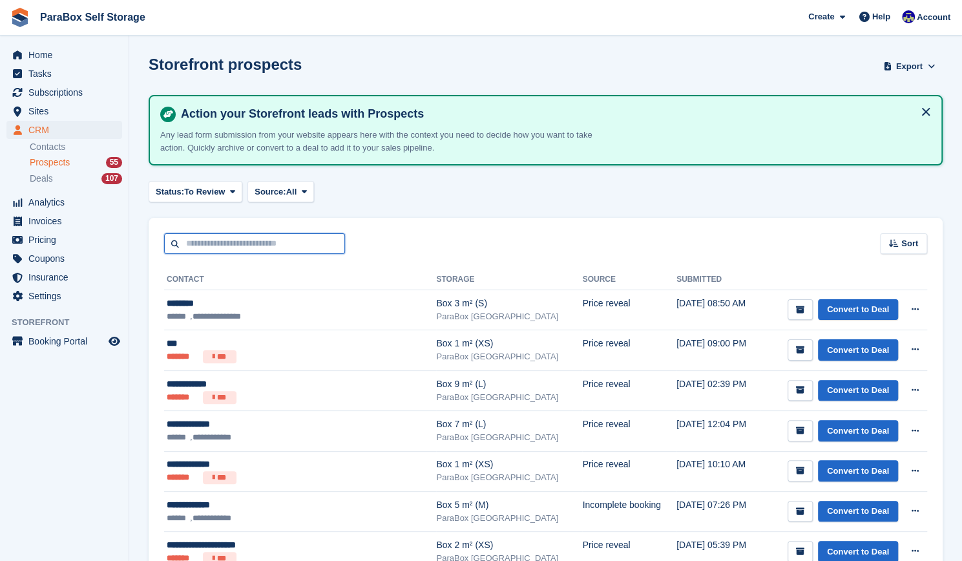
click at [247, 250] on input "text" at bounding box center [254, 243] width 181 height 21
type input "******"
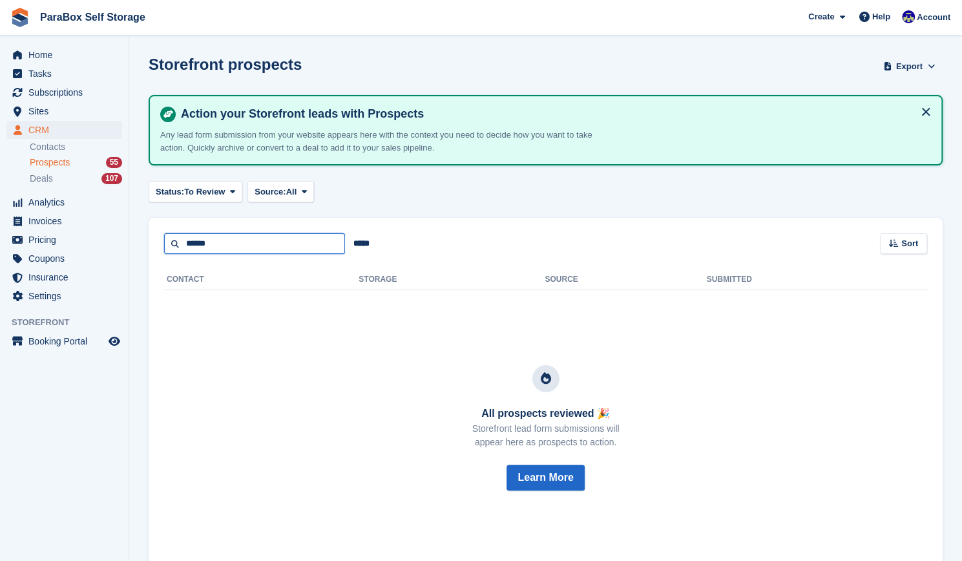
click at [246, 241] on input "******" at bounding box center [254, 243] width 181 height 21
drag, startPoint x: 221, startPoint y: 246, endPoint x: 116, endPoint y: 231, distance: 106.4
click at [116, 231] on div "Home Tasks Subscriptions Subscriptions Subscriptions Contracts Price increases …" at bounding box center [481, 302] width 962 height 604
click at [191, 246] on input "******" at bounding box center [254, 243] width 181 height 21
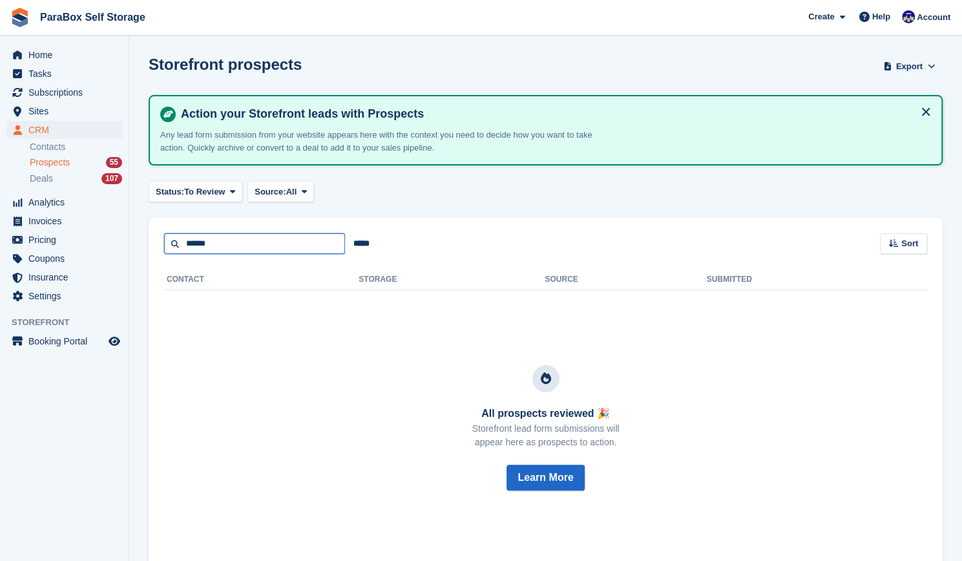
type input "******"
click at [60, 94] on span "Subscriptions" at bounding box center [67, 92] width 78 height 18
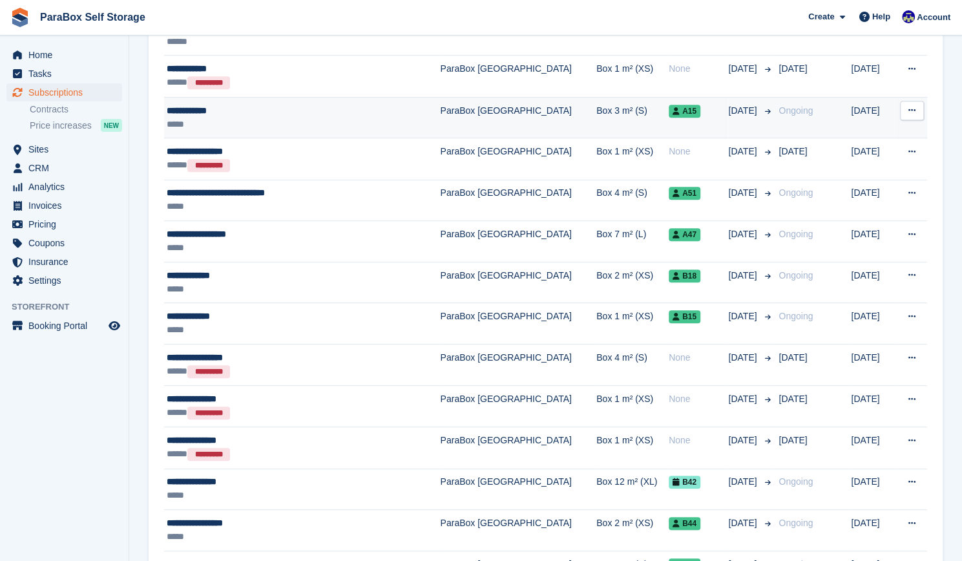
scroll to position [290, 0]
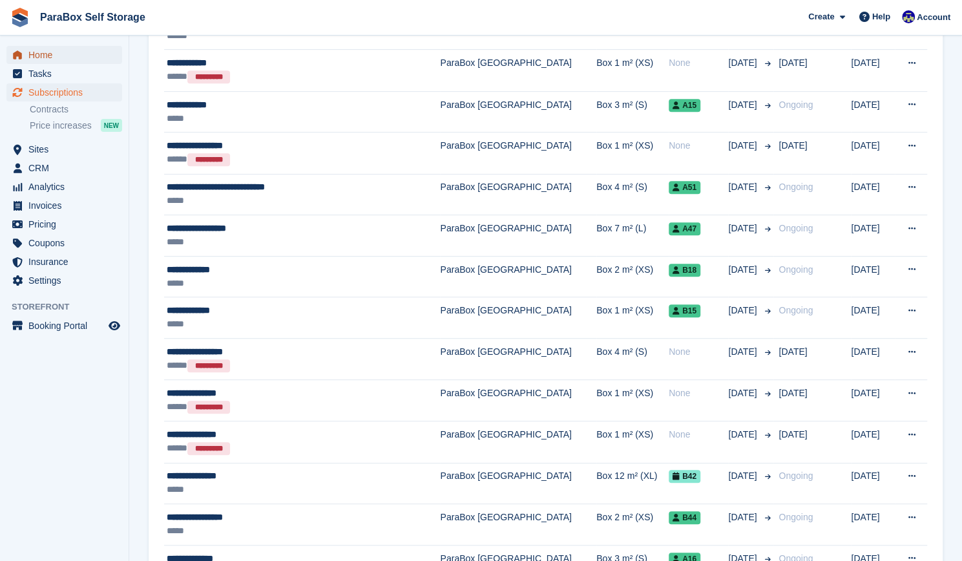
click at [37, 55] on span "Home" at bounding box center [67, 55] width 78 height 18
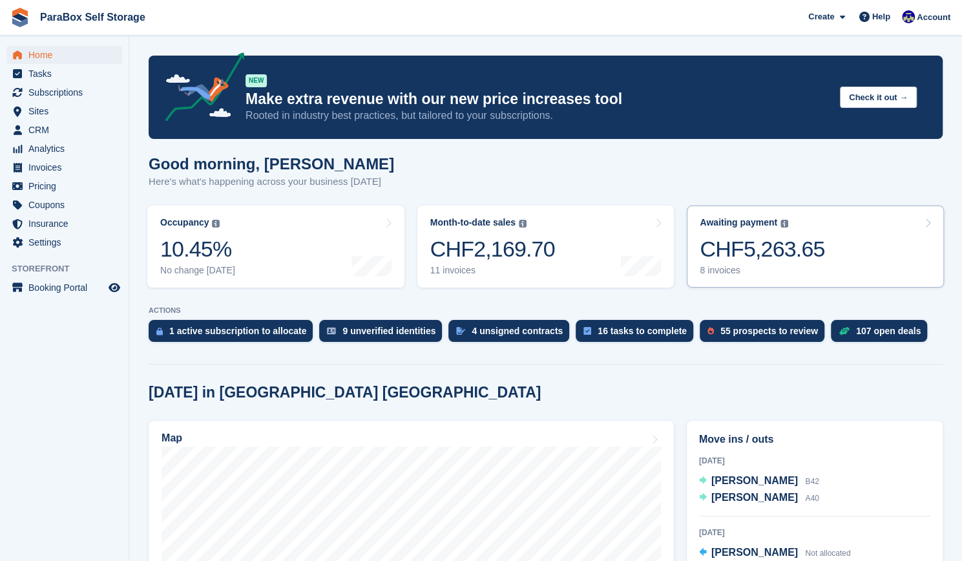
click at [792, 258] on div "CHF5,263.65" at bounding box center [762, 249] width 125 height 26
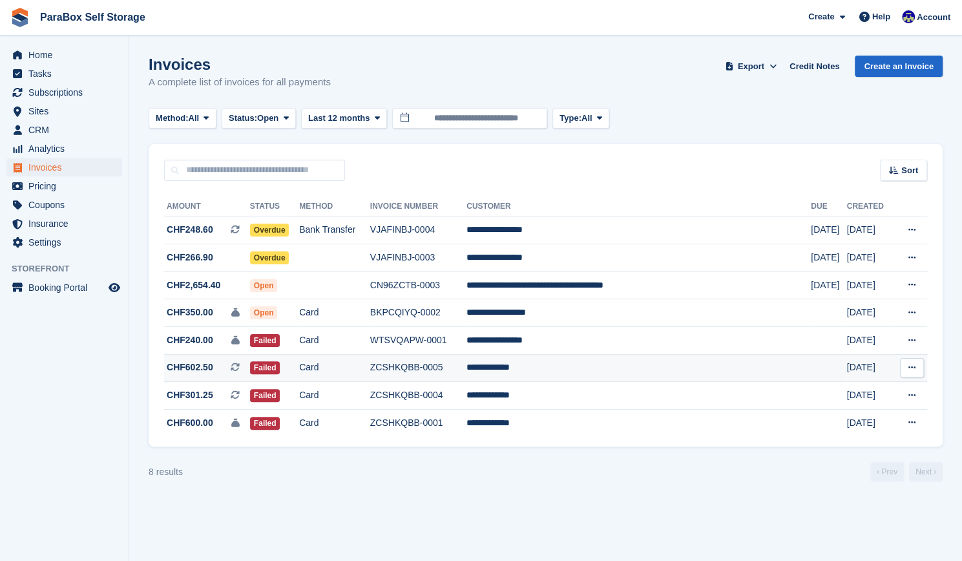
click at [467, 361] on td "ZCSHKQBB-0005" at bounding box center [418, 368] width 96 height 28
click at [557, 368] on td "**********" at bounding box center [639, 368] width 344 height 28
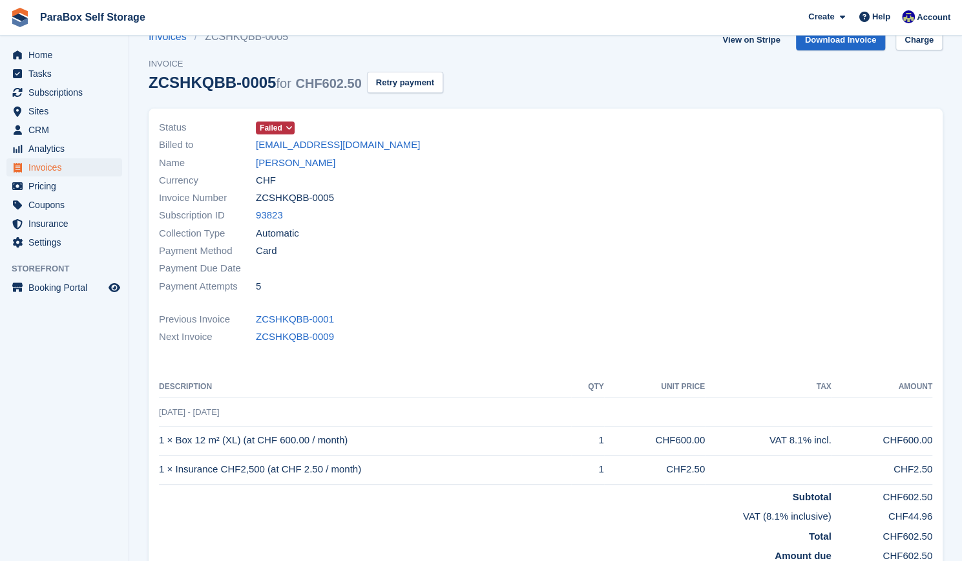
scroll to position [26, 0]
click at [302, 161] on link "[PERSON_NAME]" at bounding box center [295, 163] width 79 height 15
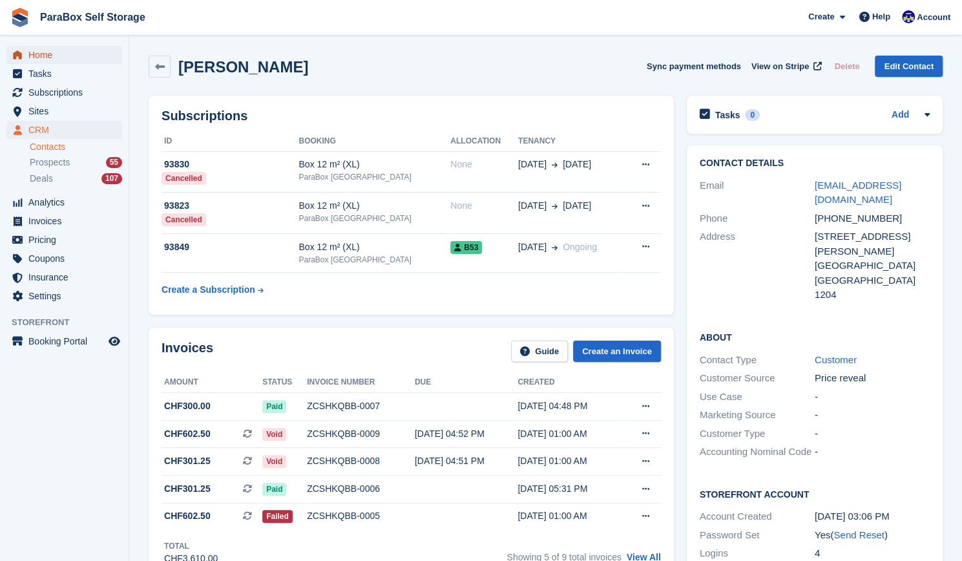
click at [83, 57] on span "Home" at bounding box center [67, 55] width 78 height 18
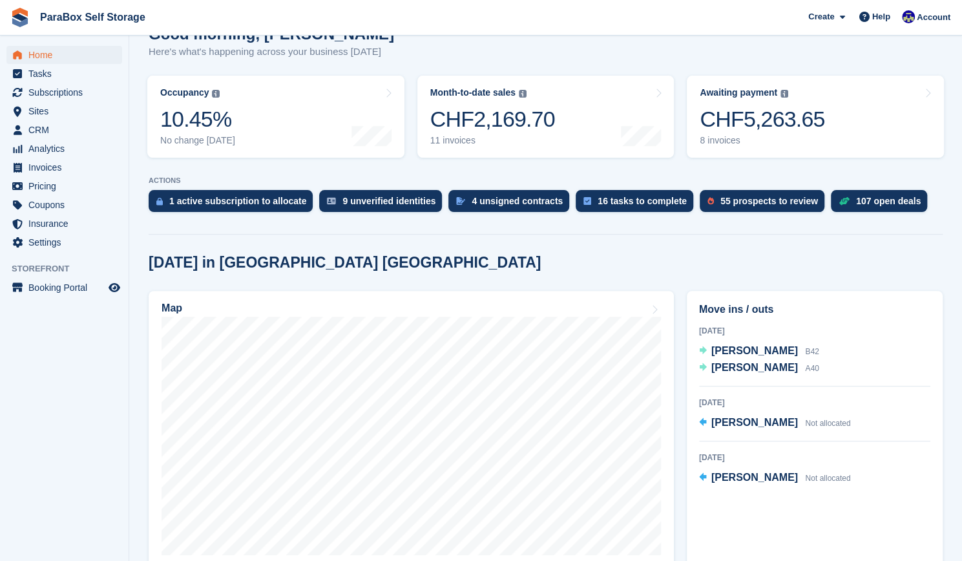
scroll to position [125, 0]
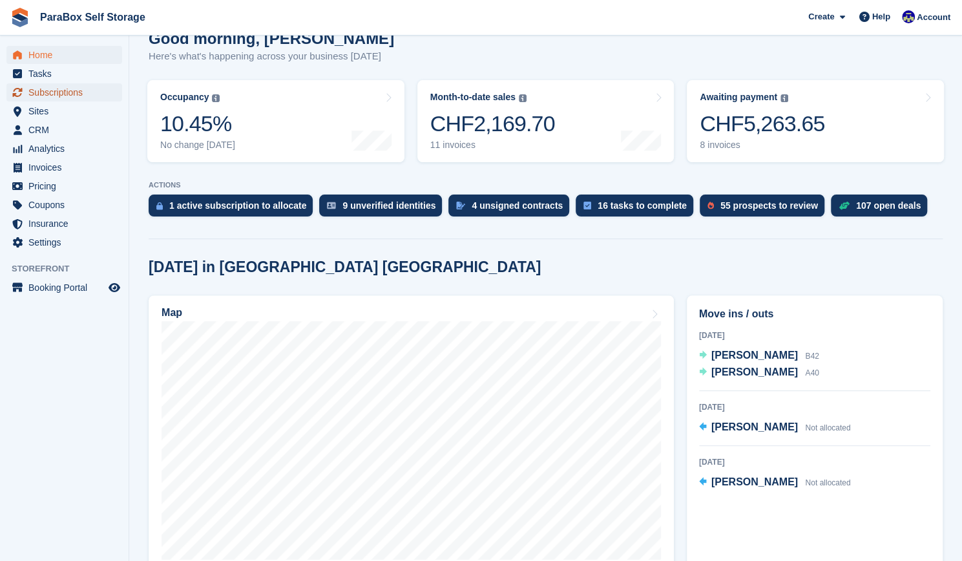
click at [64, 94] on span "Subscriptions" at bounding box center [67, 92] width 78 height 18
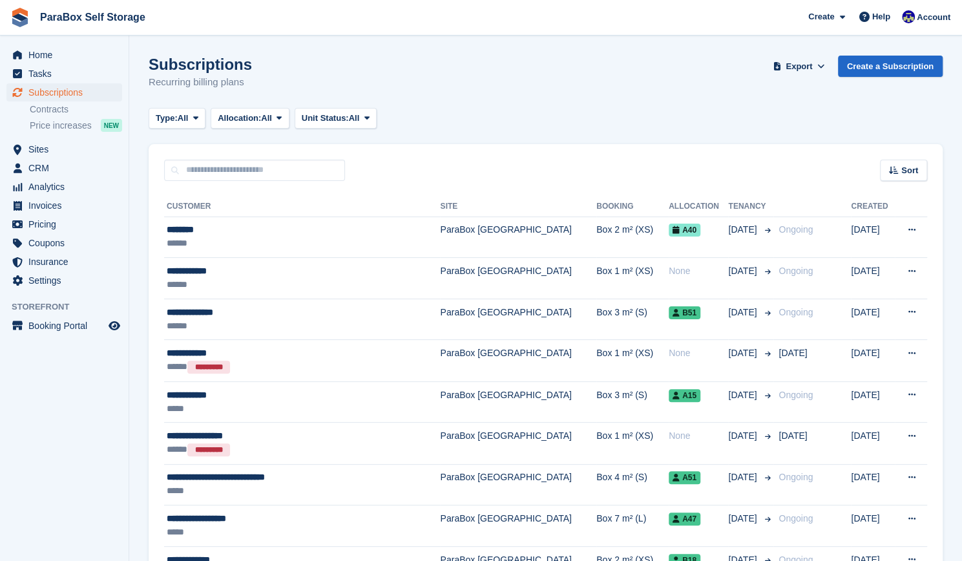
click at [756, 166] on div "Sort Sort by Customer name Date created Move in date Move out date Created (old…" at bounding box center [546, 162] width 794 height 37
